Goal: Task Accomplishment & Management: Manage account settings

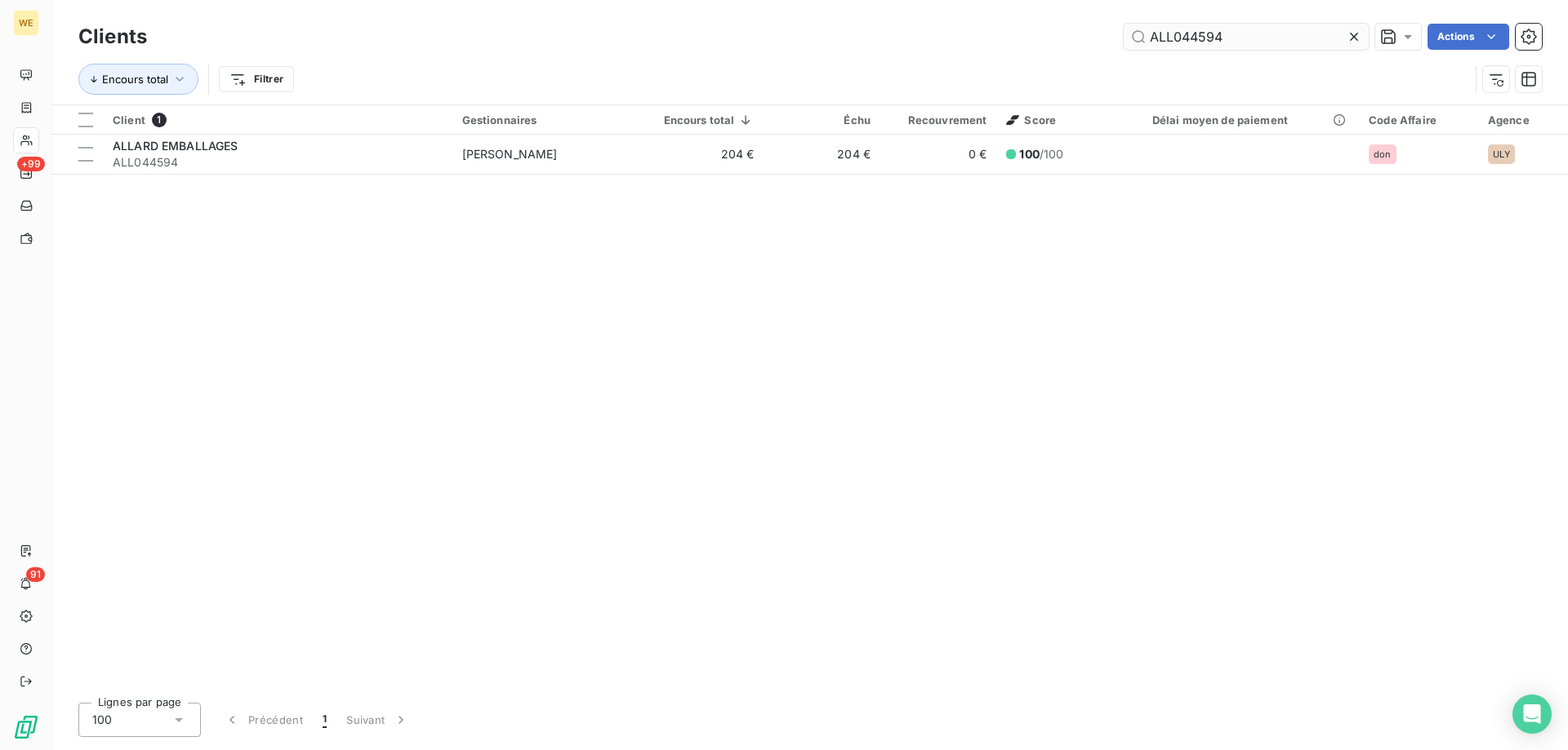
click at [1191, 43] on input "ALL044594" at bounding box center [1246, 37] width 245 height 26
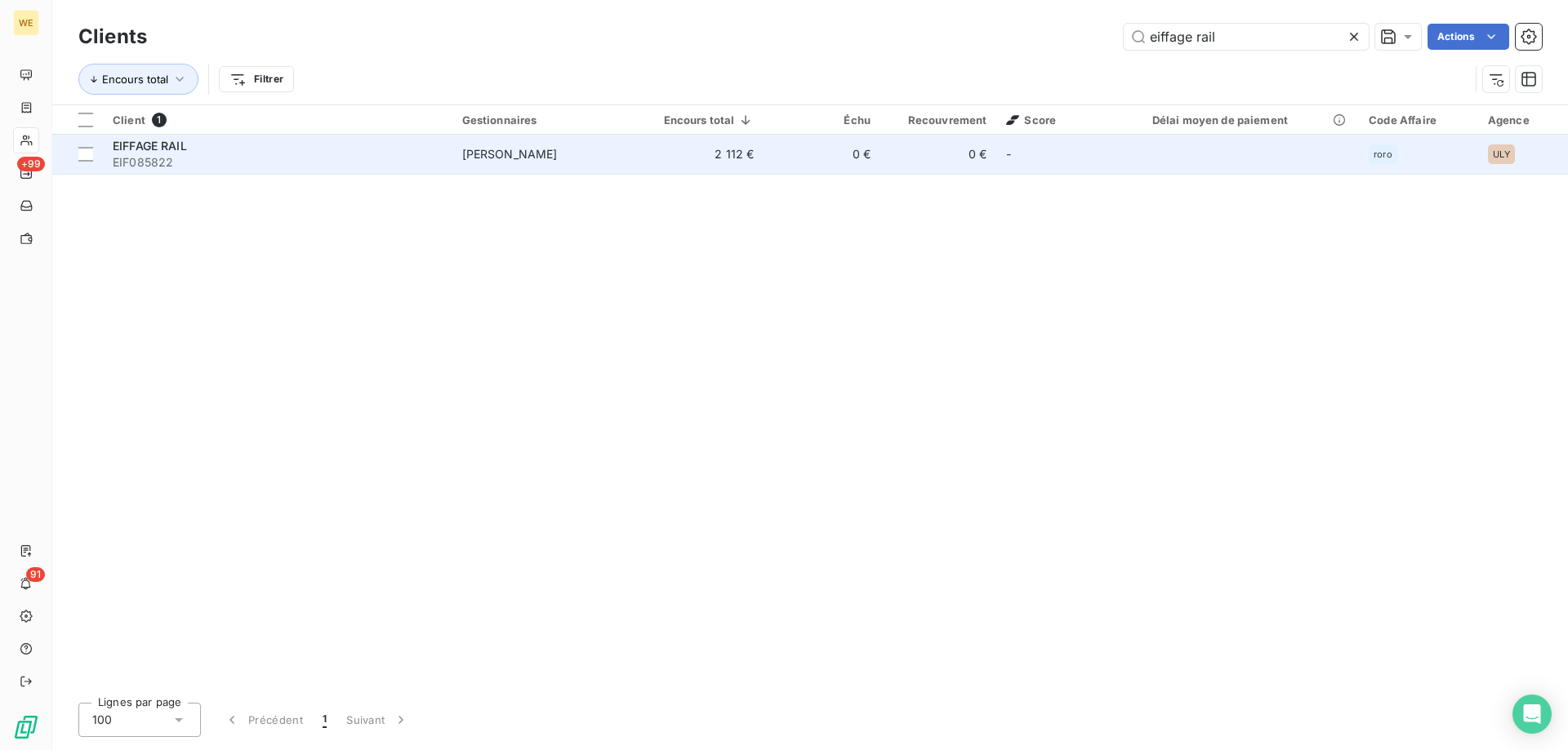
type input "eiffage rail"
click at [543, 165] on td "[PERSON_NAME]" at bounding box center [547, 155] width 190 height 39
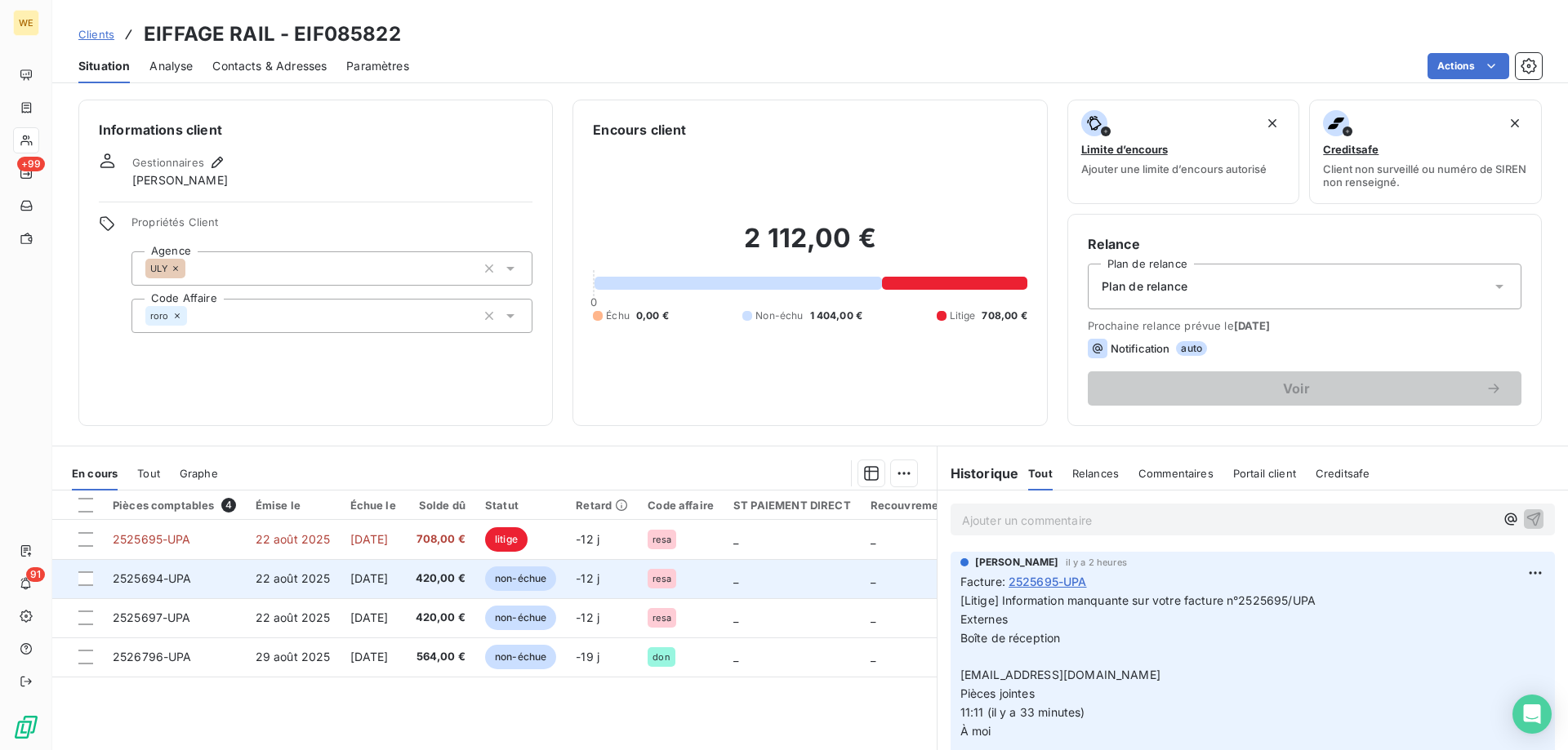
click at [241, 580] on td "2525694-UPA" at bounding box center [175, 579] width 143 height 39
click at [87, 585] on div at bounding box center [86, 579] width 15 height 15
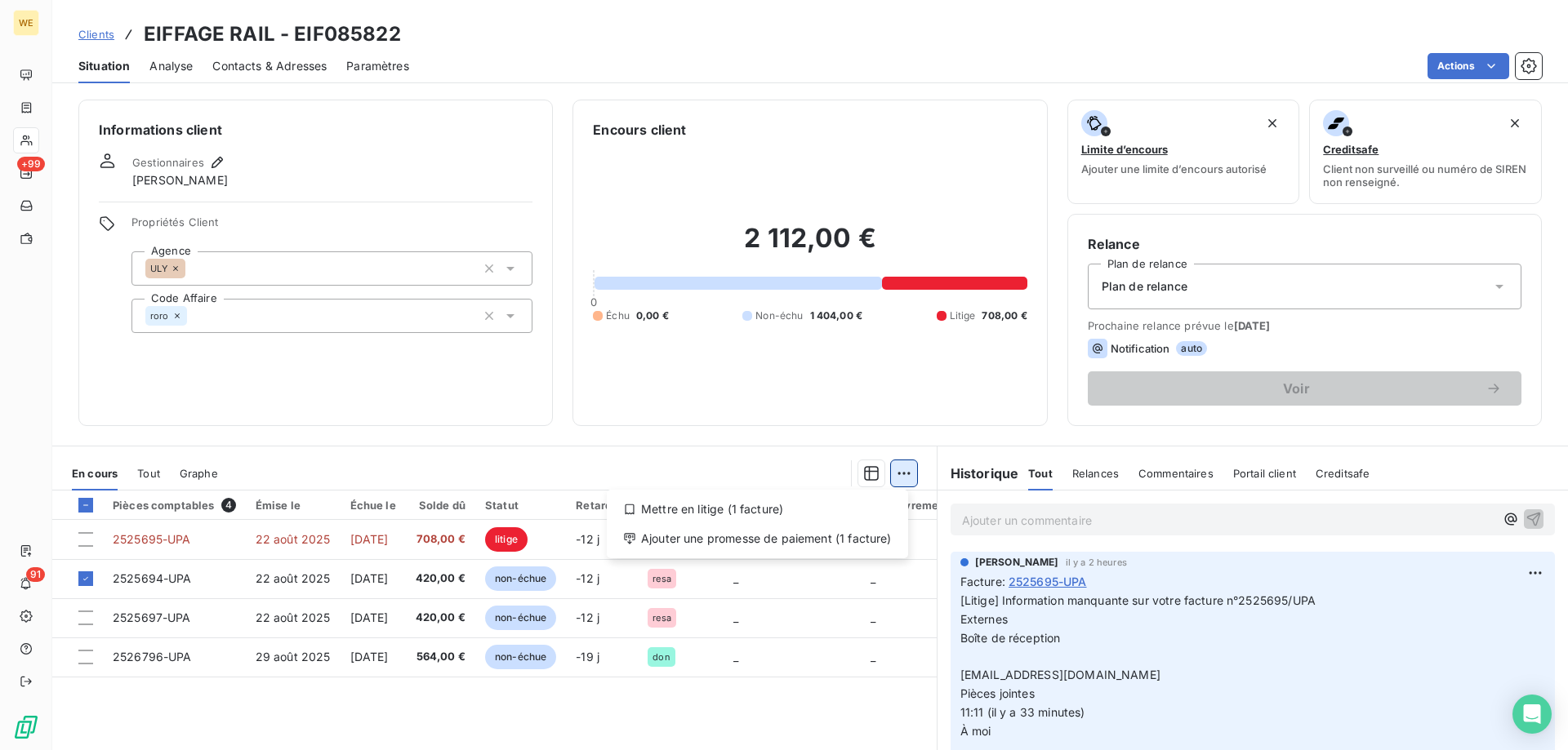
click at [895, 475] on html "WE +99 91 Clients EIFFAGE RAIL - EIF085822 Situation Analyse Contacts & Adresse…" at bounding box center [784, 375] width 1568 height 750
click at [801, 513] on div "Mettre en litige (1 facture)" at bounding box center [757, 510] width 288 height 26
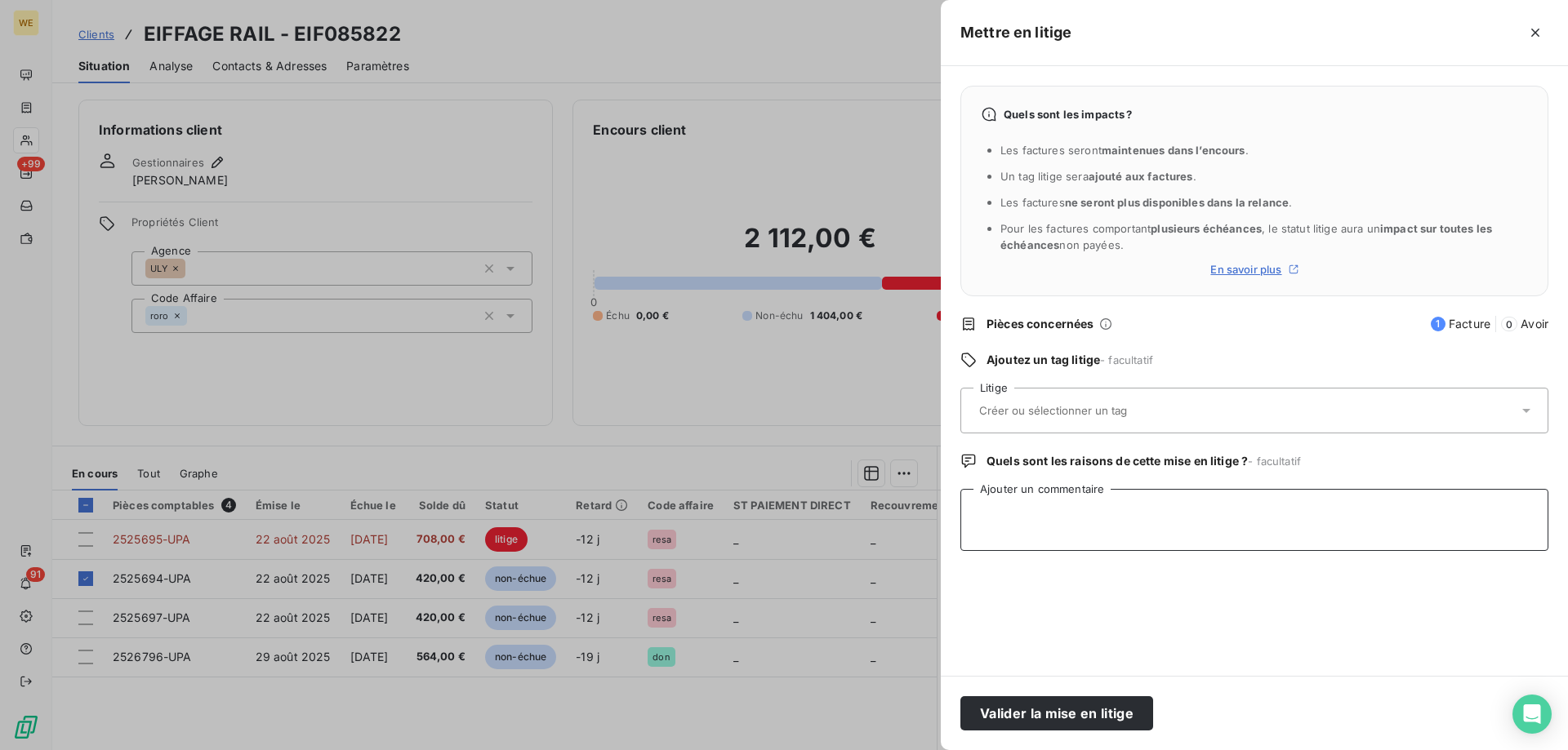
click at [1022, 502] on textarea "Ajouter un commentaire" at bounding box center [1254, 520] width 588 height 62
paste textarea "Information manquante sur votre facture n°2525694/UPA Externes Boîte de récepti…"
type textarea "Information manquante sur votre facture n°2525694/UPA Externes Boîte de récepti…"
click at [1011, 409] on input "text" at bounding box center [1096, 411] width 238 height 15
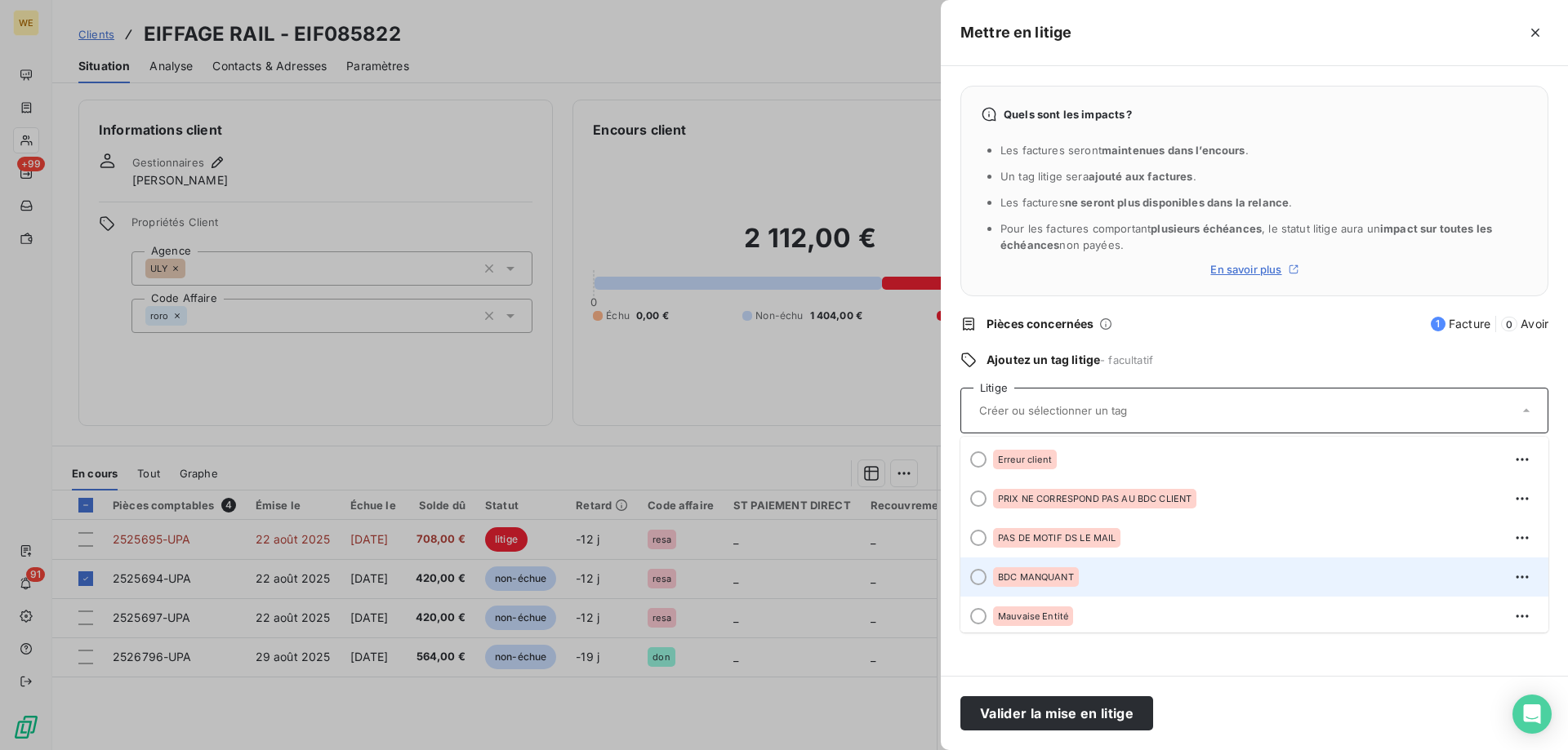
click at [1030, 580] on span "BDC MANQUANT" at bounding box center [1036, 577] width 76 height 9
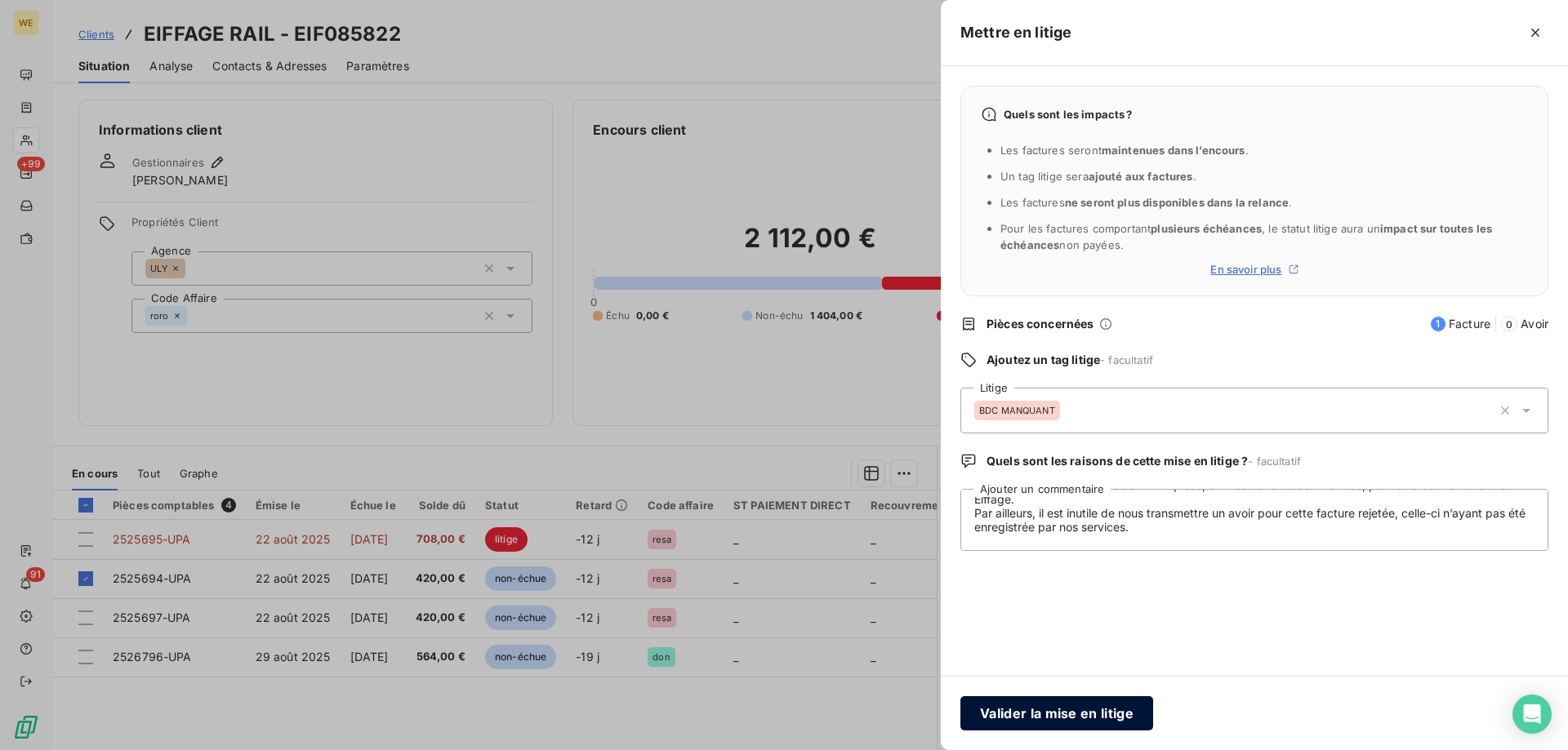
click at [1037, 717] on button "Valider la mise en litige" at bounding box center [1056, 713] width 192 height 35
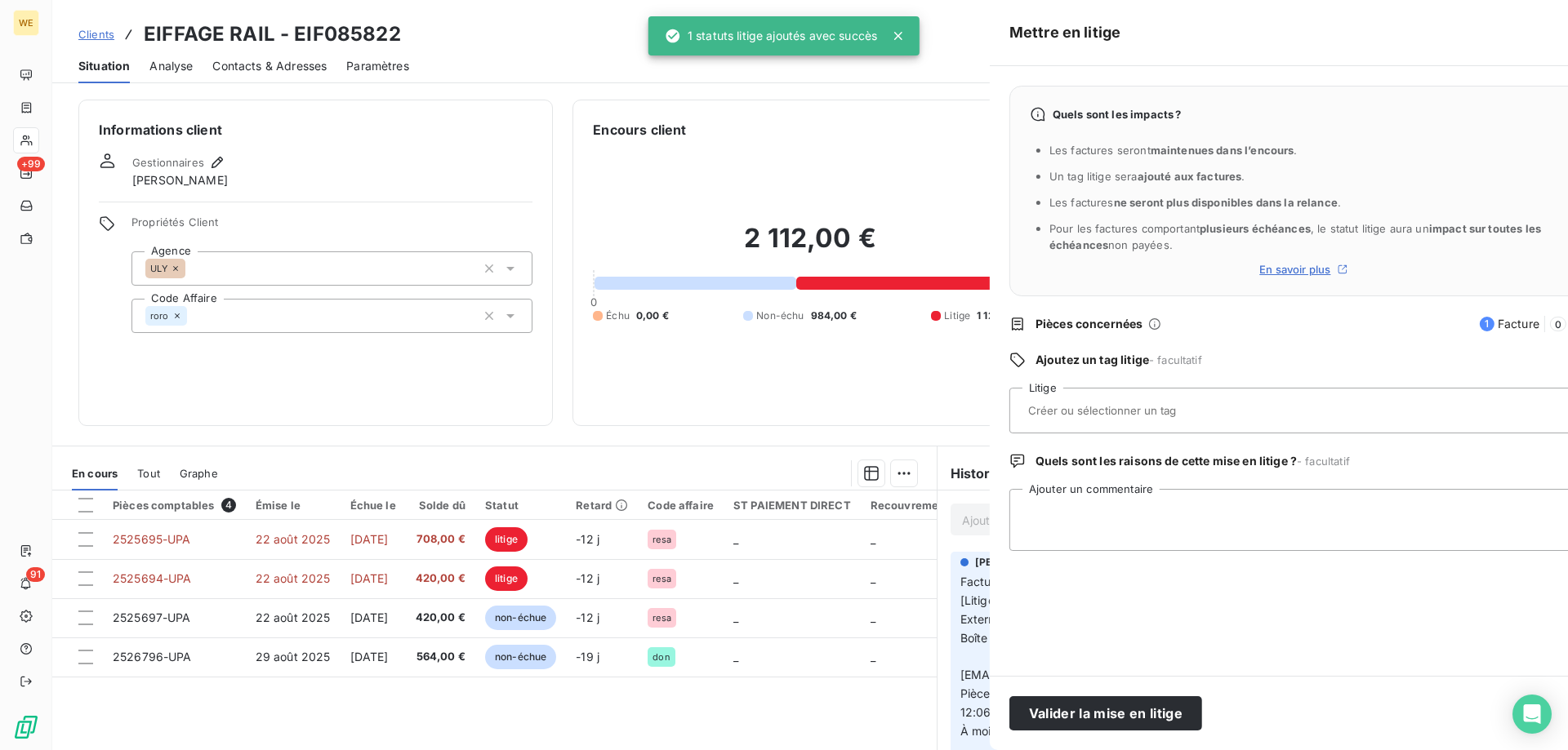
scroll to position [0, 0]
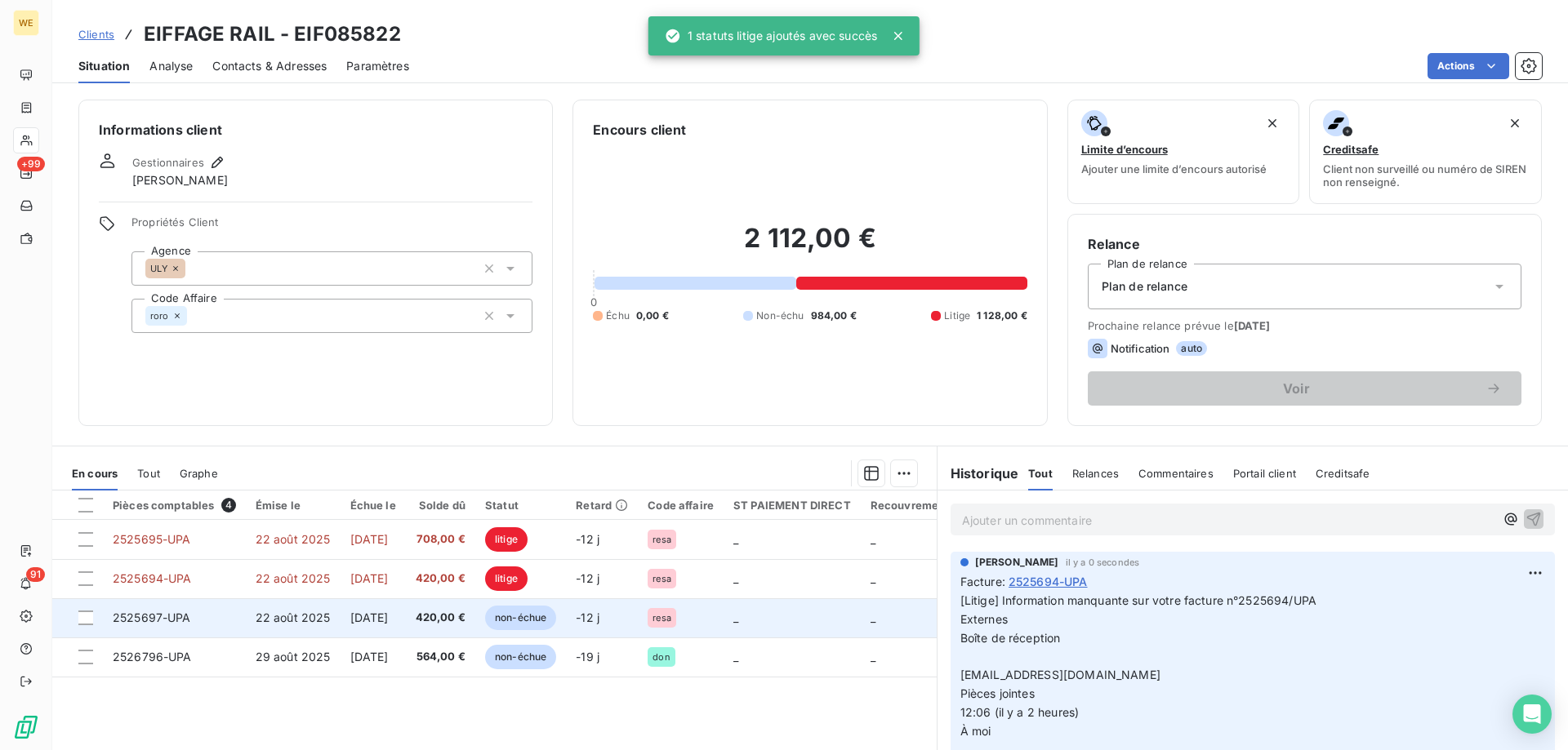
click at [201, 620] on td "2525697-UPA" at bounding box center [175, 619] width 143 height 39
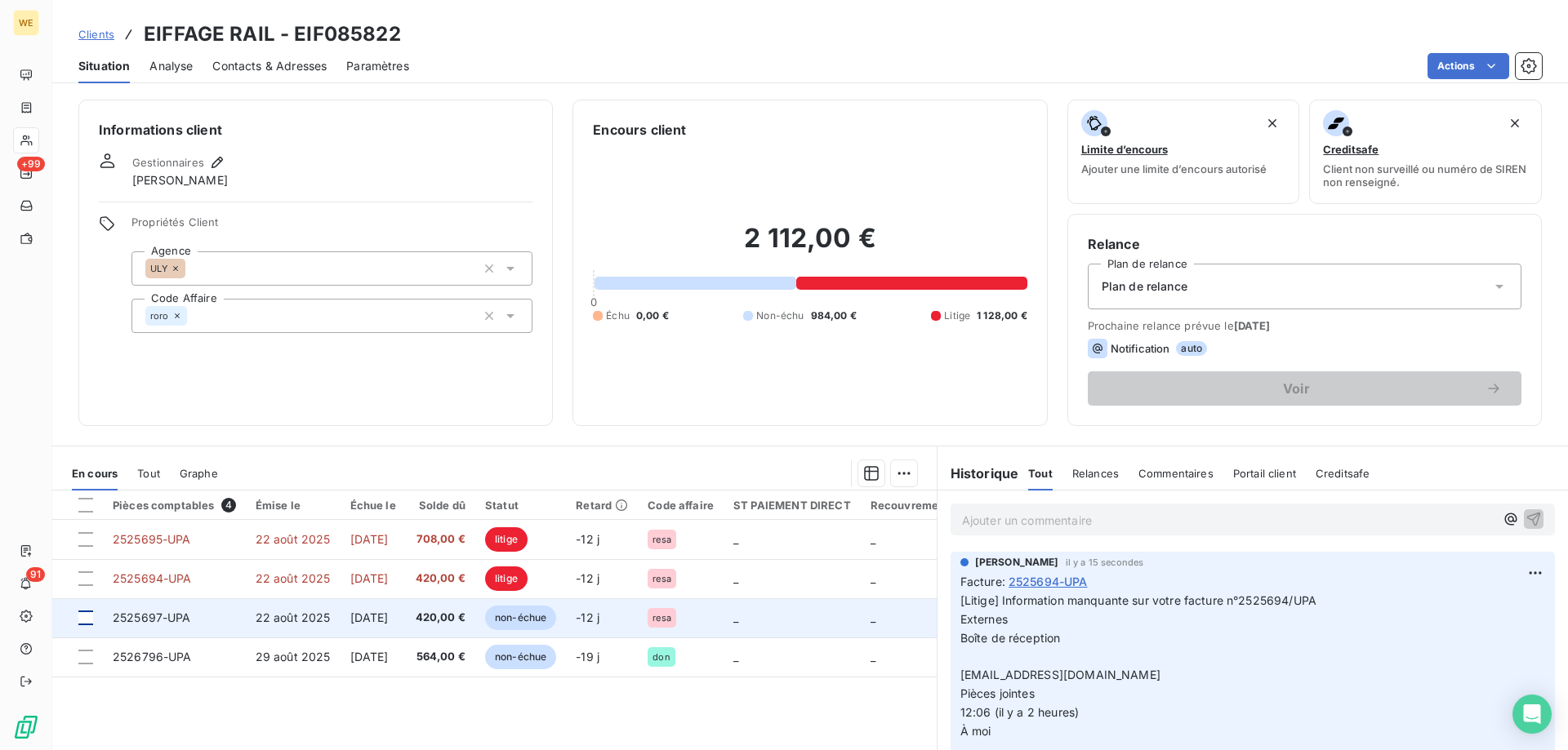
click at [85, 617] on div at bounding box center [86, 619] width 15 height 15
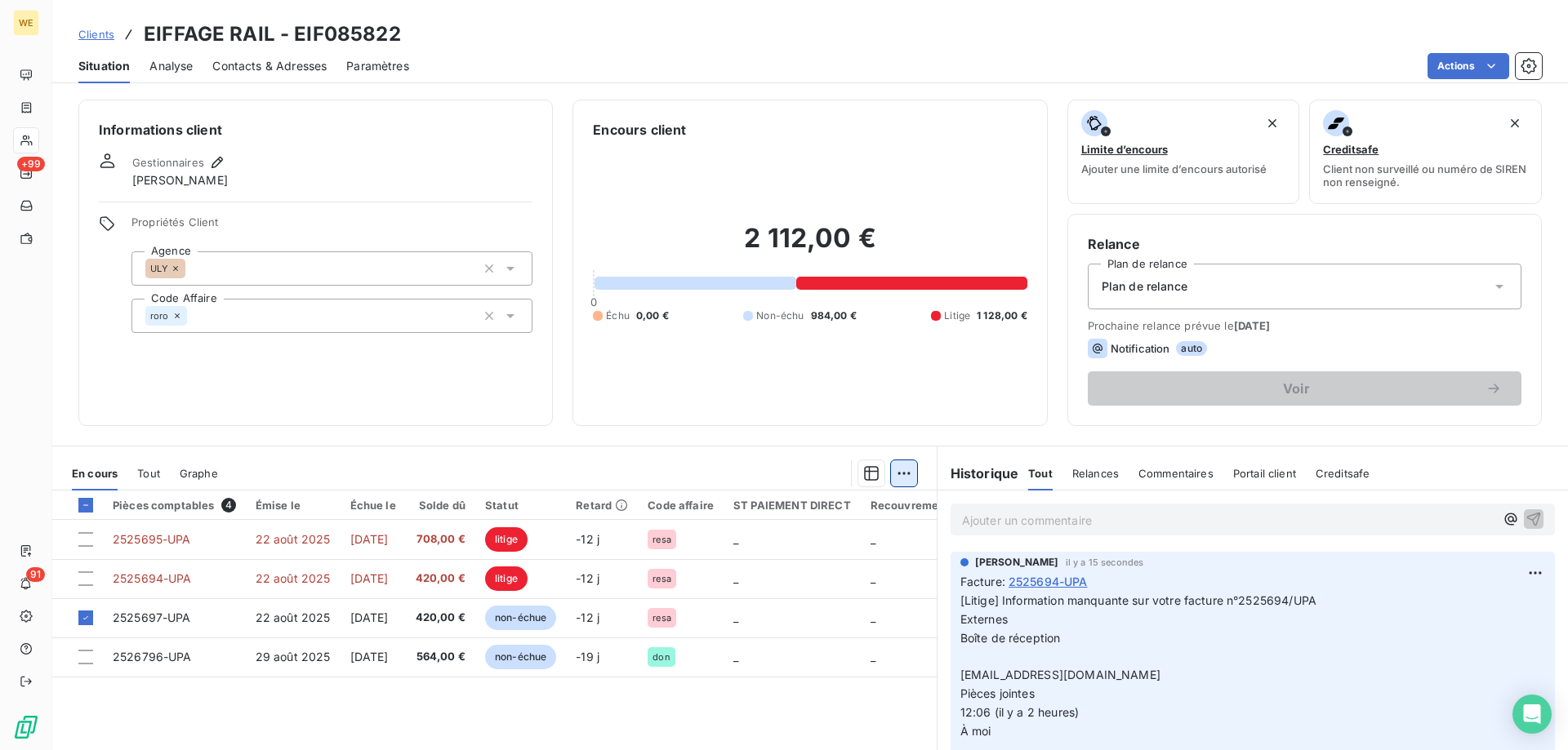
click at [900, 468] on html "WE +99 91 Clients EIFFAGE RAIL - EIF085822 Situation Analyse Contacts & Adresse…" at bounding box center [784, 375] width 1568 height 750
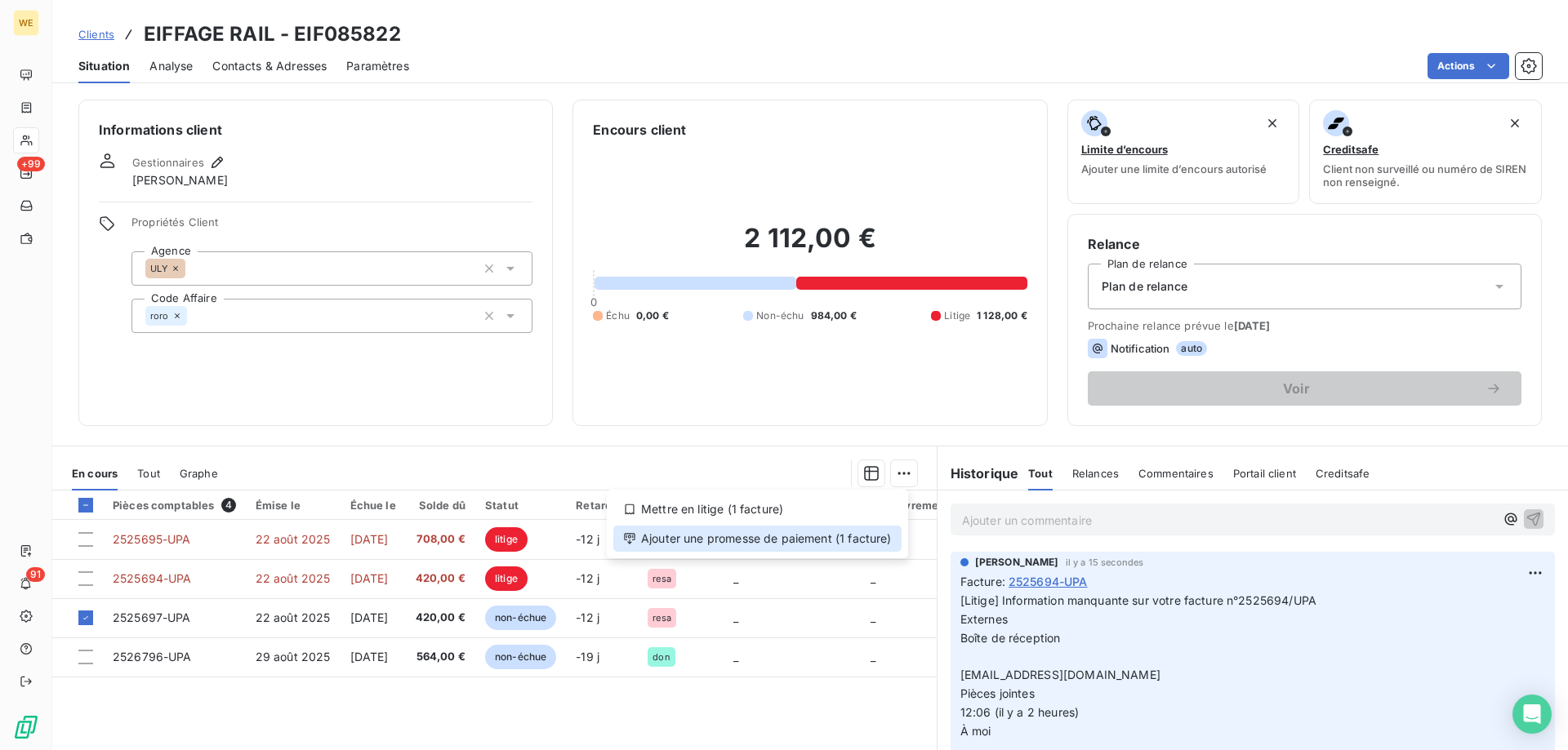
click at [857, 540] on div "Ajouter une promesse de paiement (1 facture)" at bounding box center [757, 539] width 288 height 26
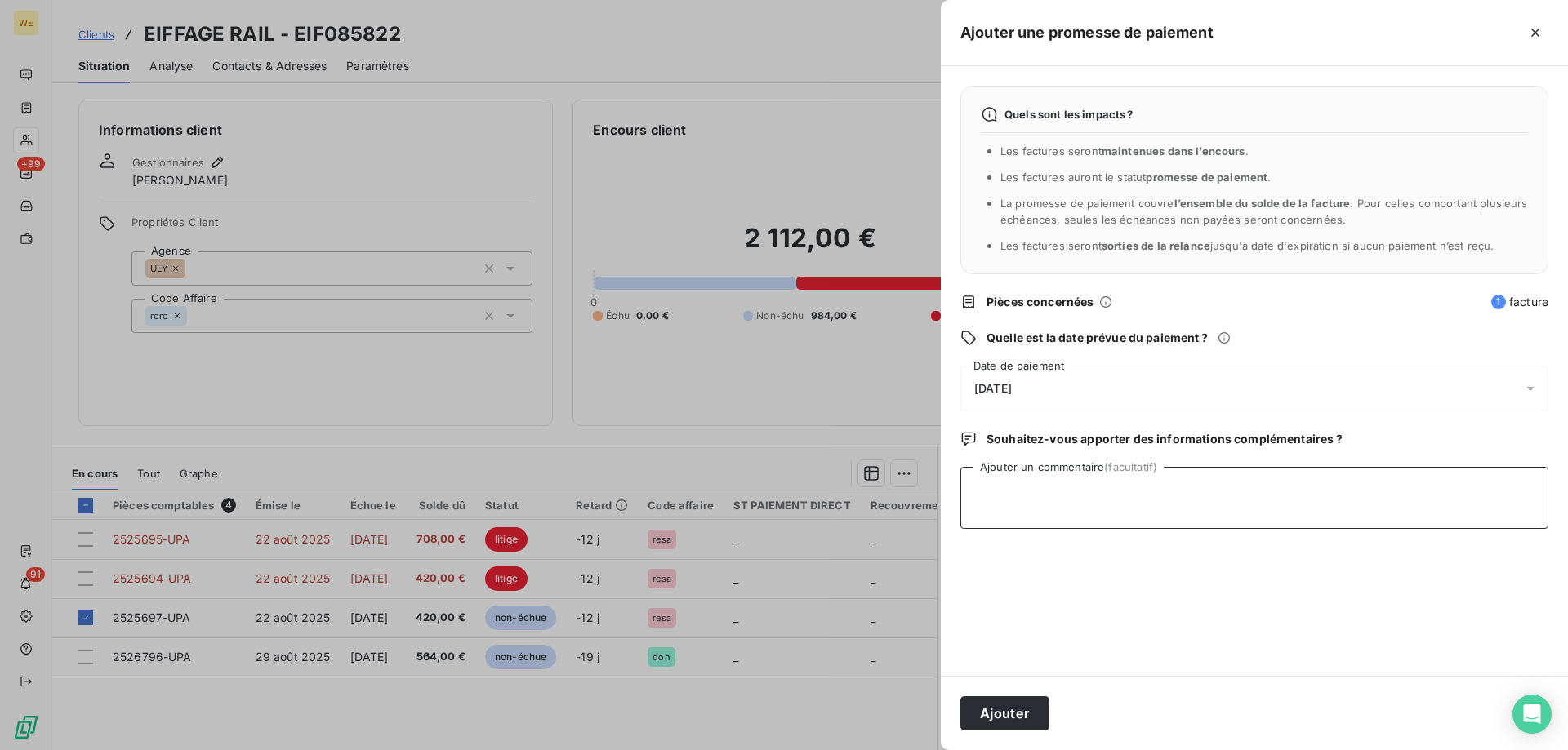
click at [1001, 497] on textarea "Ajouter un commentaire (facultatif)" at bounding box center [1254, 498] width 588 height 62
paste textarea "Information manquante sur votre facture n°2525694/UPA Externes Boîte de récepti…"
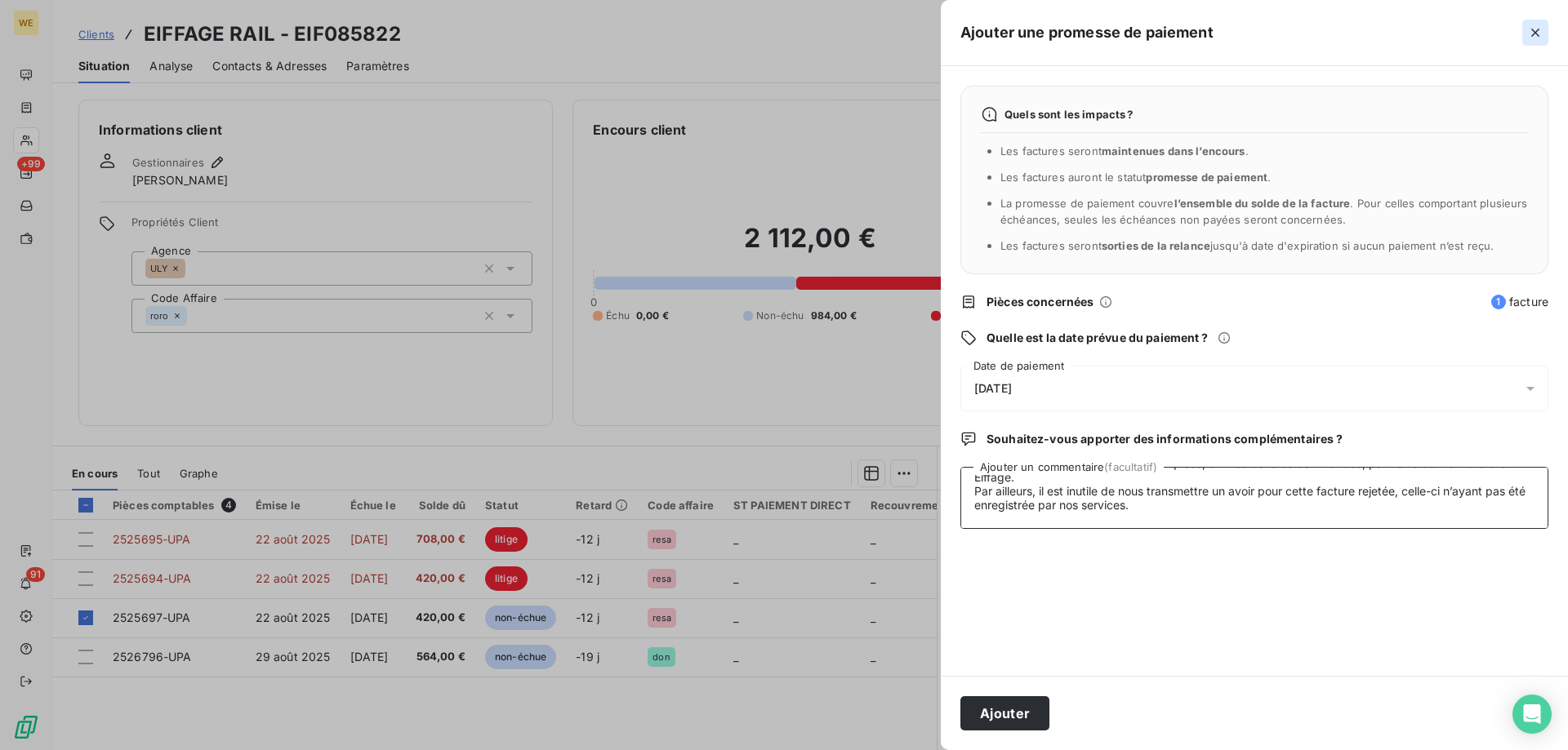
type textarea "Information manquante sur votre facture n°2525694/UPA Externes Boîte de récepti…"
click at [1534, 35] on icon "button" at bounding box center [1535, 32] width 8 height 8
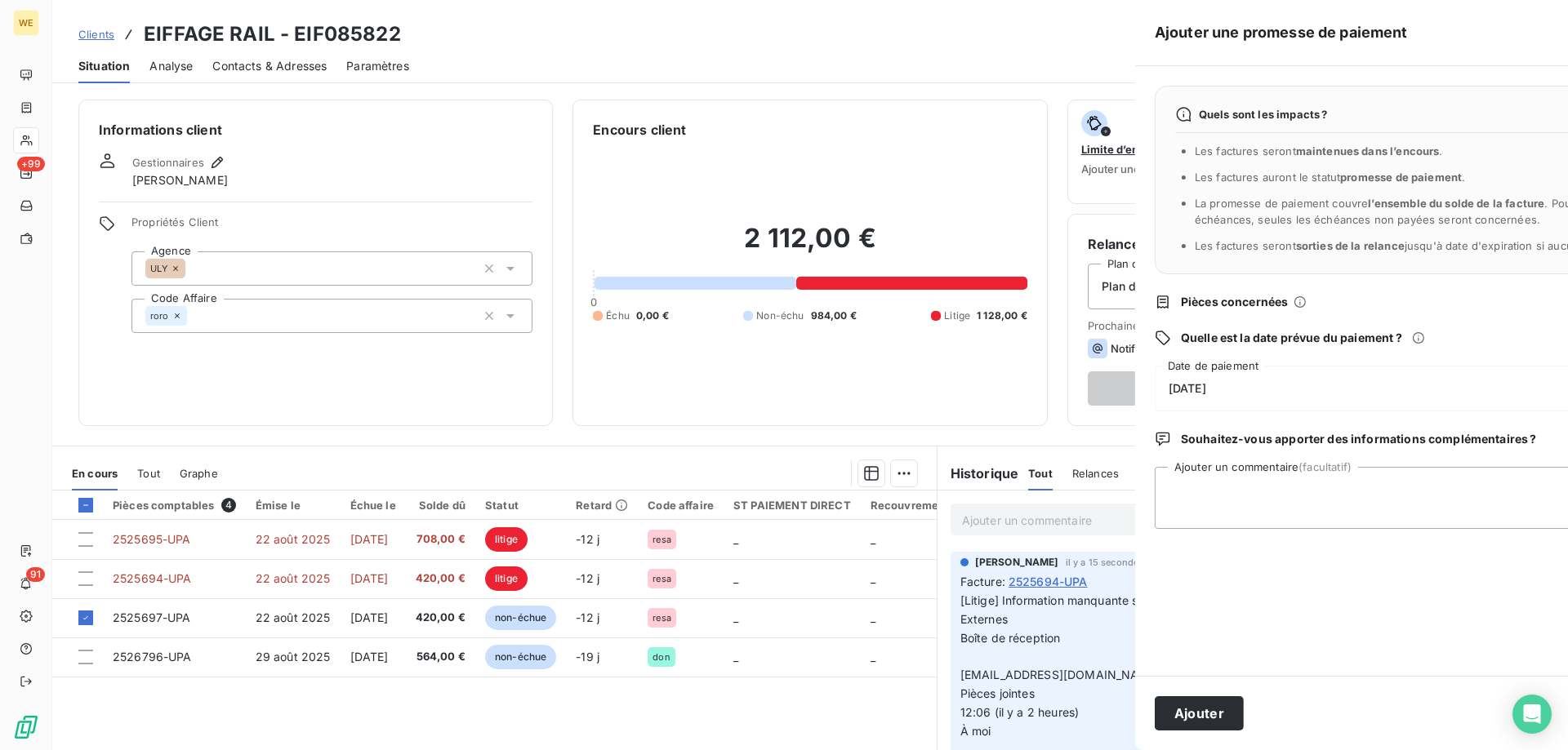
scroll to position [0, 0]
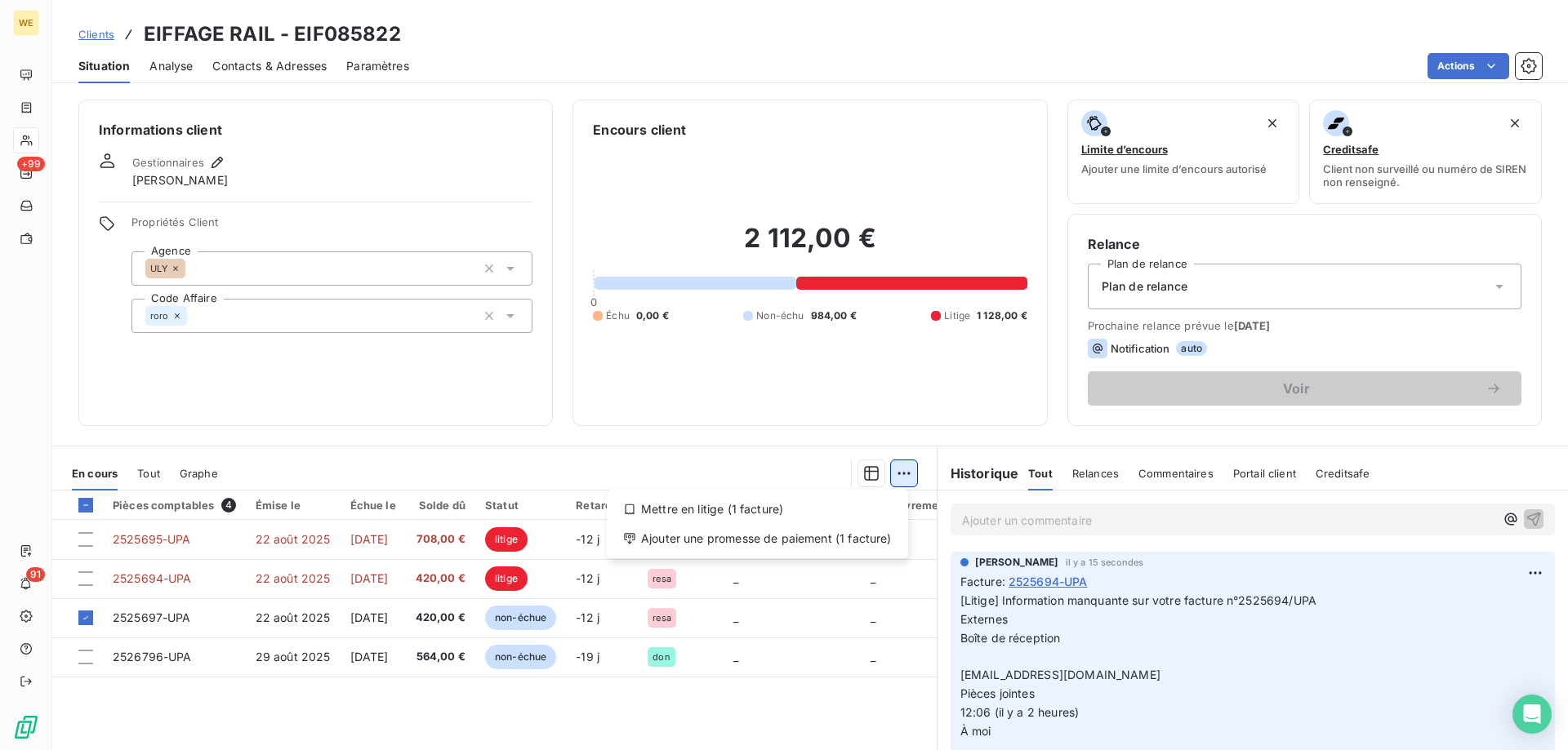
click at [890, 469] on html "WE +99 91 Clients EIFFAGE RAIL - EIF085822 Situation Analyse Contacts & Adresse…" at bounding box center [784, 375] width 1568 height 750
click at [744, 513] on div "Mettre en litige (1 facture)" at bounding box center [757, 510] width 288 height 26
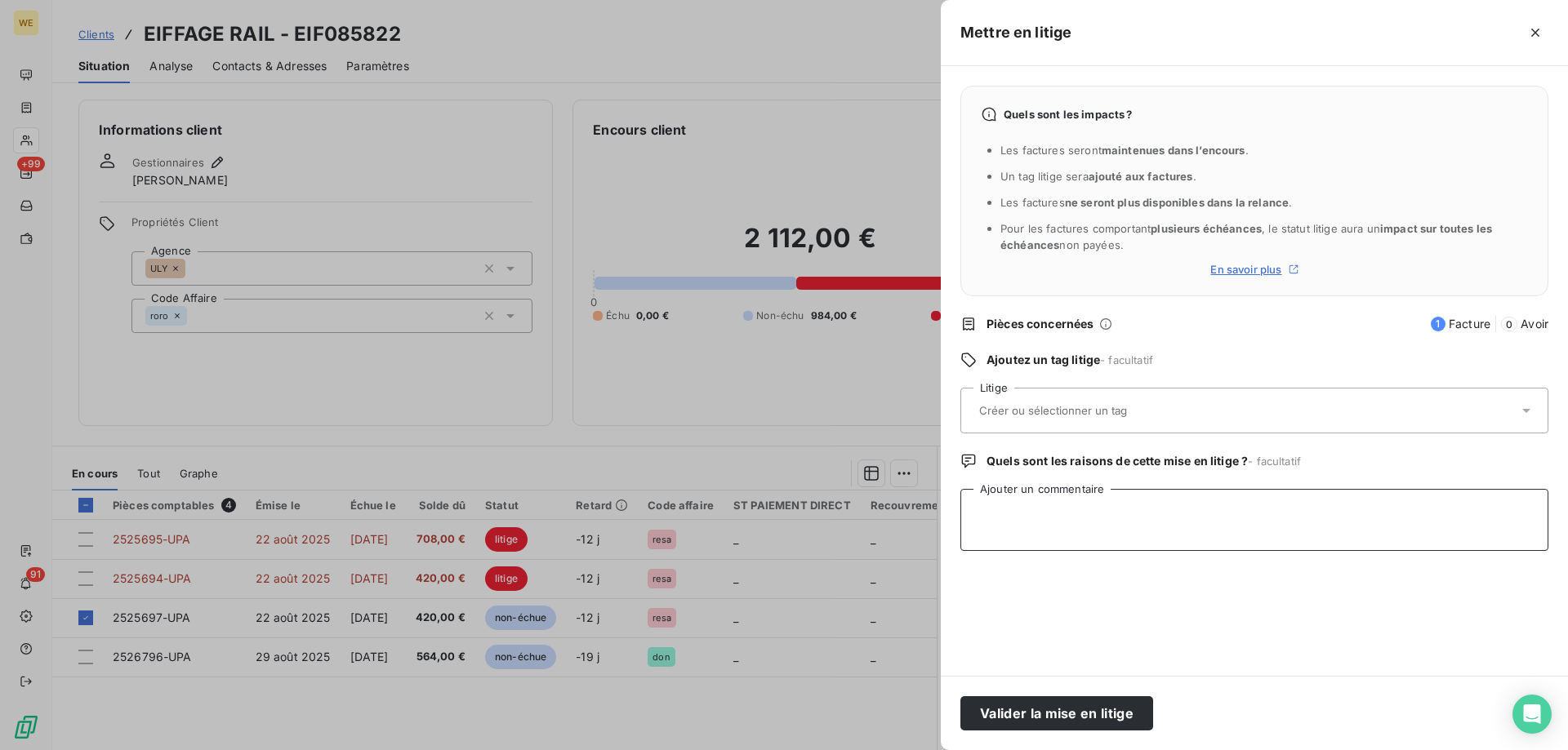
click at [1011, 514] on textarea "Ajouter un commentaire" at bounding box center [1254, 520] width 588 height 62
paste textarea "Information manquante sur votre facture n°2525694/UPA Externes Boîte de récepti…"
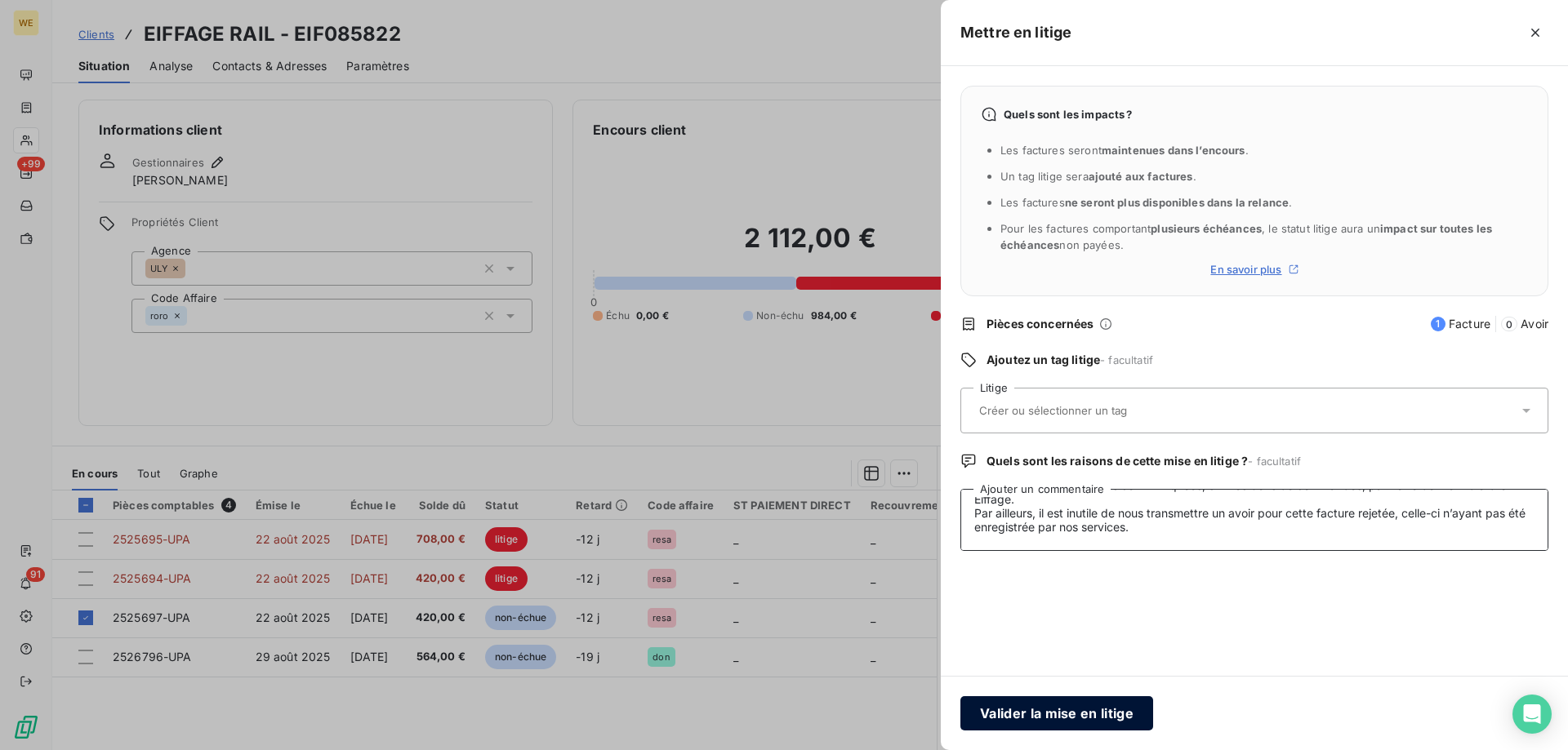
type textarea "Information manquante sur votre facture n°2525694/UPA Externes Boîte de récepti…"
click at [1096, 717] on button "Valider la mise en litige" at bounding box center [1056, 713] width 192 height 35
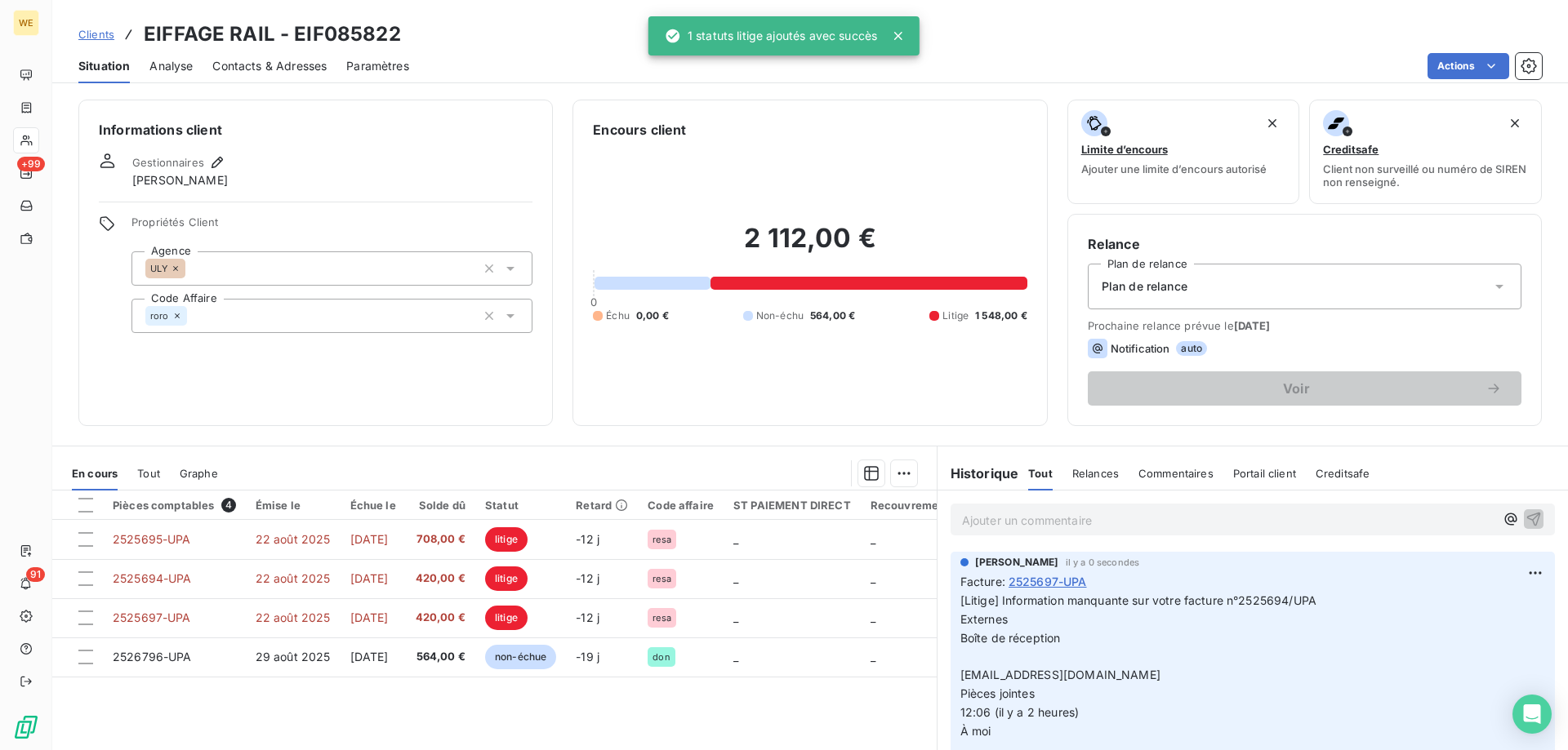
scroll to position [0, 0]
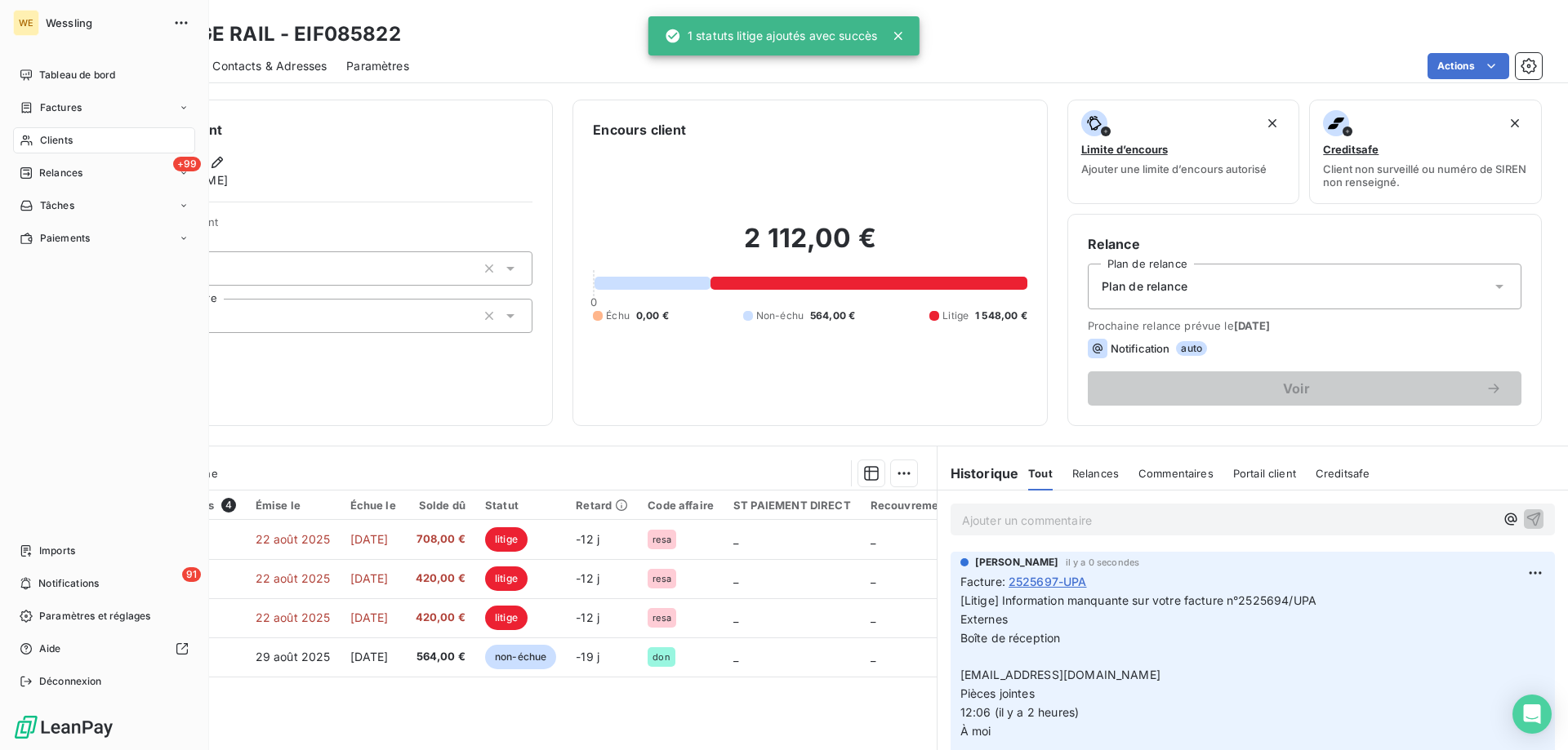
drag, startPoint x: 69, startPoint y: 136, endPoint x: 85, endPoint y: 135, distance: 16.0
click at [69, 136] on span "Clients" at bounding box center [56, 141] width 33 height 15
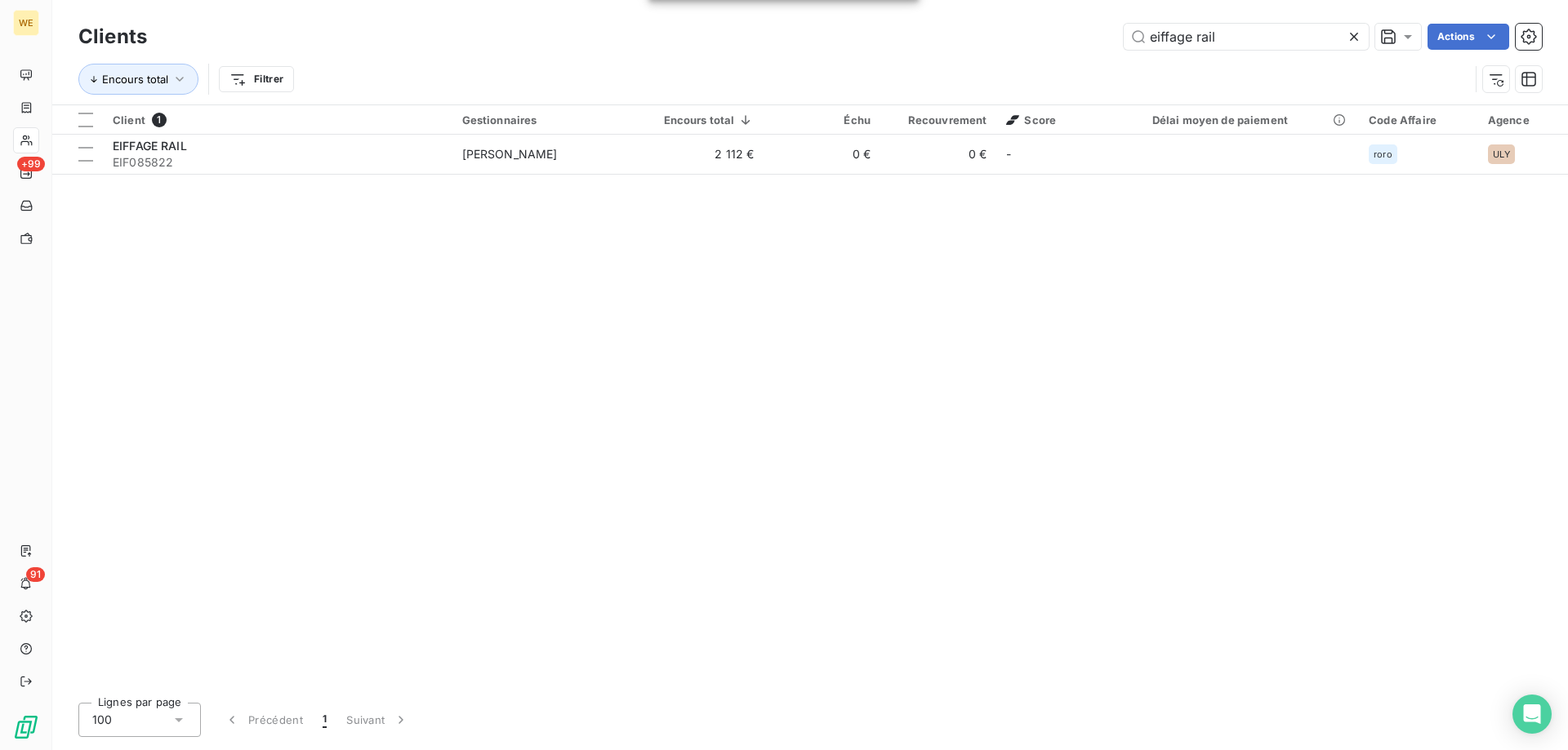
drag, startPoint x: 1255, startPoint y: 37, endPoint x: 987, endPoint y: 23, distance: 268.4
click at [987, 23] on div "Clients eiffage rail Actions" at bounding box center [810, 37] width 1464 height 35
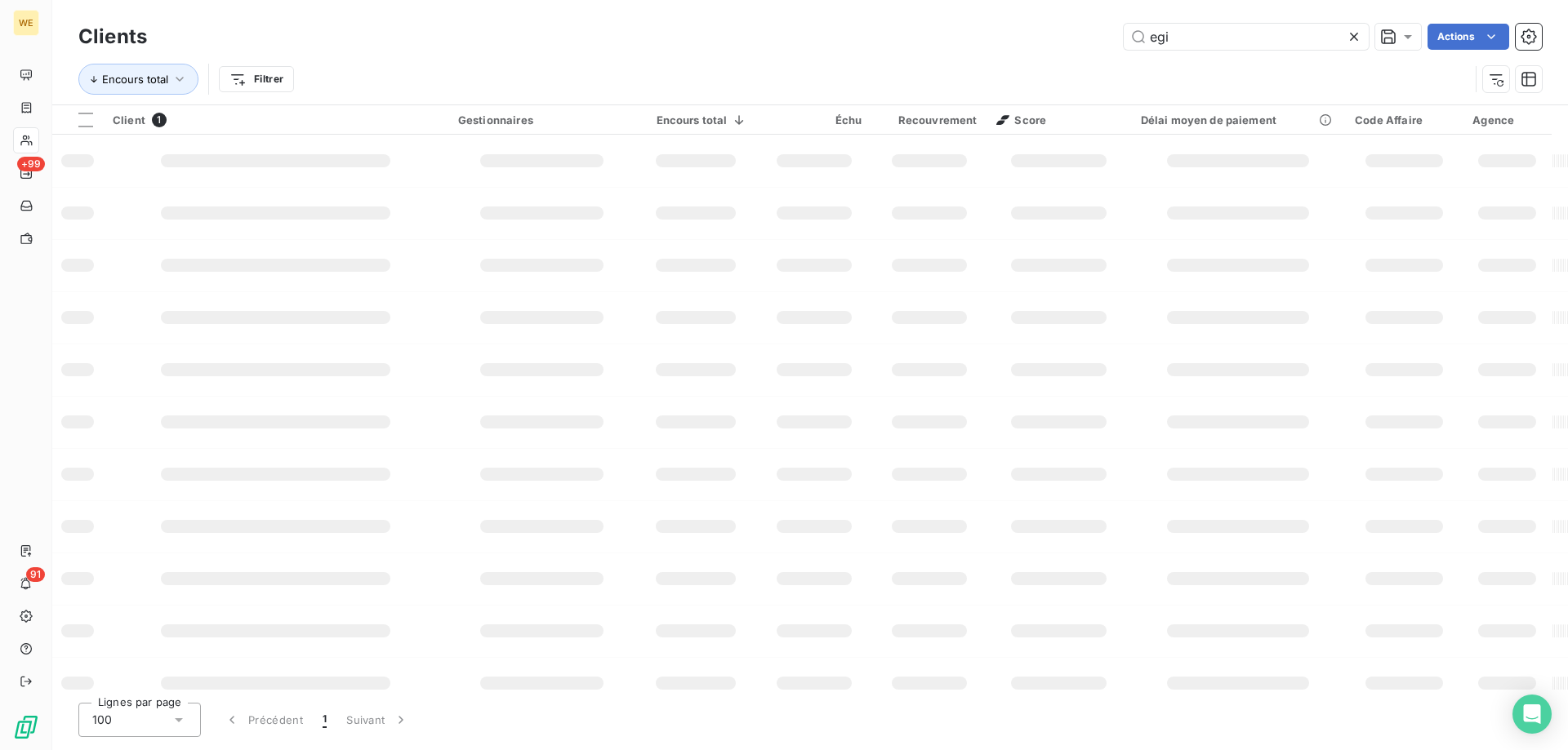
type input "egi"
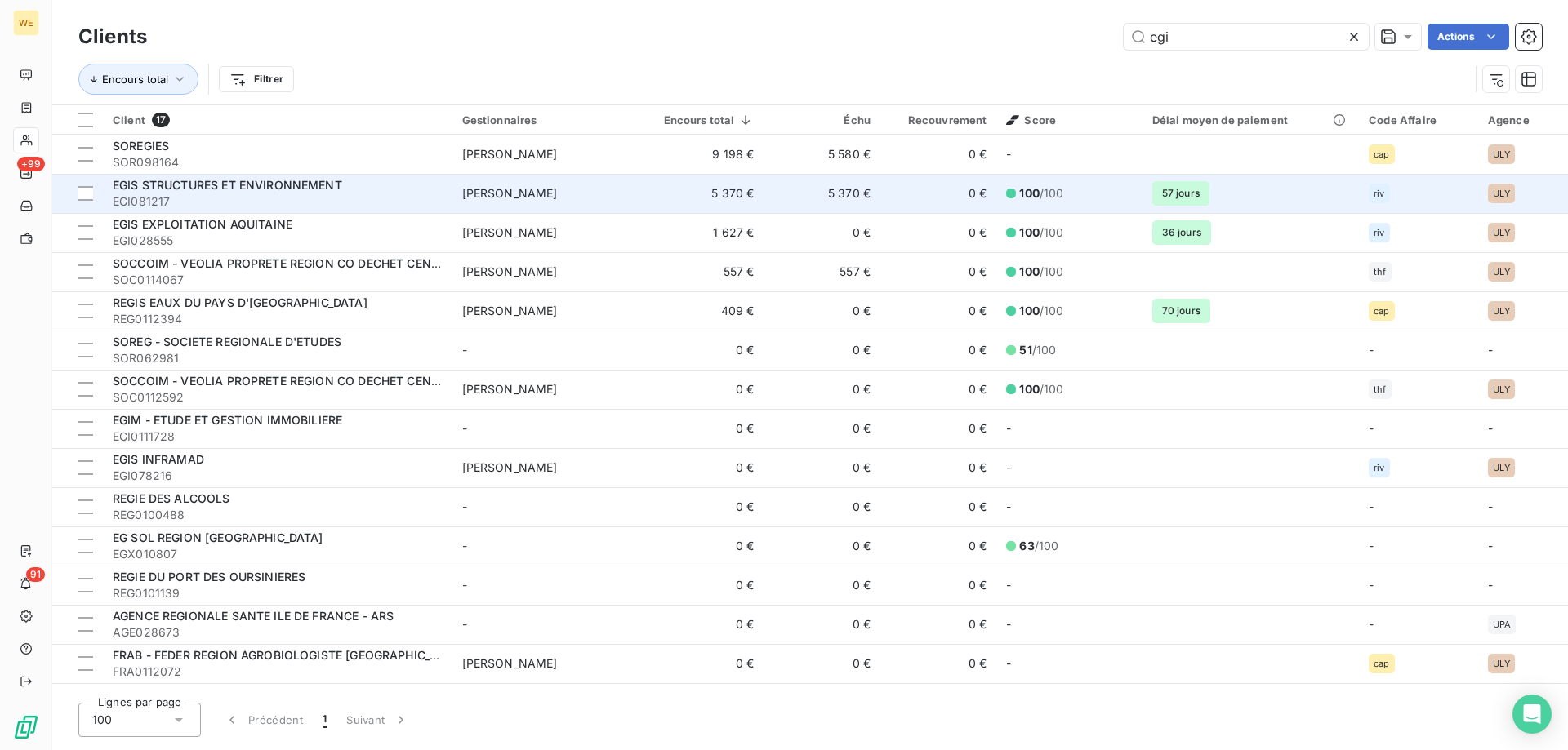
click at [246, 185] on span "EGIS STRUCTURES ET ENVIRONNEMENT" at bounding box center [227, 185] width 229 height 14
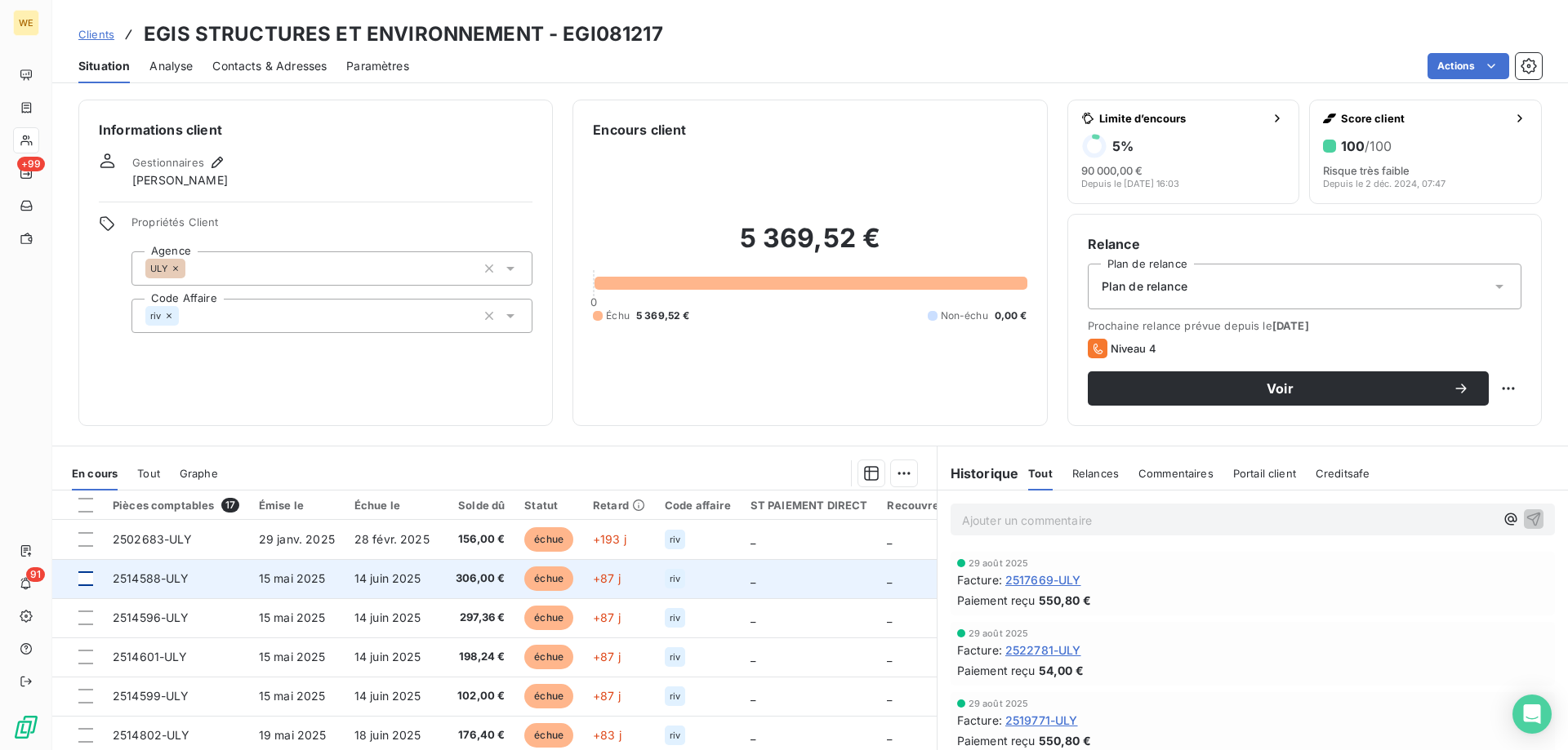
click at [85, 580] on div at bounding box center [86, 579] width 15 height 15
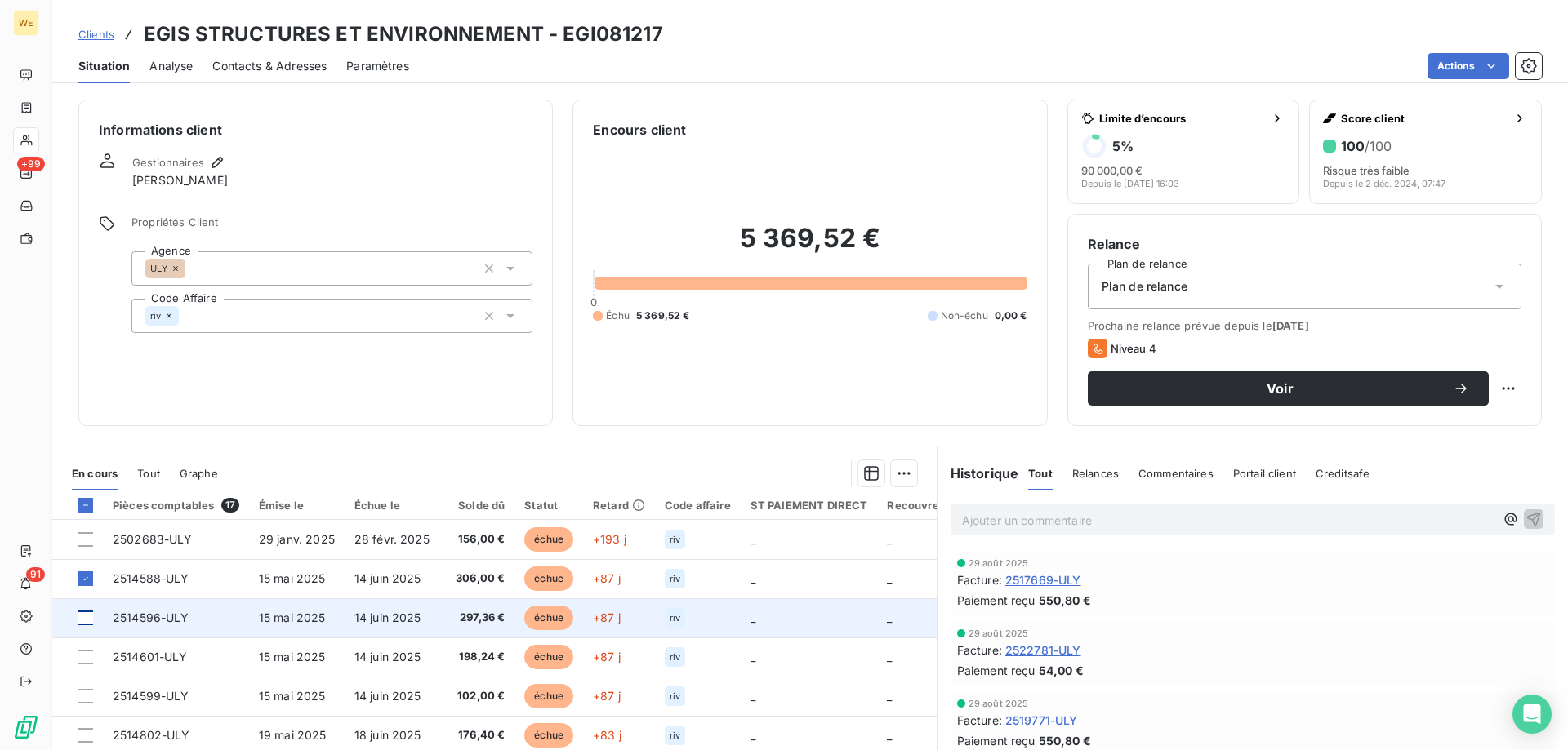
click at [89, 622] on div at bounding box center [86, 619] width 15 height 15
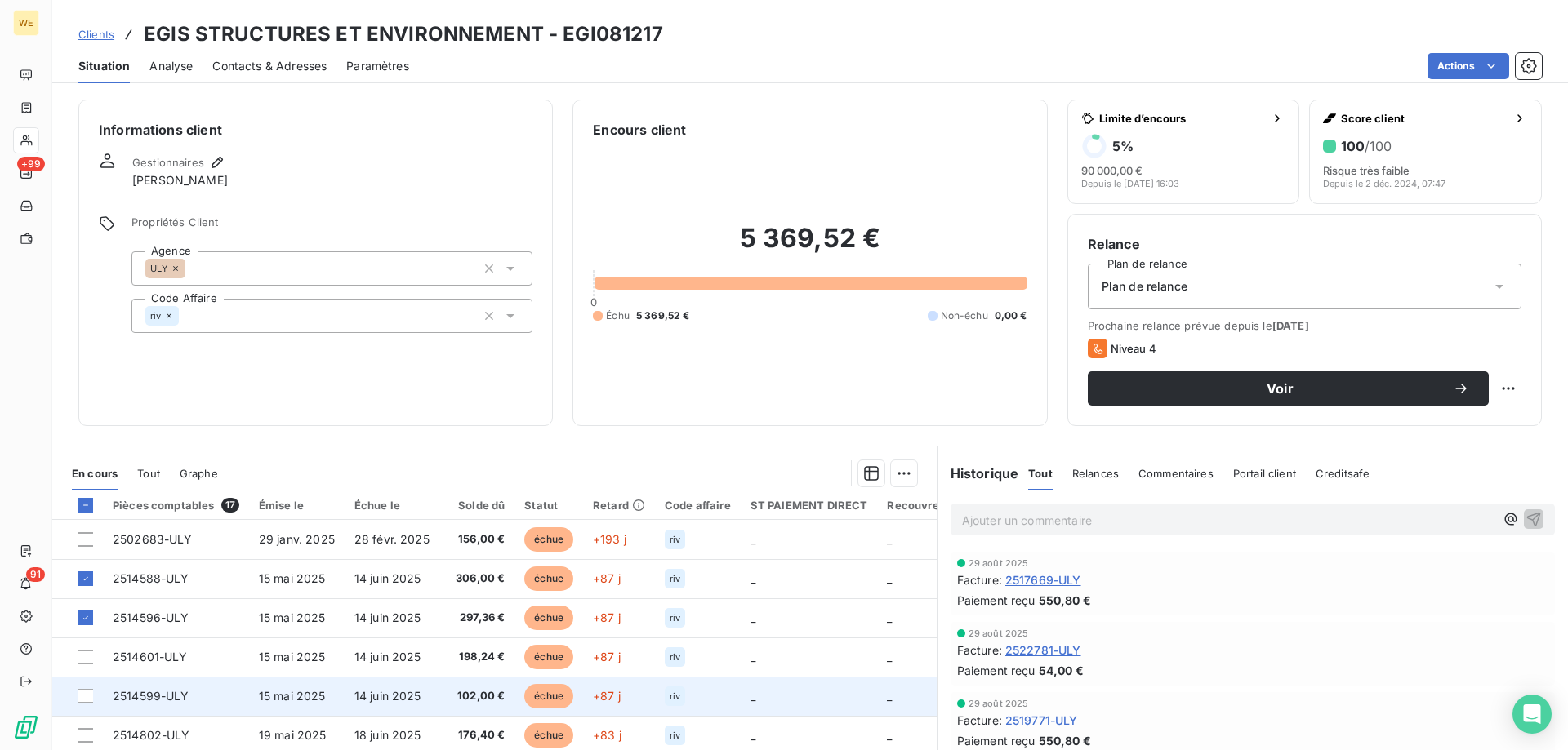
drag, startPoint x: 86, startPoint y: 695, endPoint x: 100, endPoint y: 706, distance: 17.8
click at [87, 695] on div at bounding box center [86, 696] width 15 height 15
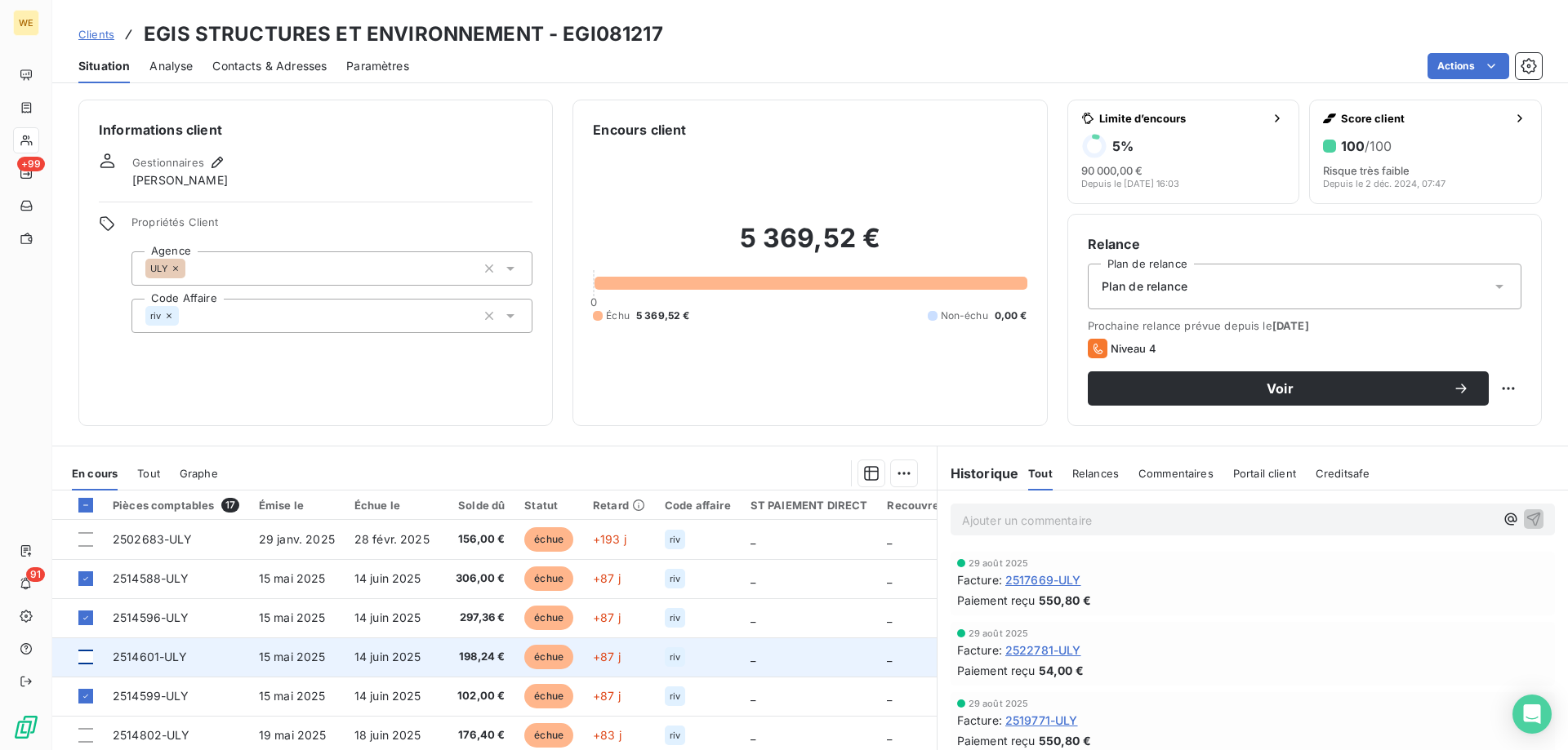
click at [88, 662] on div at bounding box center [86, 657] width 15 height 15
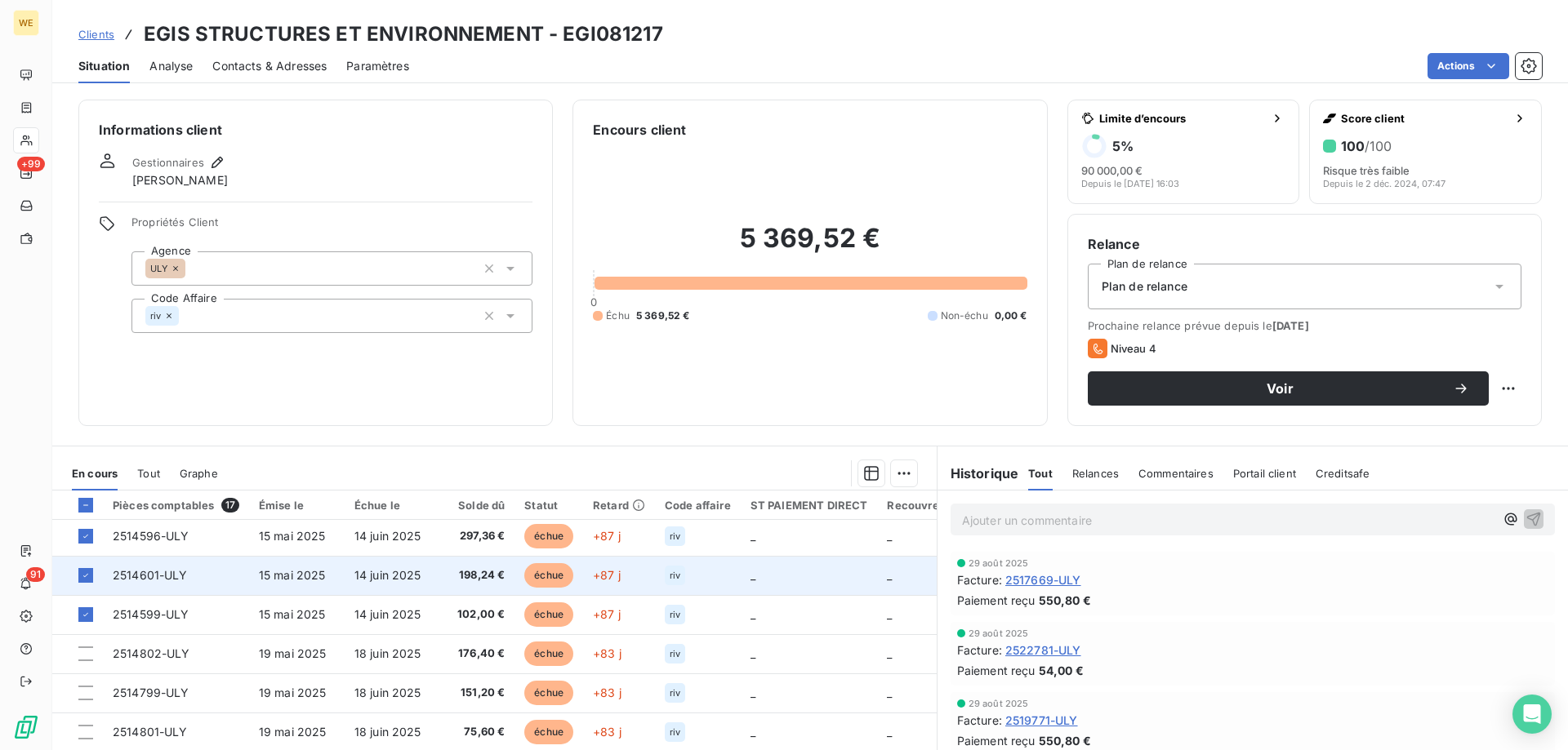
scroll to position [163, 0]
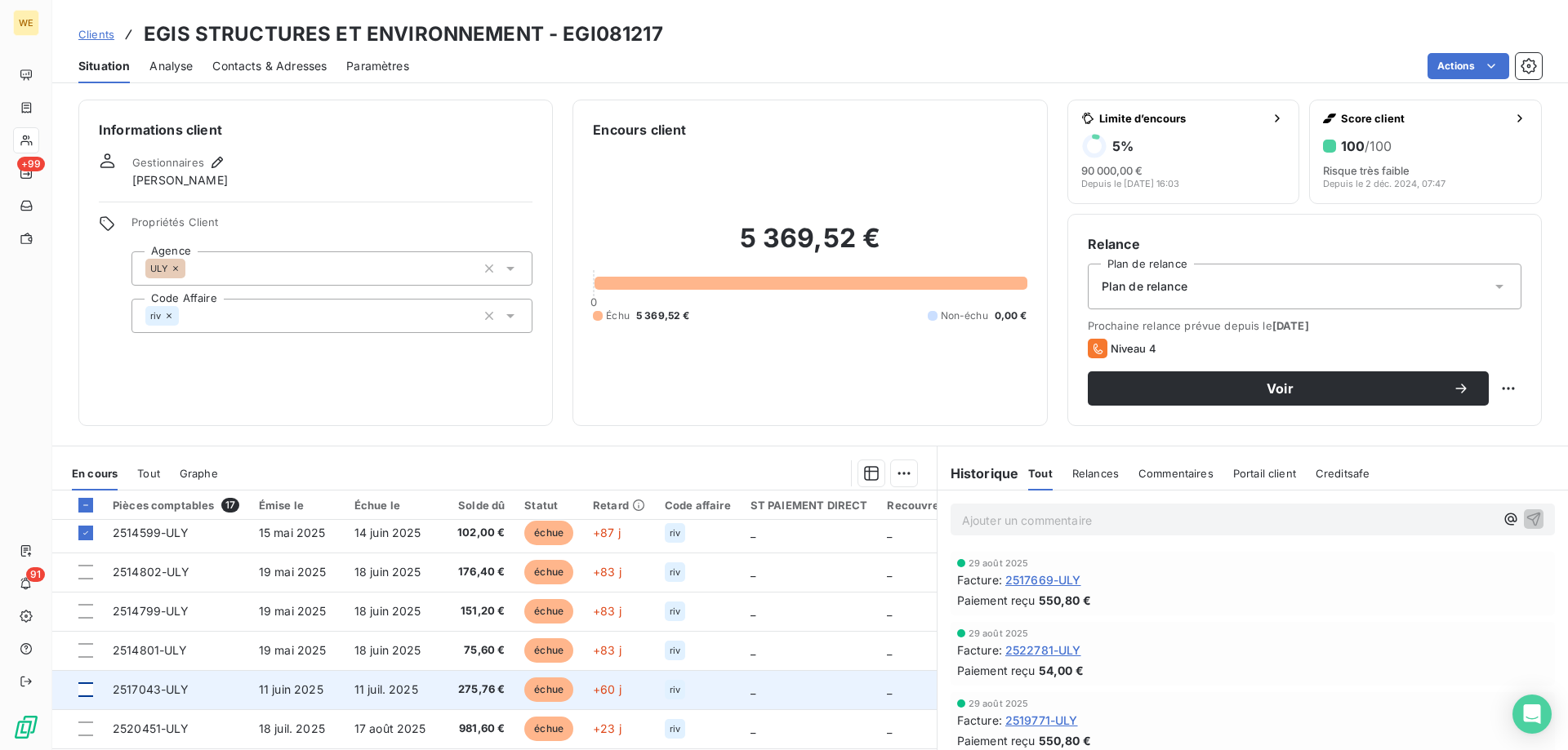
click at [89, 694] on div at bounding box center [86, 690] width 15 height 15
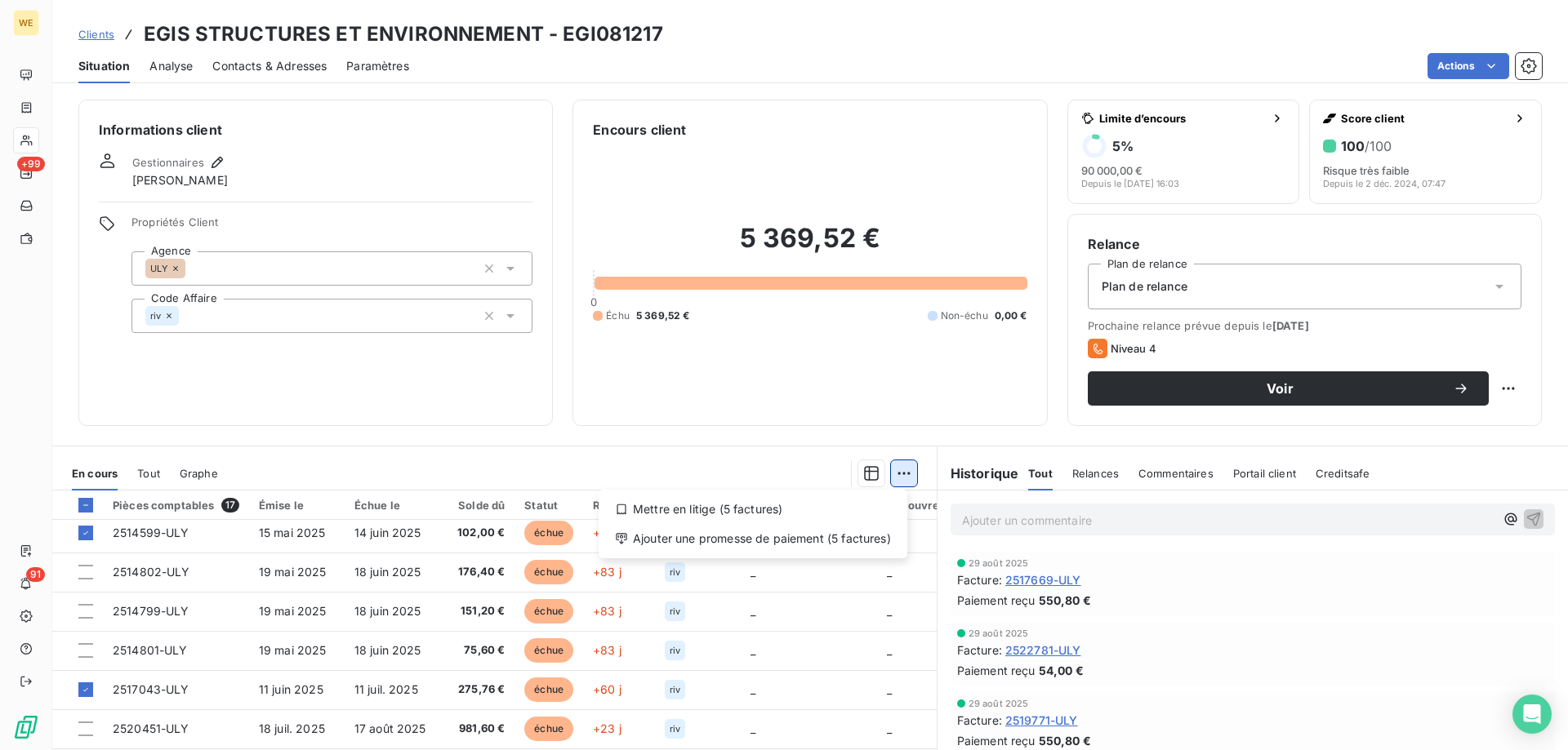
click at [900, 470] on html "WE +99 91 Clients EGIS STRUCTURES ET ENVIRONNEMENT - EGI081217 Situation Analys…" at bounding box center [784, 375] width 1568 height 750
click at [876, 547] on div "Ajouter une promesse de paiement (5 factures)" at bounding box center [753, 539] width 296 height 26
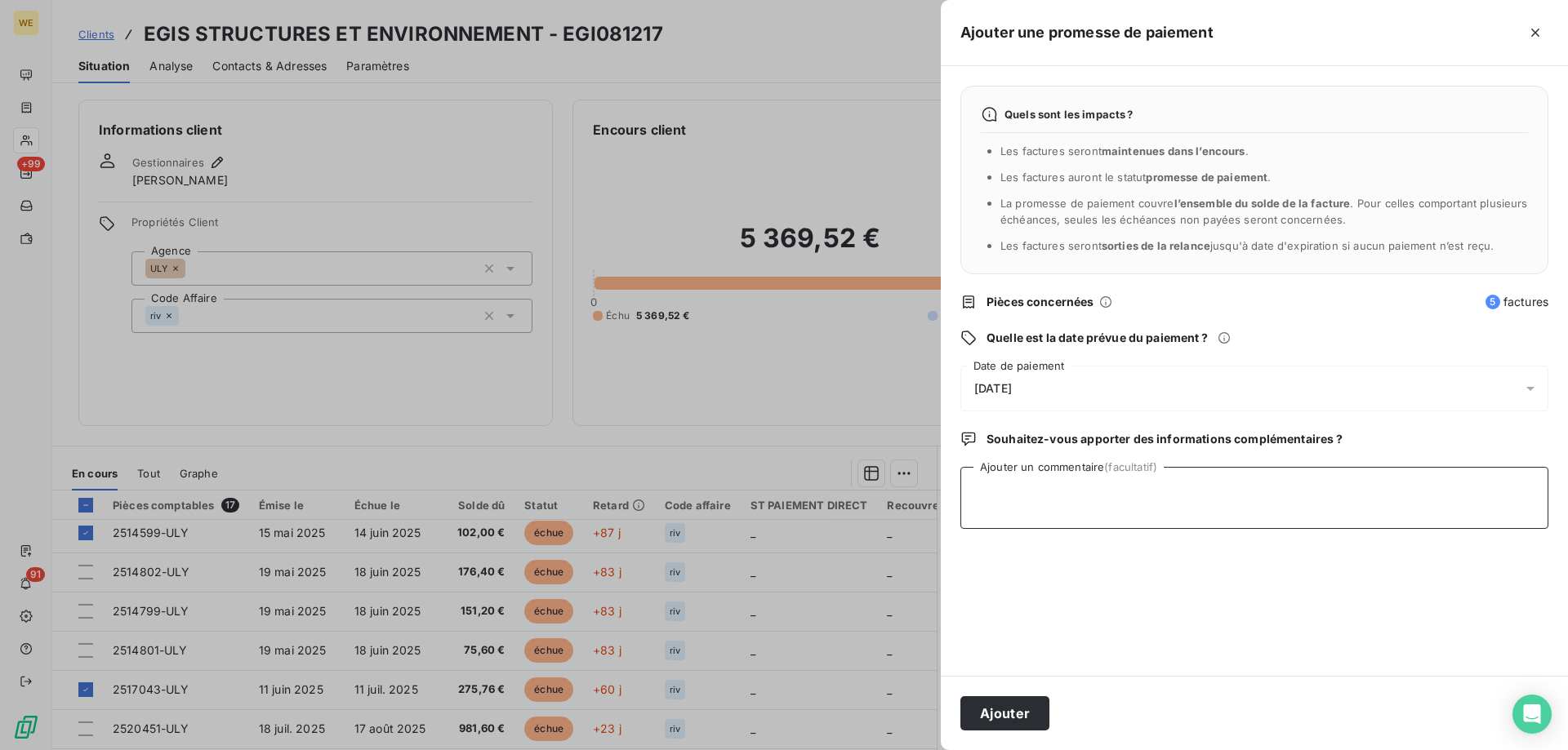
click at [1055, 507] on textarea "Ajouter un commentaire (facultatif)" at bounding box center [1254, 498] width 588 height 62
click at [1103, 514] on textarea "Ajouter un commentaire (facultatif)" at bounding box center [1254, 498] width 588 height 62
type textarea "[DATE]"
click at [1053, 377] on div "[DATE]" at bounding box center [1254, 389] width 588 height 46
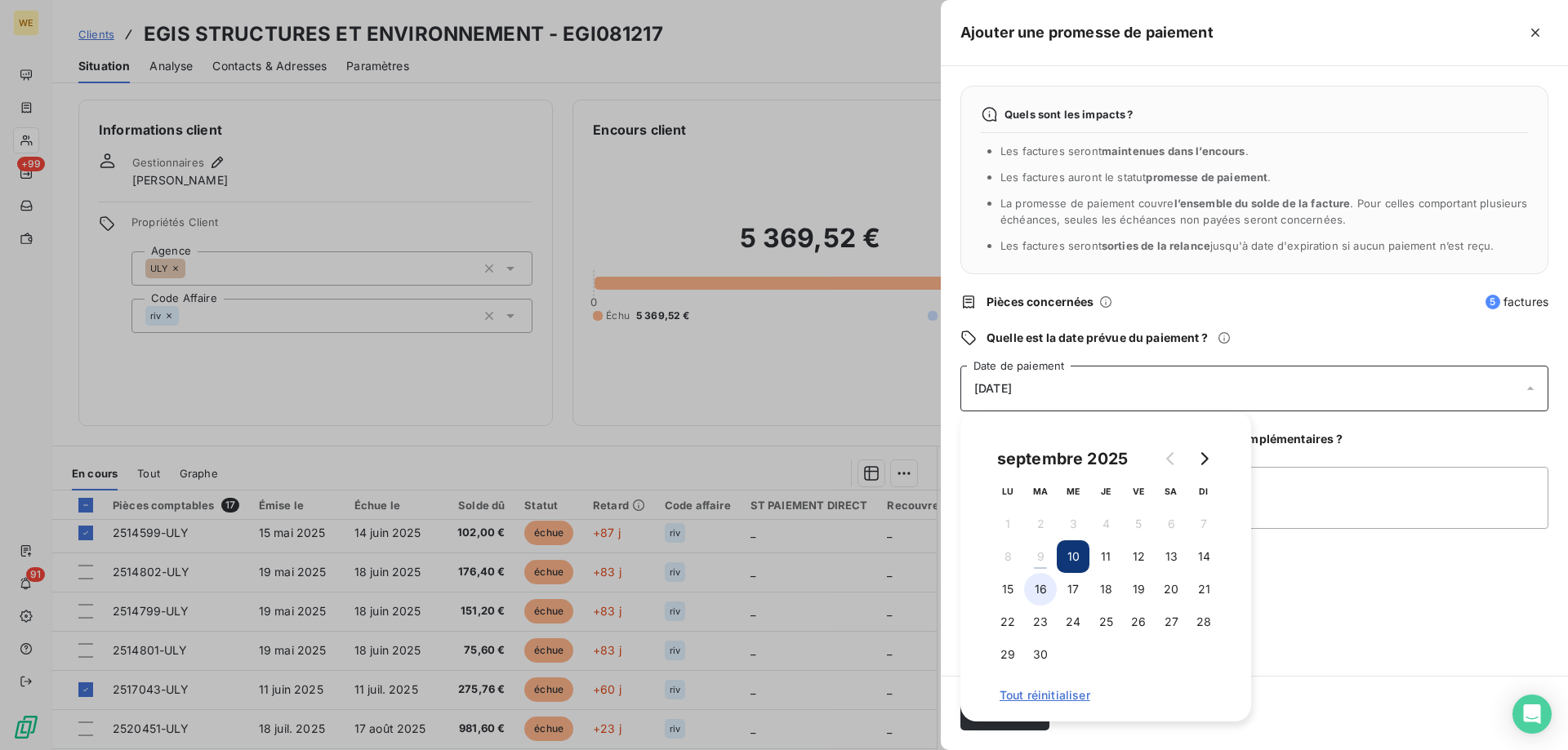
click at [1044, 593] on button "16" at bounding box center [1040, 589] width 33 height 33
click at [1290, 529] on textarea "[DATE]" at bounding box center [1254, 498] width 588 height 62
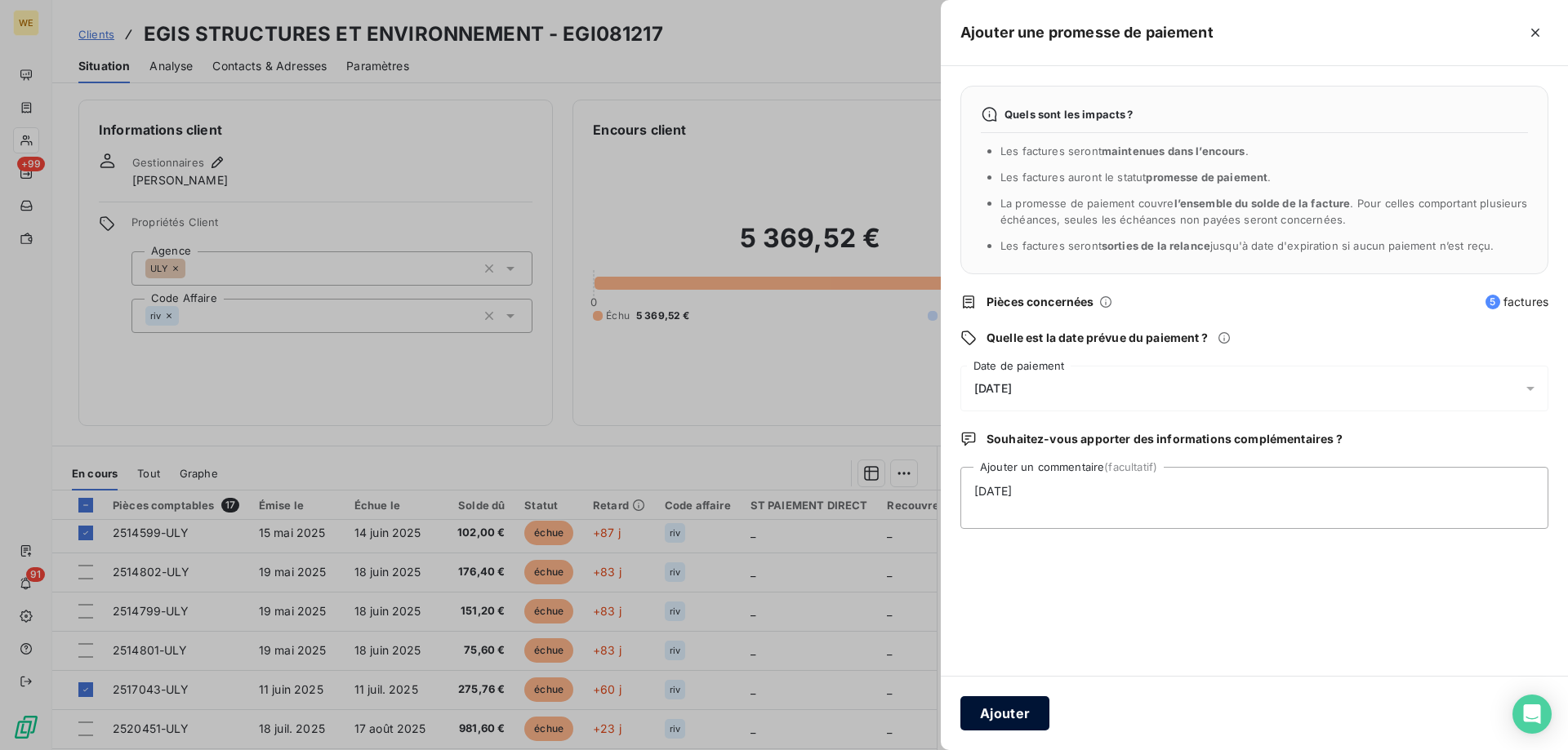
click at [1031, 705] on button "Ajouter" at bounding box center [1005, 713] width 89 height 35
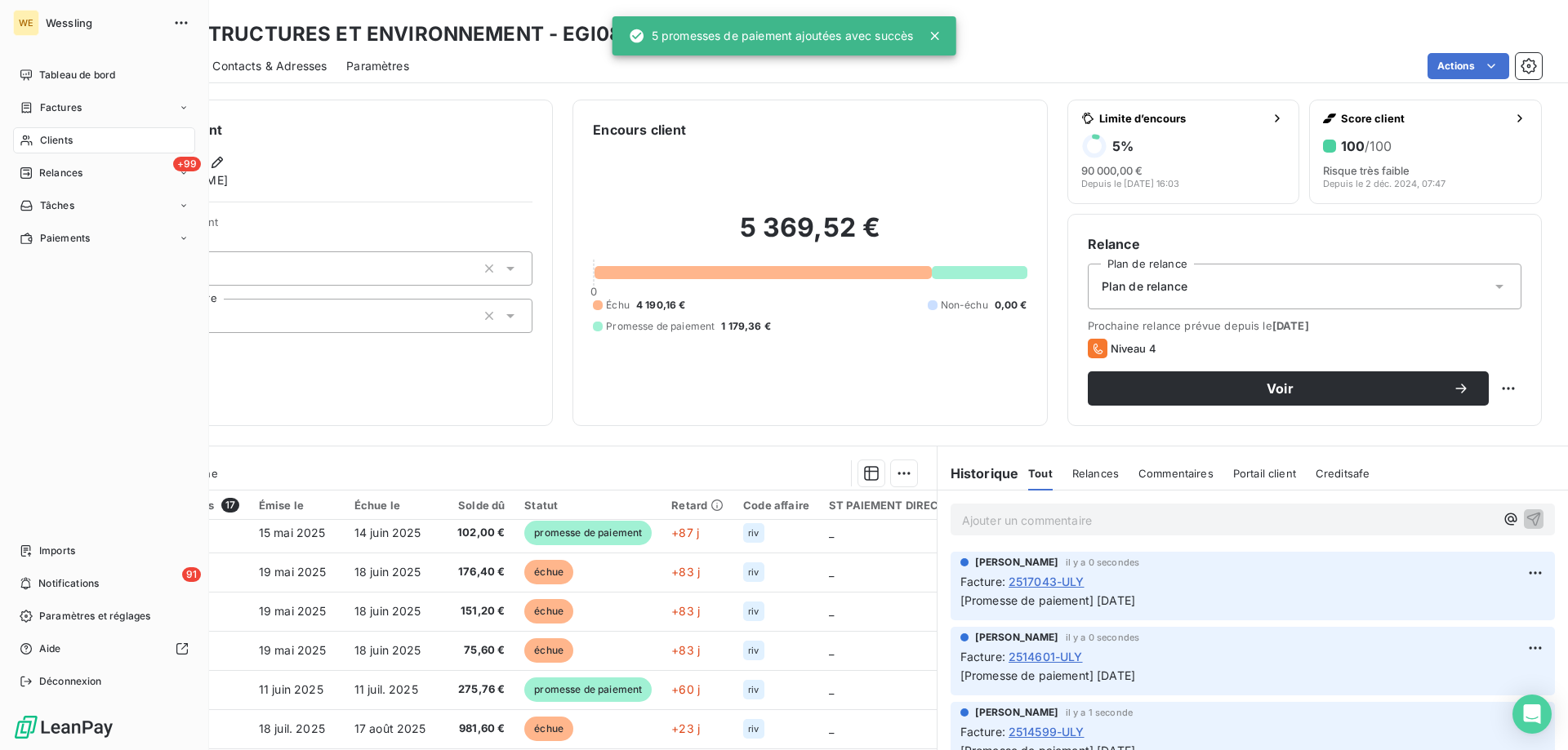
click at [51, 142] on span "Clients" at bounding box center [56, 141] width 33 height 15
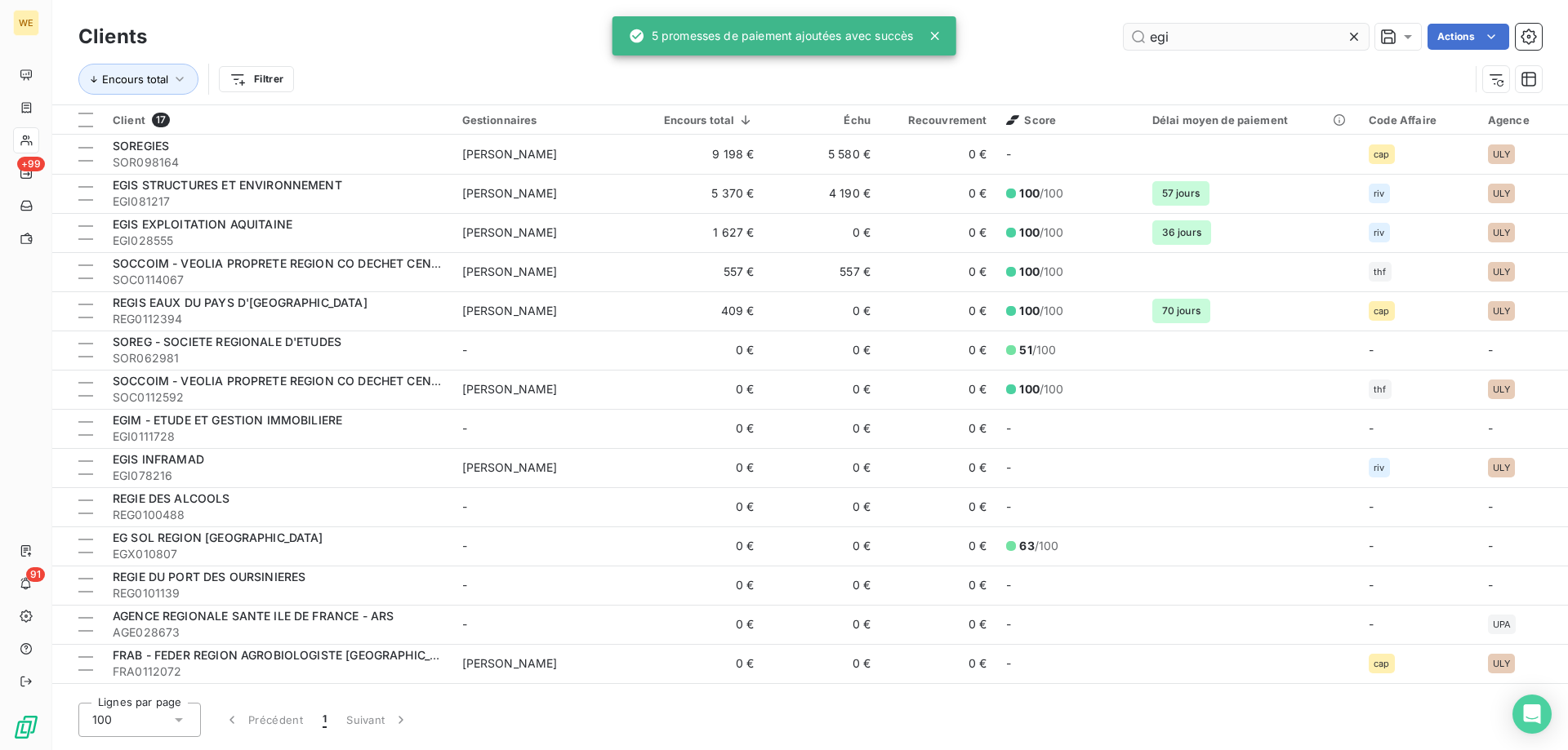
click at [1168, 34] on input "egi" at bounding box center [1246, 37] width 245 height 26
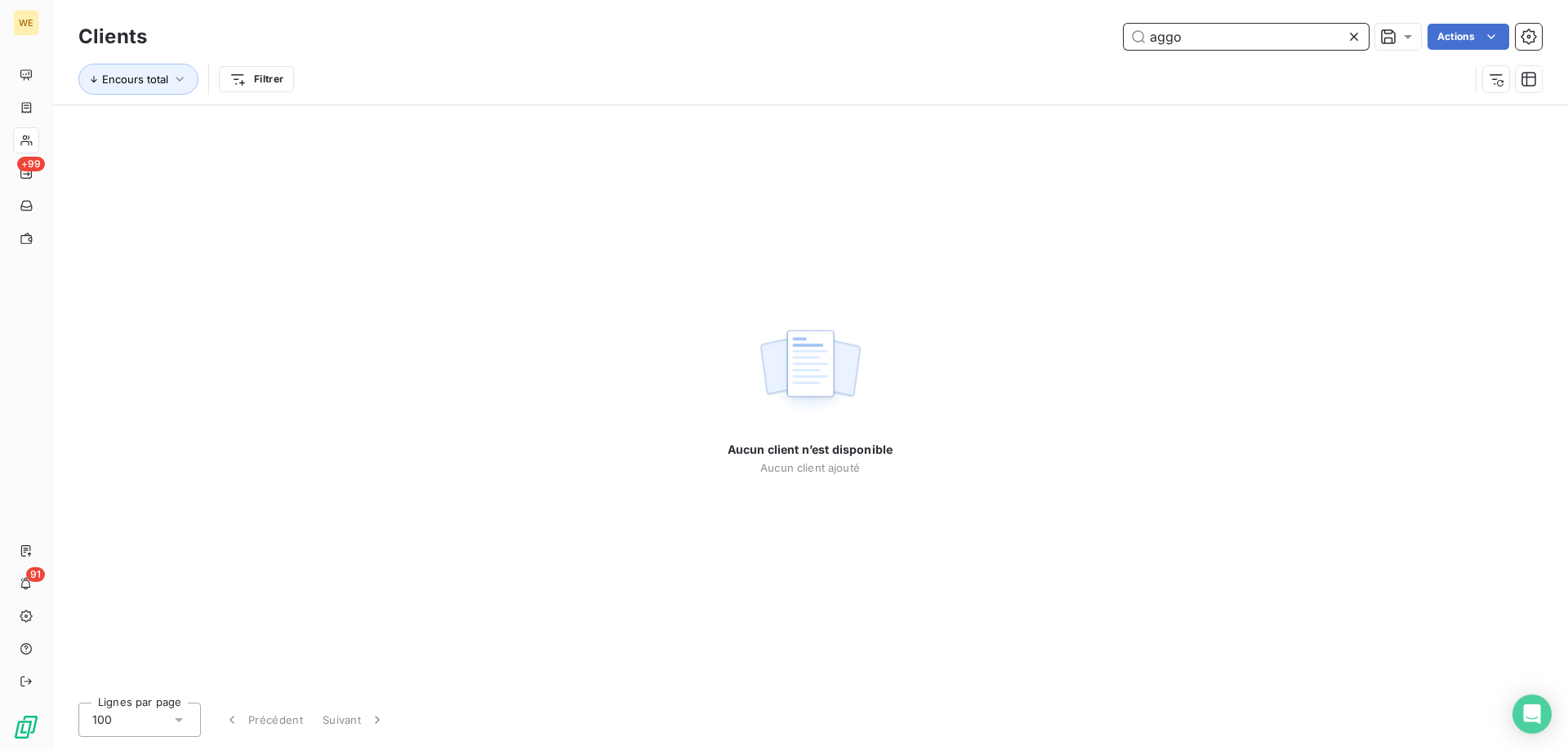
click at [1168, 35] on input "aggo" at bounding box center [1246, 37] width 245 height 26
paste input "AGCO"
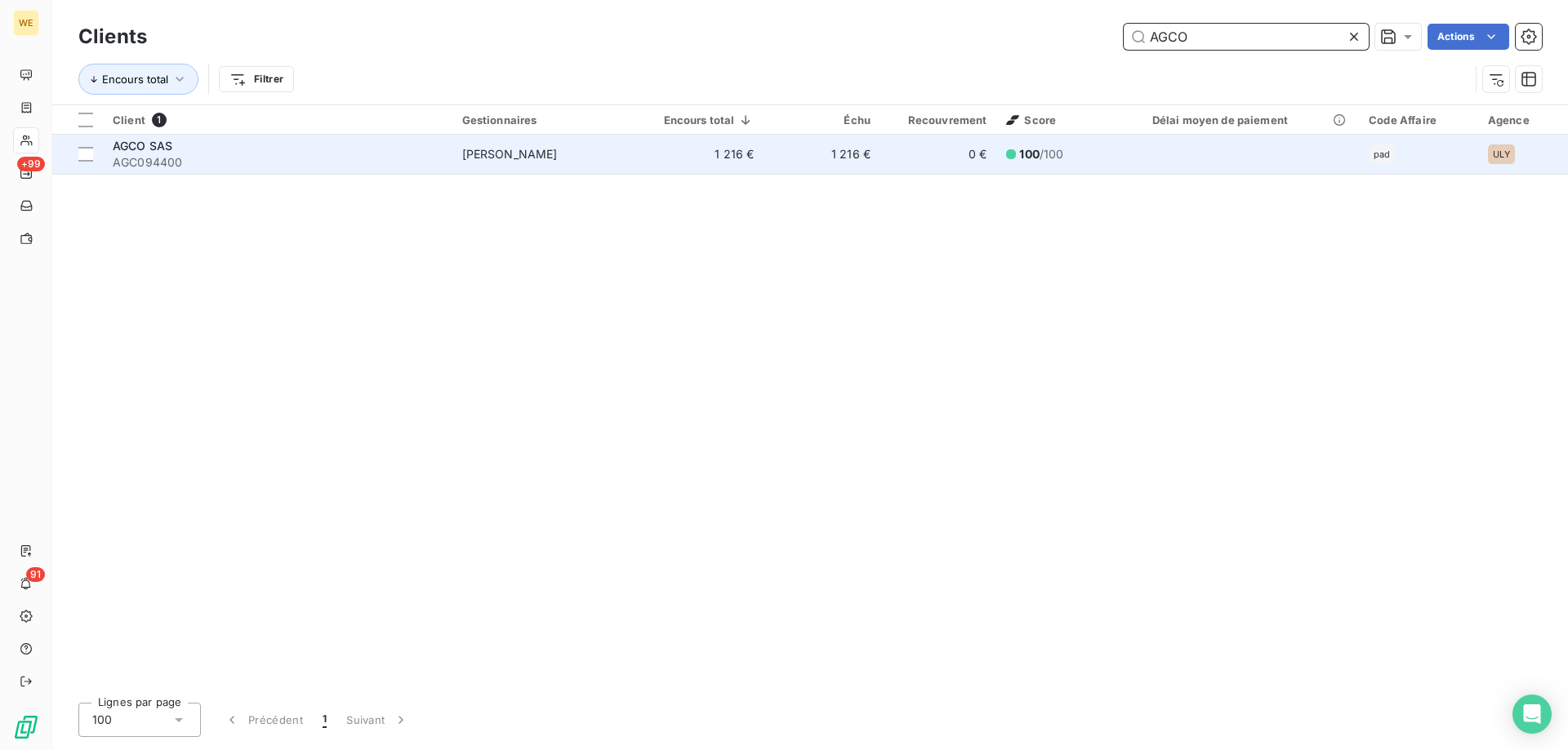
type input "AGCO"
click at [377, 147] on div "AGCO SAS" at bounding box center [277, 145] width 330 height 16
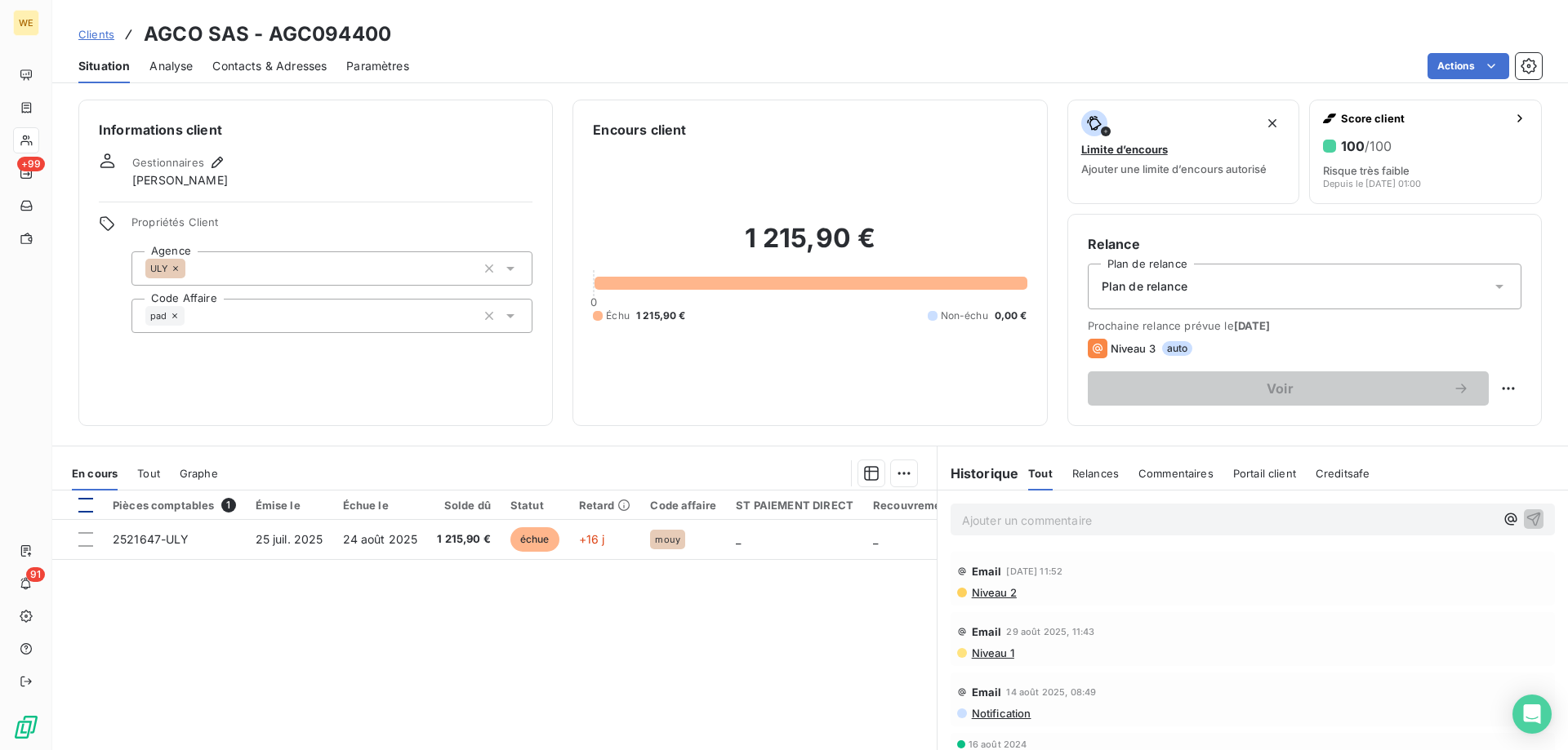
click at [91, 505] on div at bounding box center [86, 506] width 15 height 15
click at [899, 480] on html "WE +99 91 Clients AGCO SAS - AGC094400 Situation Analyse Contacts & Adresses Pa…" at bounding box center [784, 375] width 1568 height 750
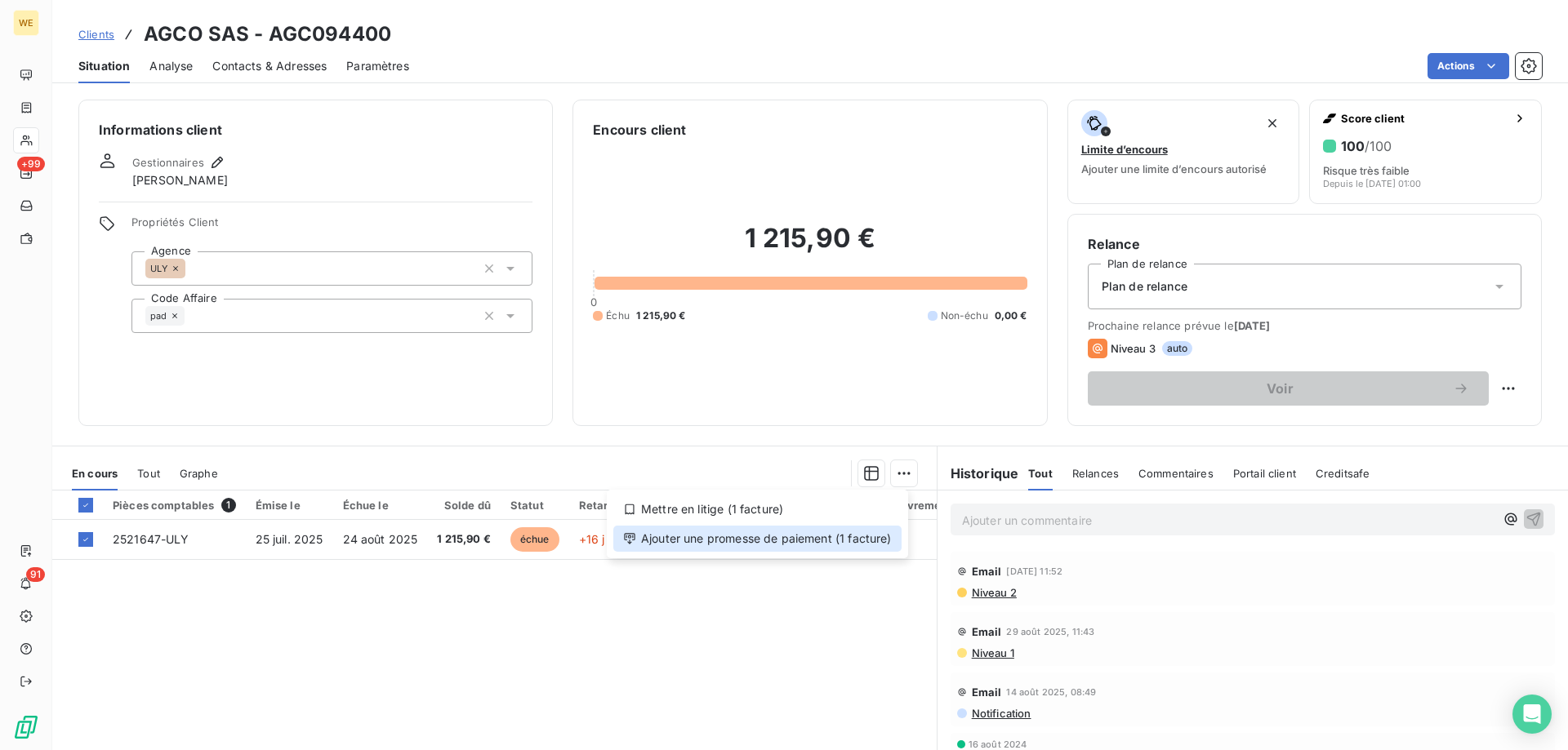
click at [851, 538] on div "Ajouter une promesse de paiement (1 facture)" at bounding box center [757, 539] width 288 height 26
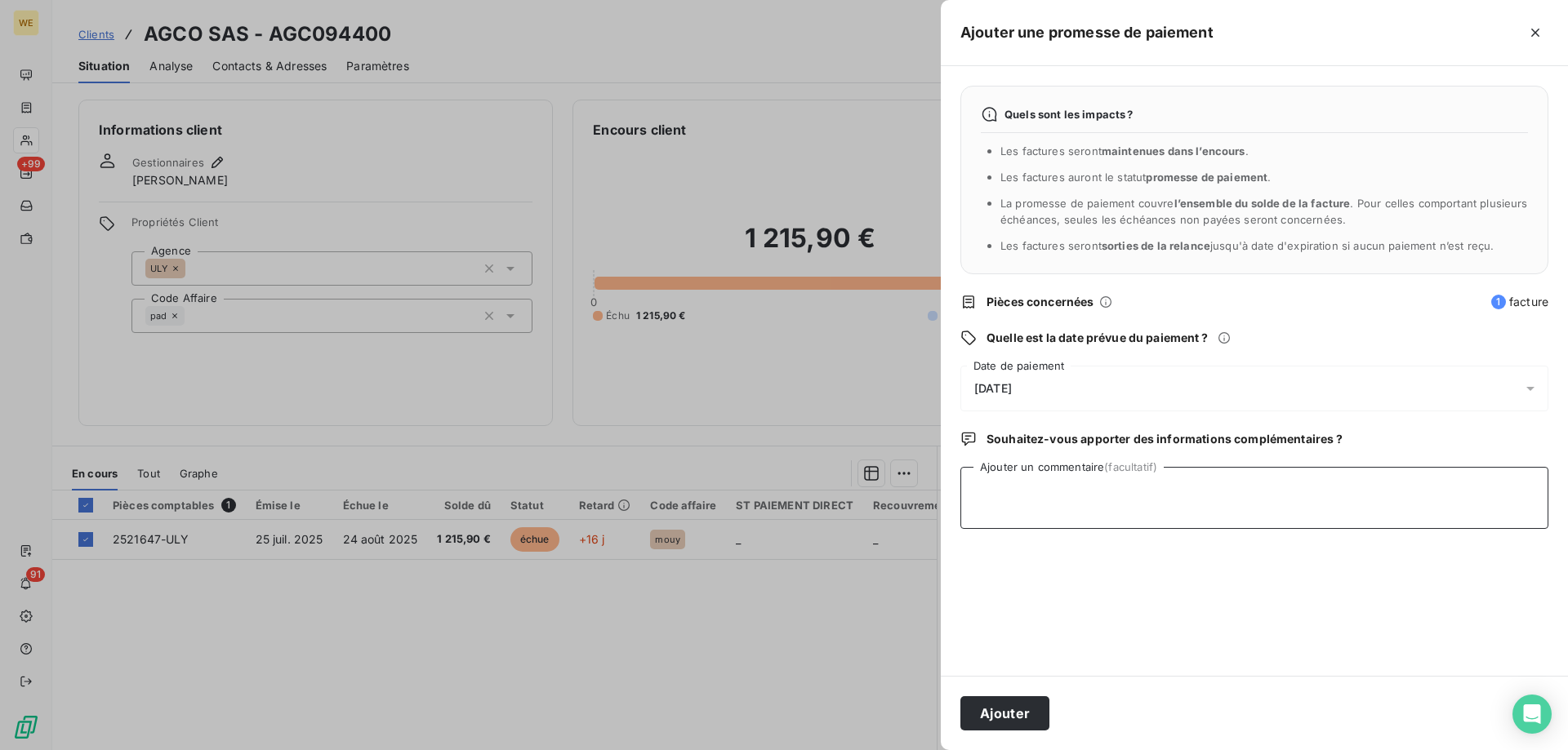
click at [1033, 497] on textarea "Ajouter un commentaire (facultatif)" at bounding box center [1254, 498] width 588 height 62
paste textarea "RE: [EXTERNAL] Wessling France Rappel 2 Externes Boîte de réception Indirect Qu…"
type textarea "RE: [EXTERNAL] Wessling France Rappel 2 Externes Boîte de réception Indirect Qu…"
click at [1057, 387] on div "[DATE]" at bounding box center [1254, 389] width 588 height 46
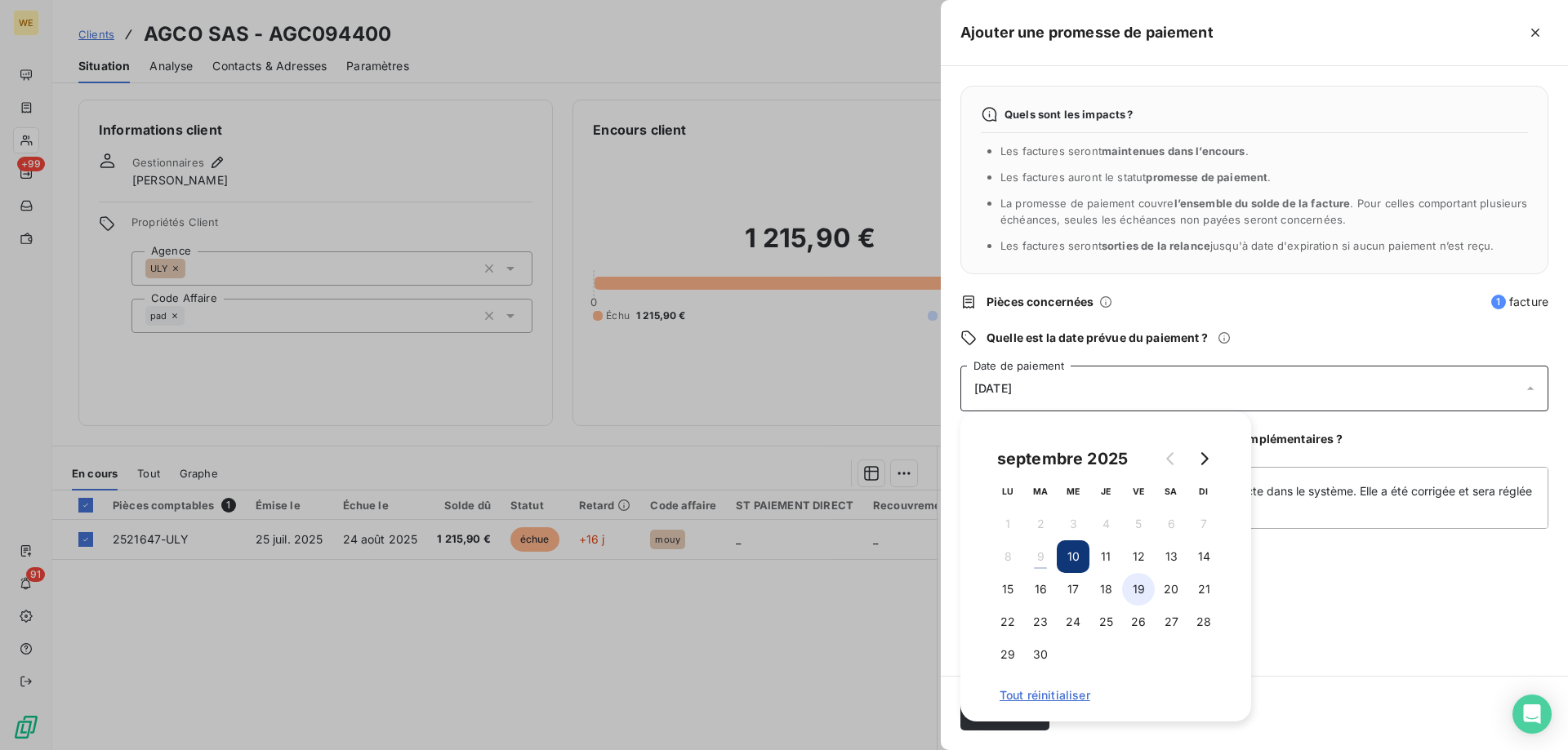
click at [1141, 586] on button "19" at bounding box center [1138, 589] width 33 height 33
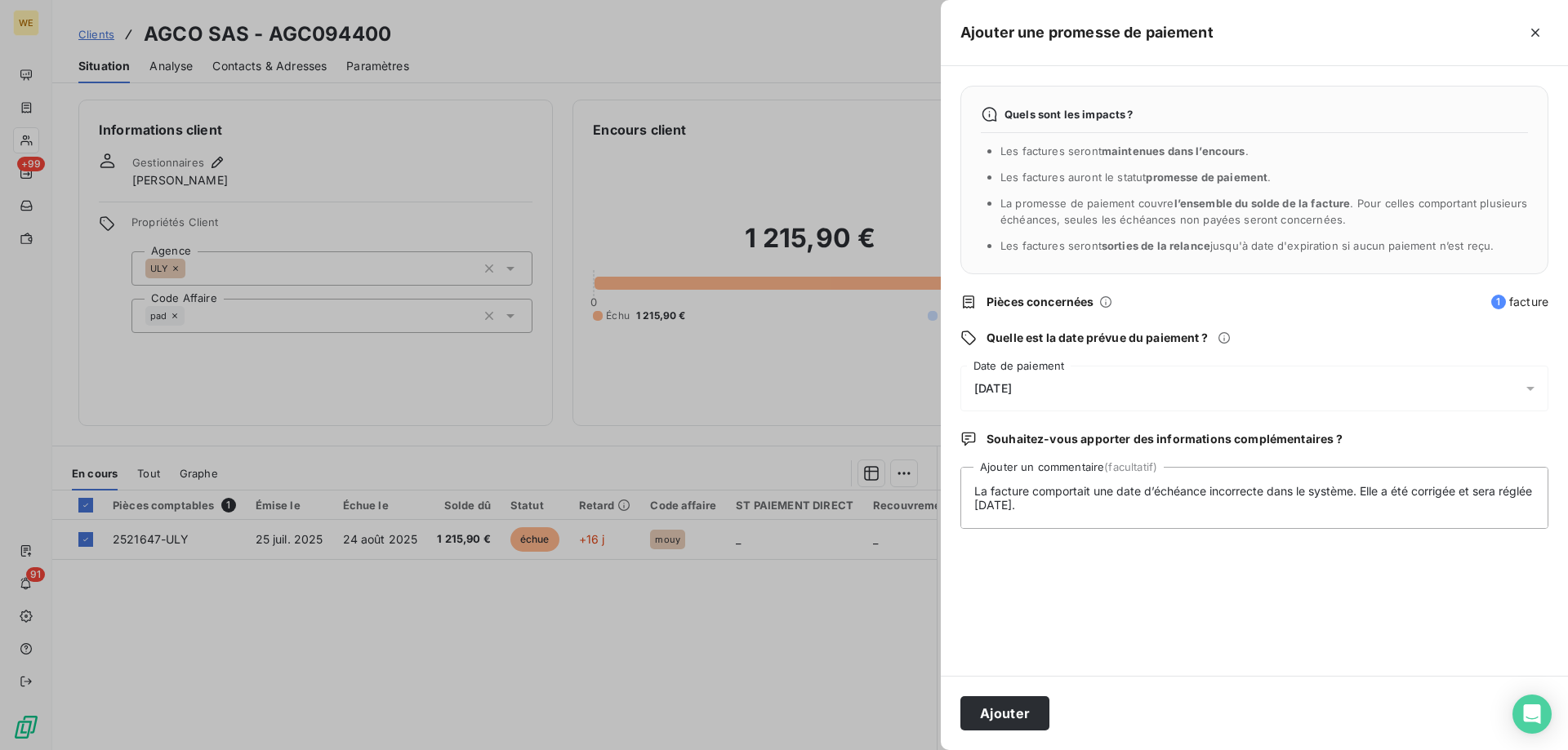
click at [1318, 619] on div "Quels sont les impacts ? Les factures seront maintenues dans l’encours . Les fa…" at bounding box center [1254, 371] width 627 height 610
click at [1020, 704] on button "Ajouter" at bounding box center [1005, 713] width 89 height 35
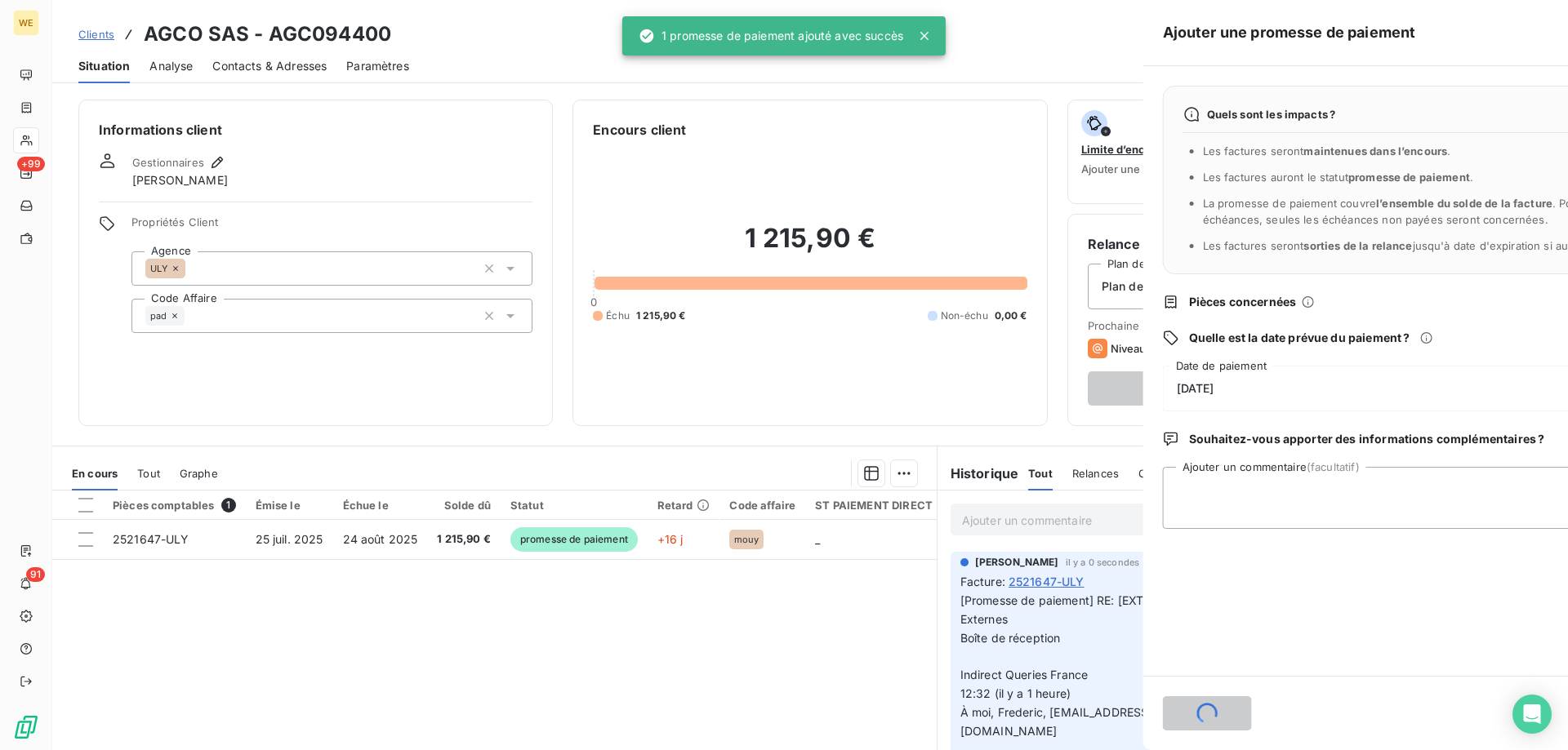
scroll to position [0, 0]
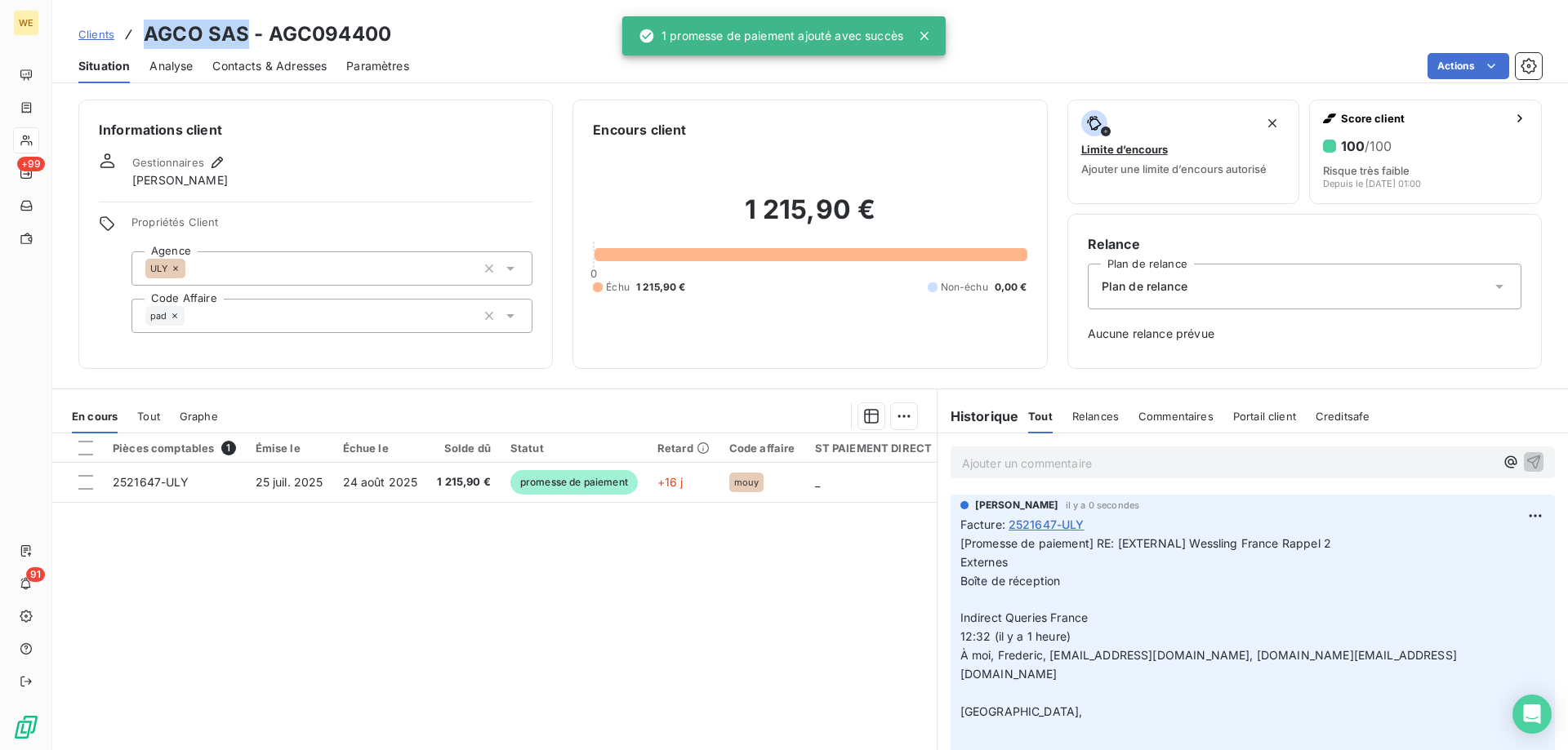
drag, startPoint x: 243, startPoint y: 32, endPoint x: 147, endPoint y: 28, distance: 96.1
click at [147, 28] on h3 "AGCO SAS - AGC094400" at bounding box center [268, 34] width 248 height 29
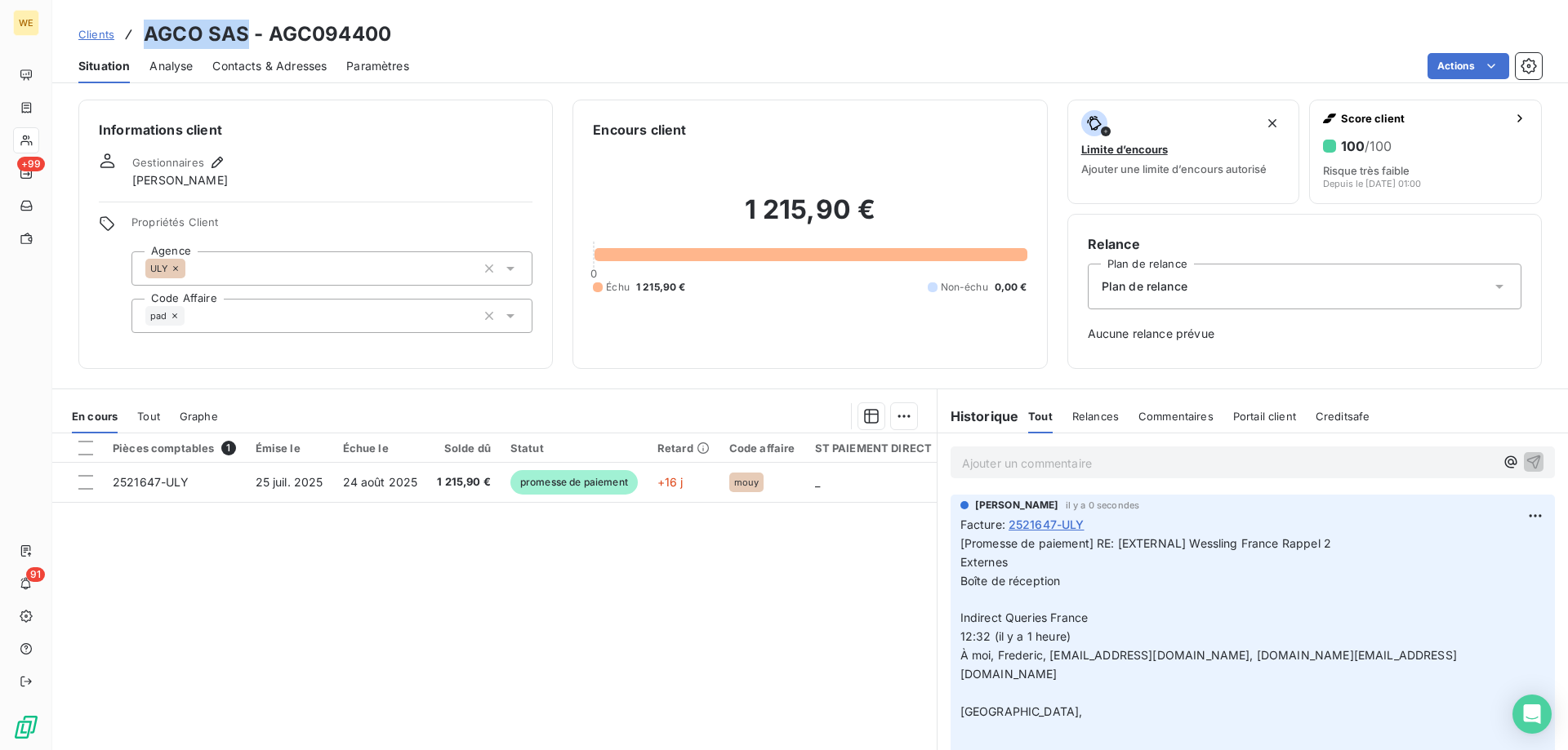
copy h3 "AGCO SAS"
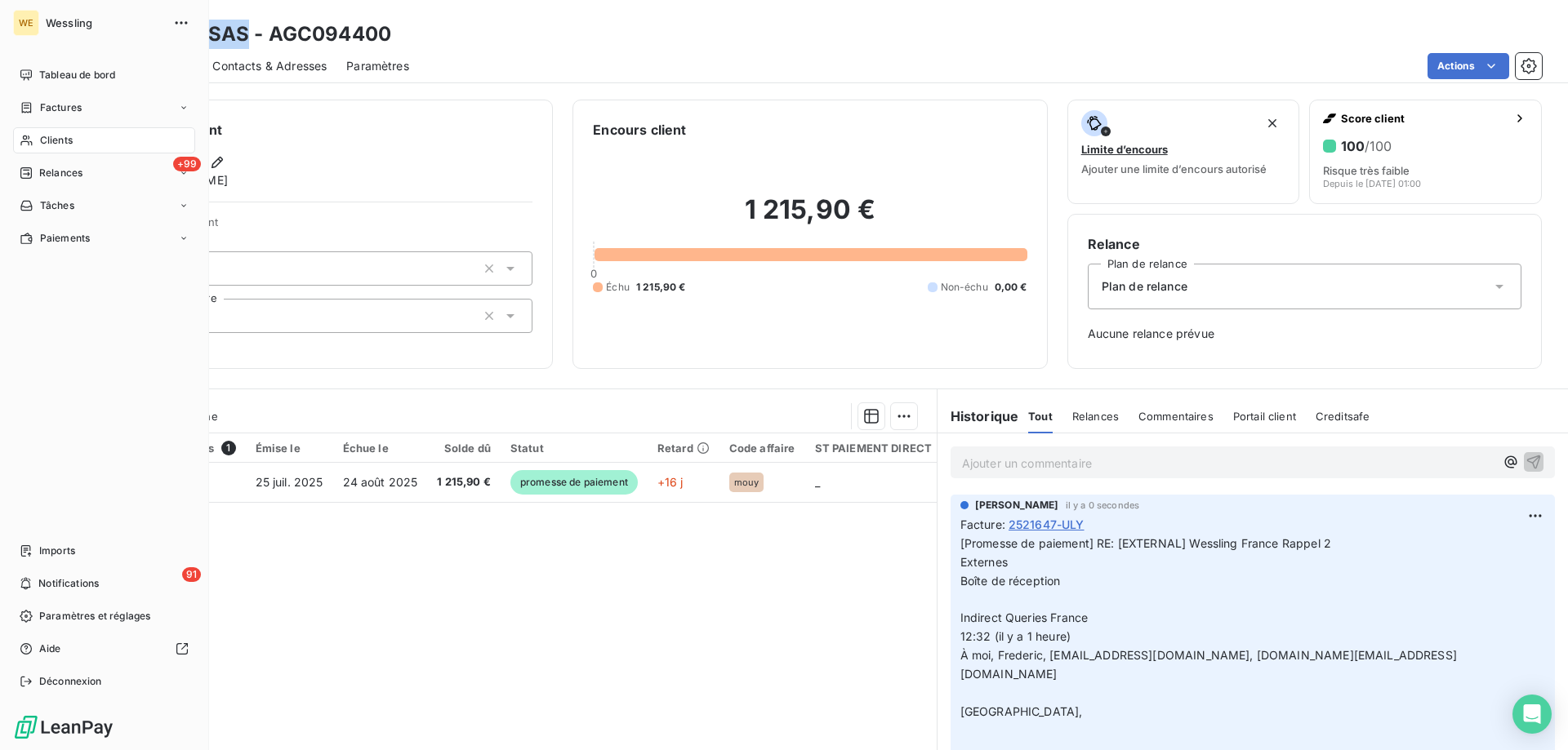
click at [56, 142] on span "Clients" at bounding box center [56, 141] width 33 height 15
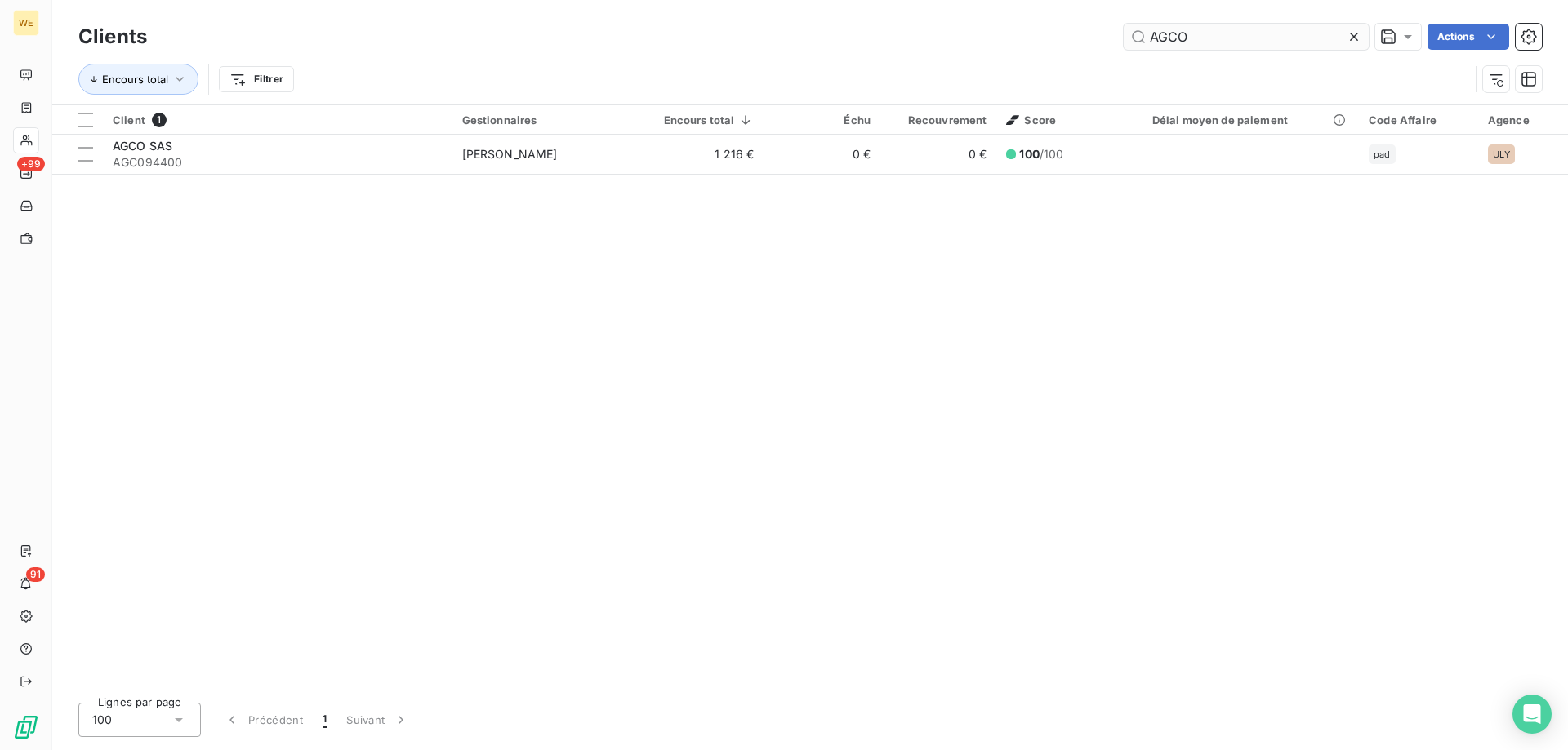
click at [1171, 46] on input "AGCO" at bounding box center [1246, 37] width 245 height 26
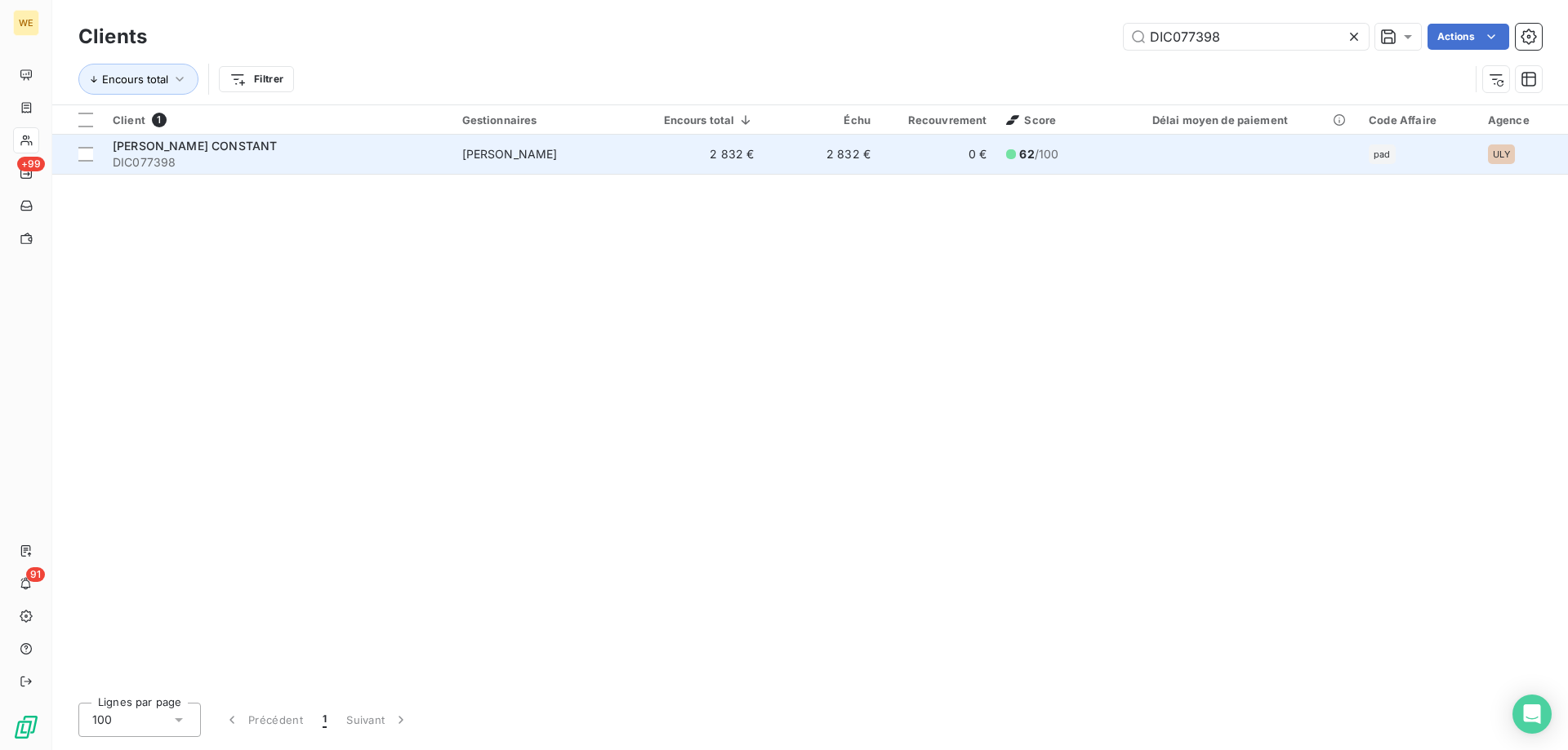
type input "DIC077398"
click at [272, 145] on div "[PERSON_NAME] CONSTANT" at bounding box center [277, 145] width 330 height 16
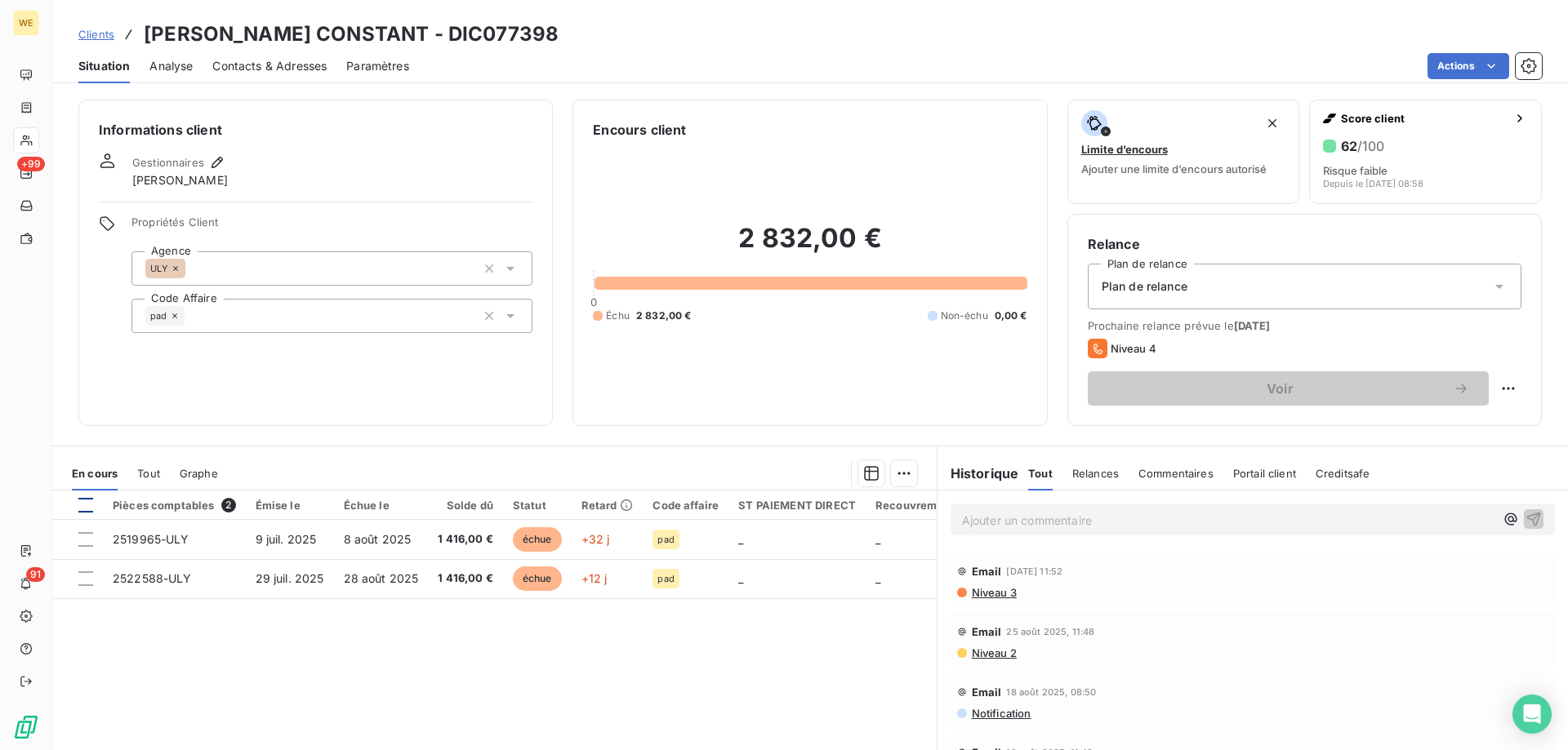
click at [80, 503] on div at bounding box center [86, 506] width 15 height 15
click at [892, 477] on html "WE +99 91 Clients [PERSON_NAME] CONSTANT - DIC077398 Situation Analyse Contacts…" at bounding box center [784, 375] width 1568 height 750
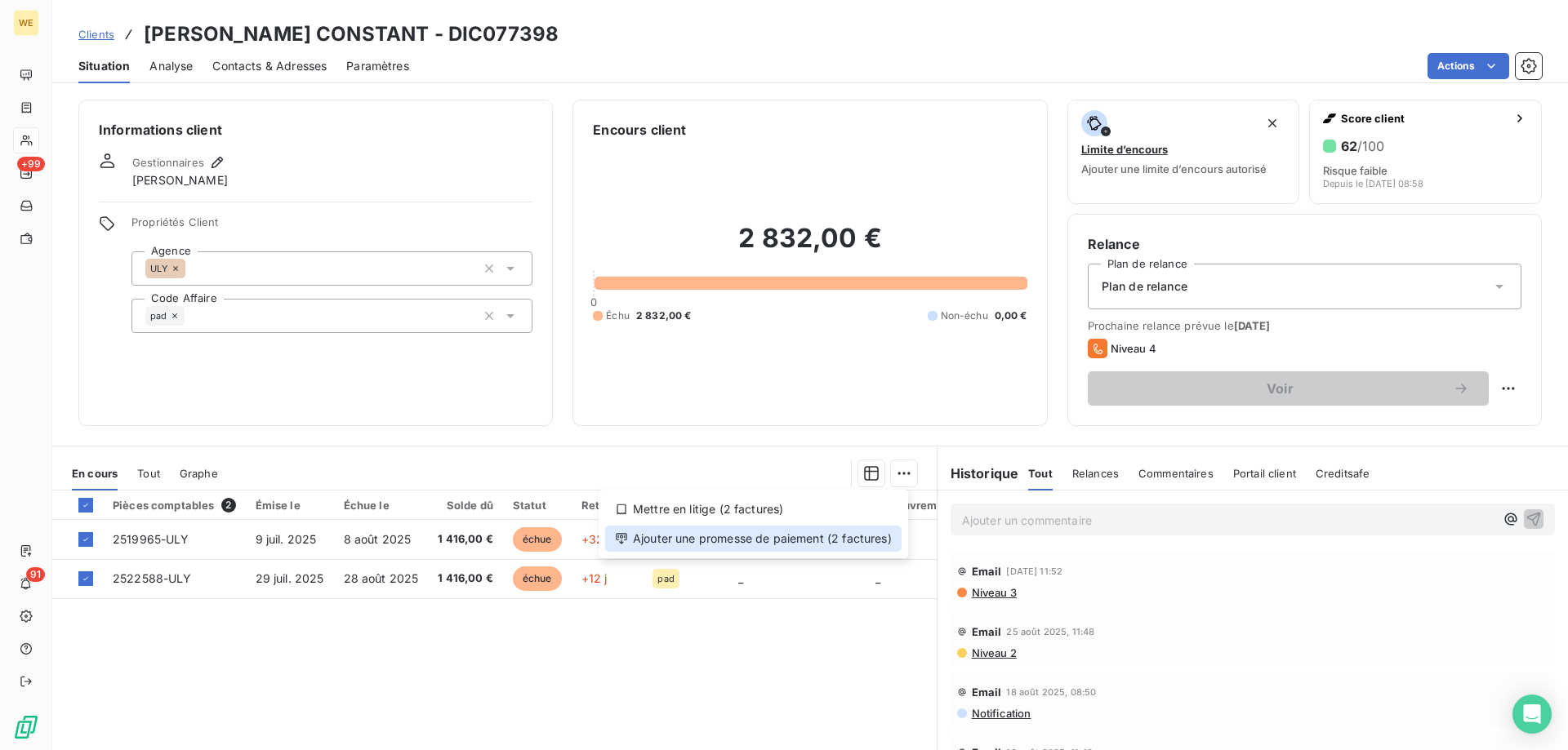
click at [858, 545] on div "Ajouter une promesse de paiement (2 factures)" at bounding box center [754, 539] width 297 height 26
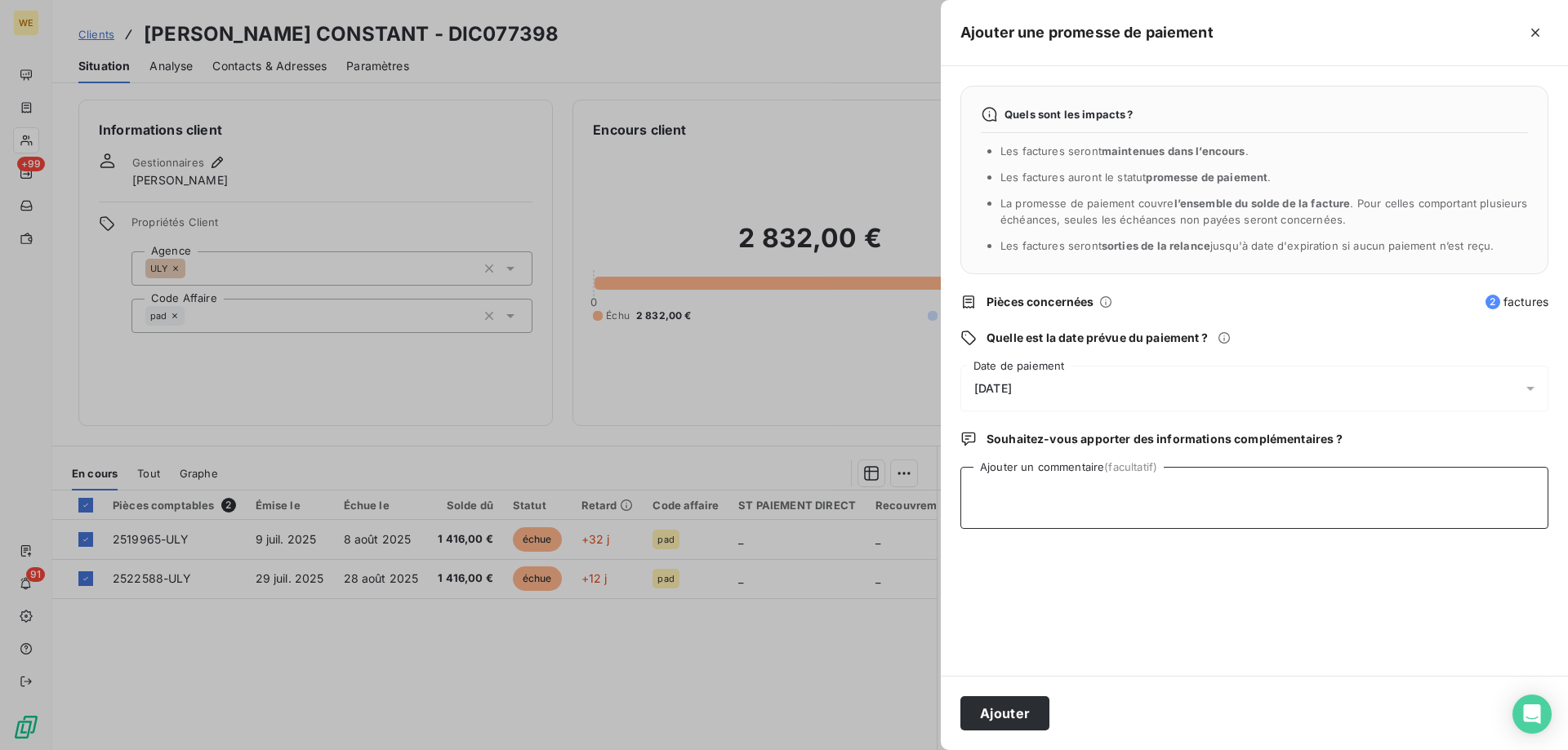
click at [1039, 493] on textarea "Ajouter un commentaire (facultatif)" at bounding box center [1254, 498] width 588 height 62
paste textarea "RE: Wessling France Dernier Rappel Externes Boîte de réception Compta Fournisse…"
click at [970, 529] on textarea "RE: Wessling France Dernier Rappel Externes Boîte de réception Compta Fournisse…" at bounding box center [1254, 498] width 588 height 62
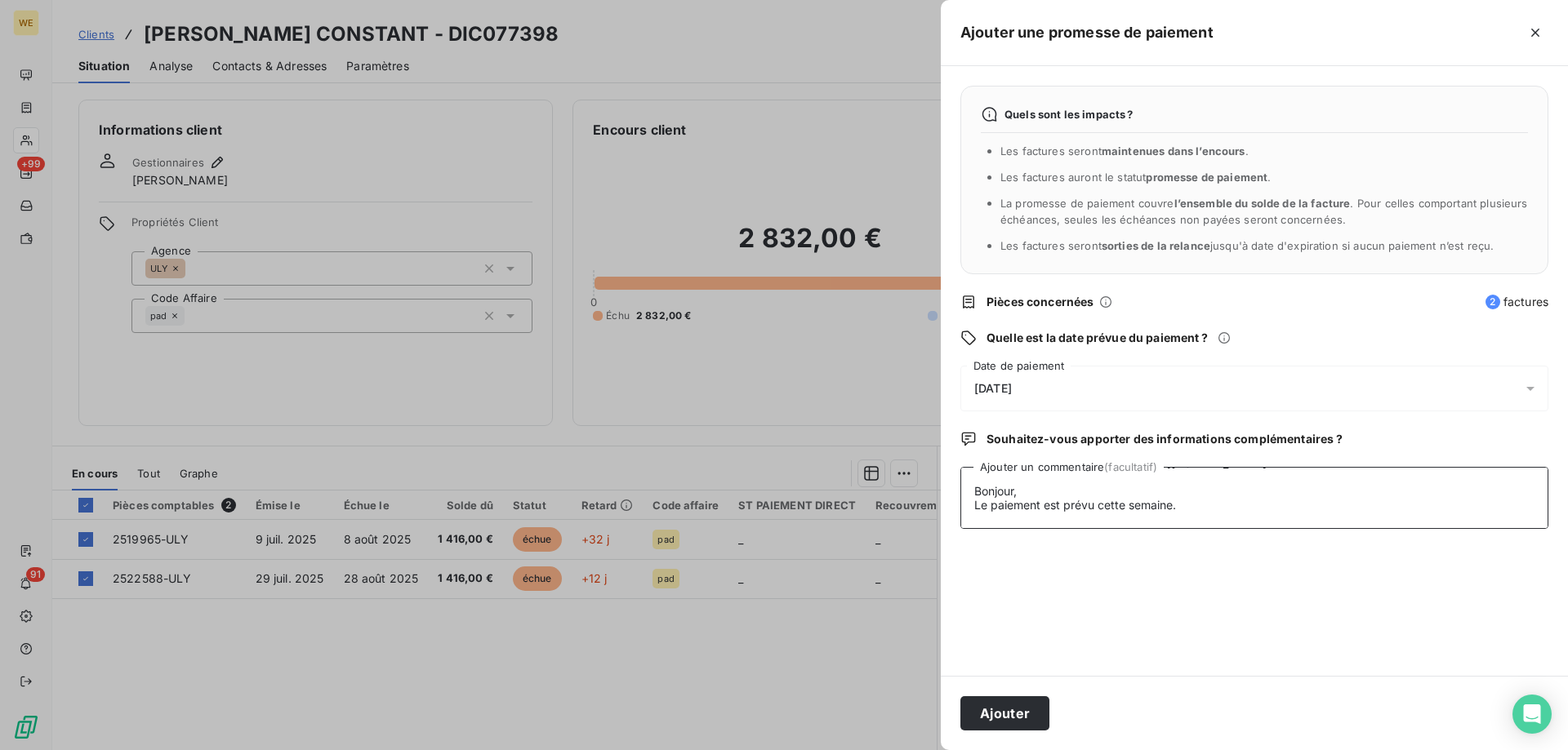
type textarea "RE: Wessling France Dernier Rappel Externes Boîte de réception Compta Fournisse…"
click at [1058, 390] on div "[DATE]" at bounding box center [1254, 389] width 588 height 46
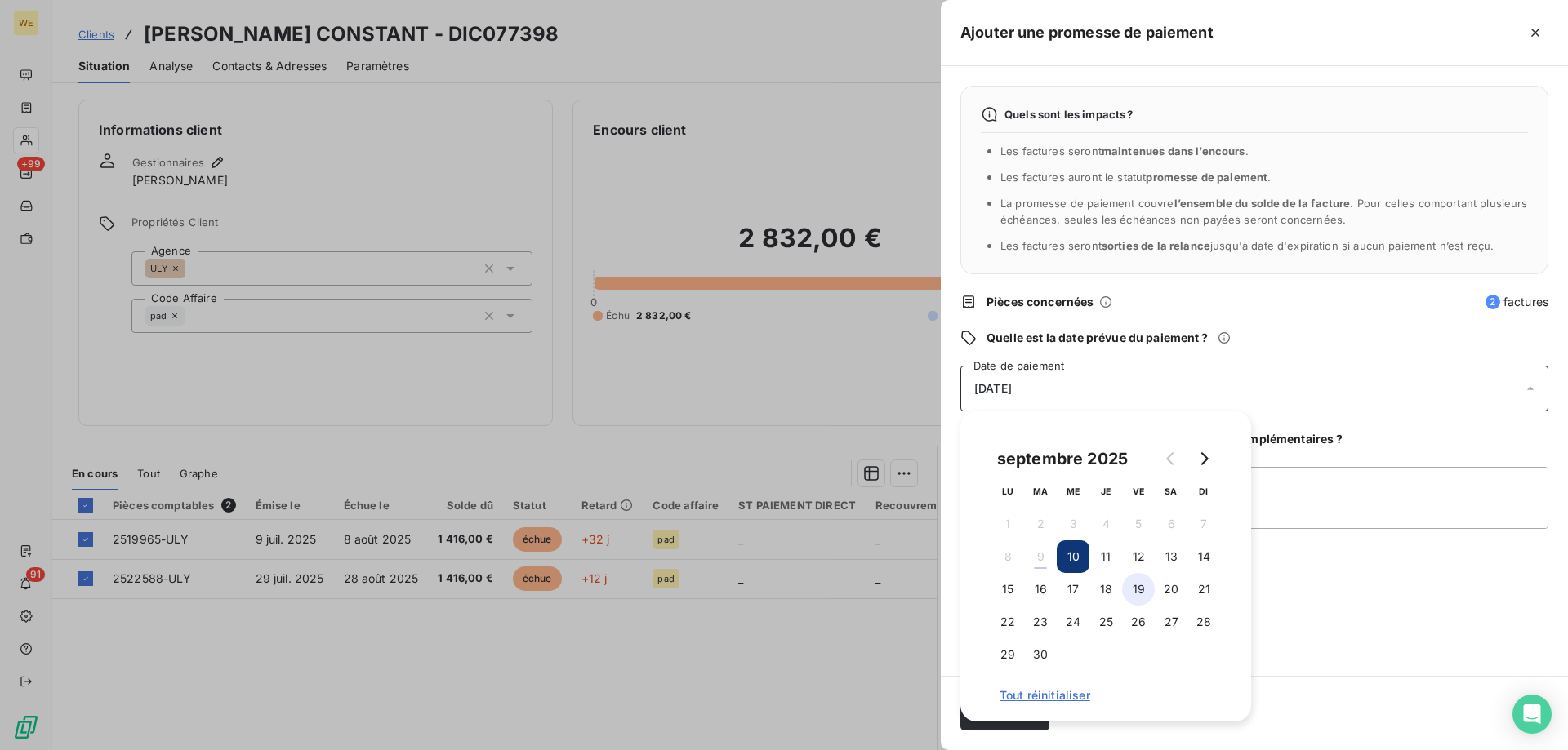
click at [1146, 595] on button "19" at bounding box center [1138, 589] width 33 height 33
click at [1299, 524] on textarea "RE: Wessling France Dernier Rappel Externes Boîte de réception Compta Fournisse…" at bounding box center [1254, 498] width 588 height 62
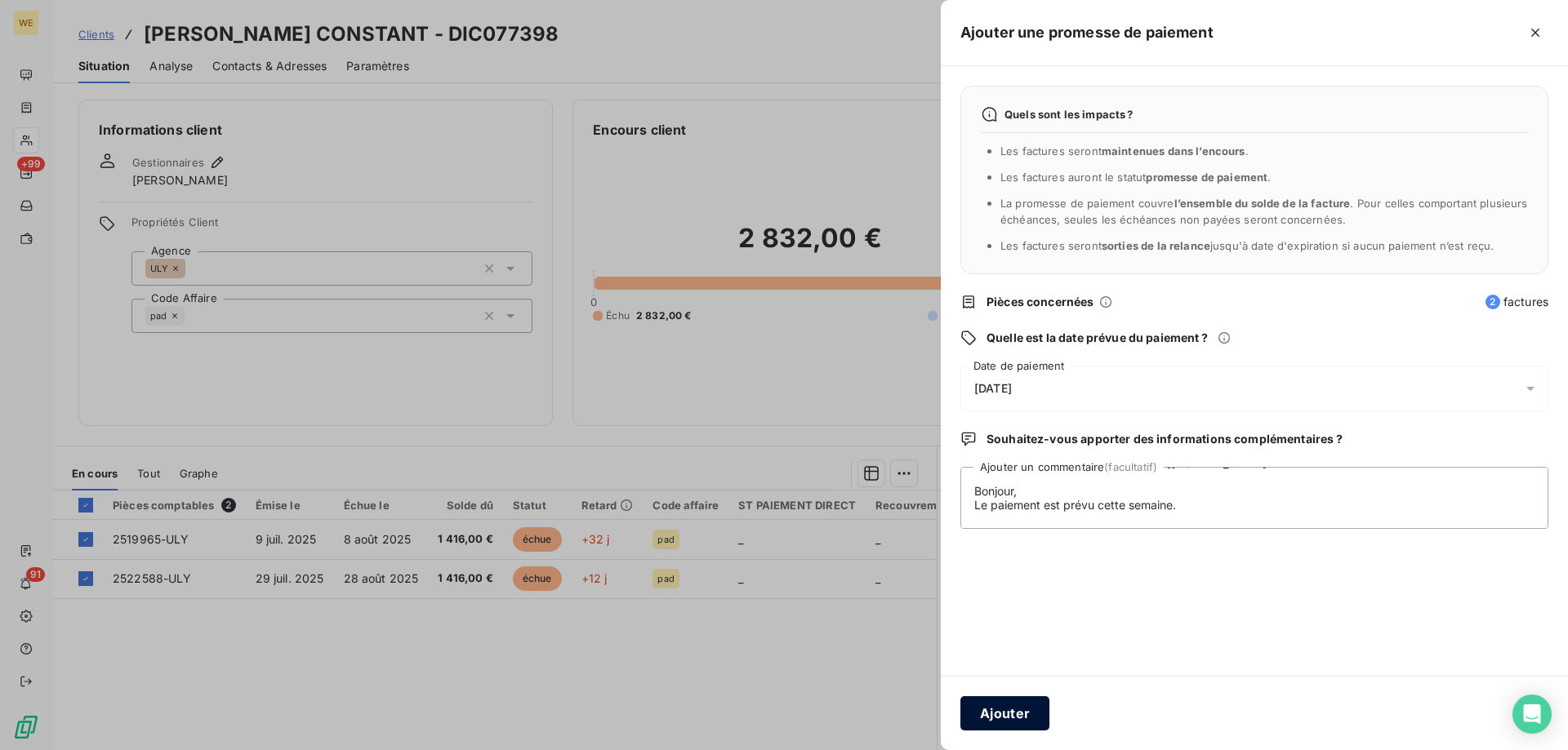
click at [1014, 717] on button "Ajouter" at bounding box center [1005, 713] width 89 height 35
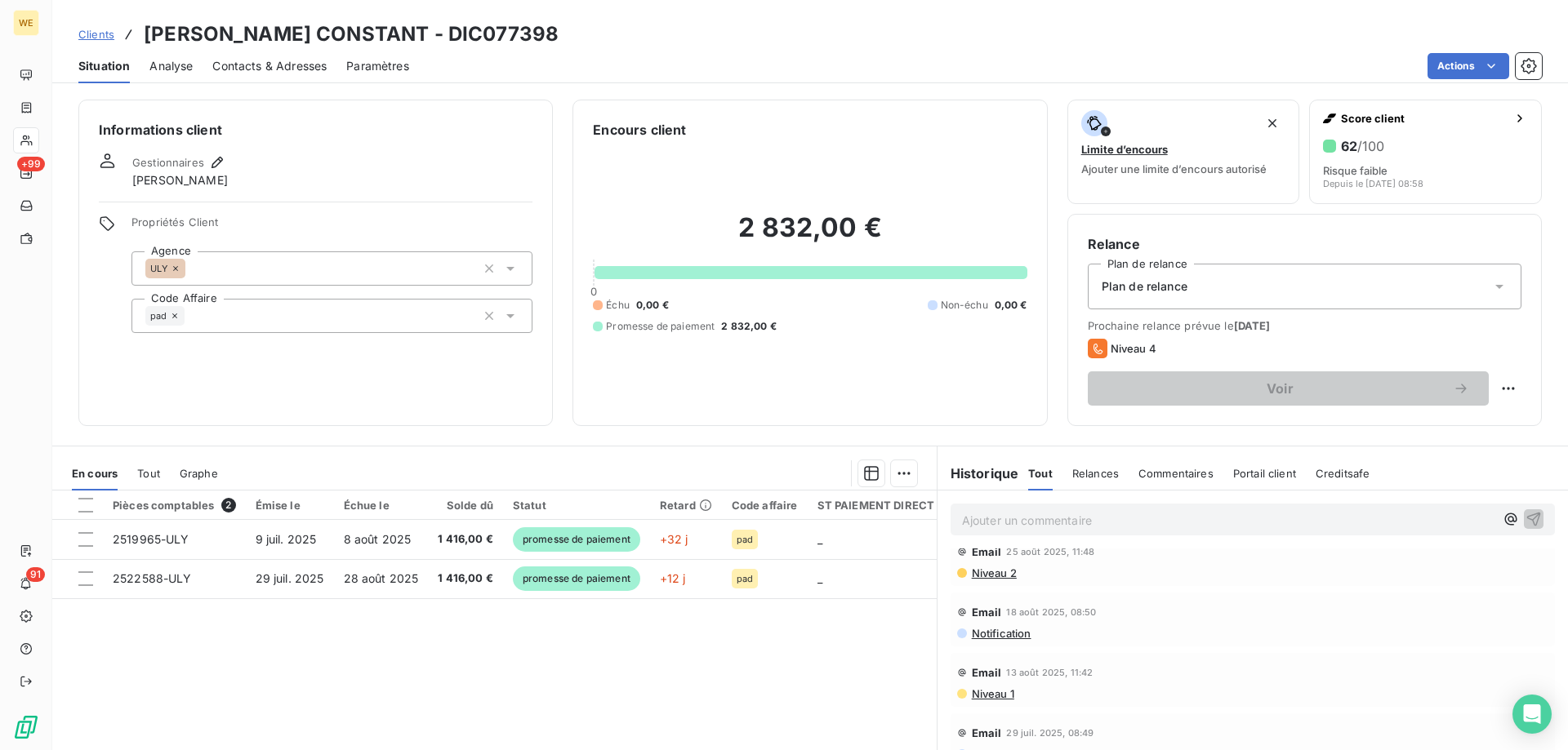
scroll to position [735, 0]
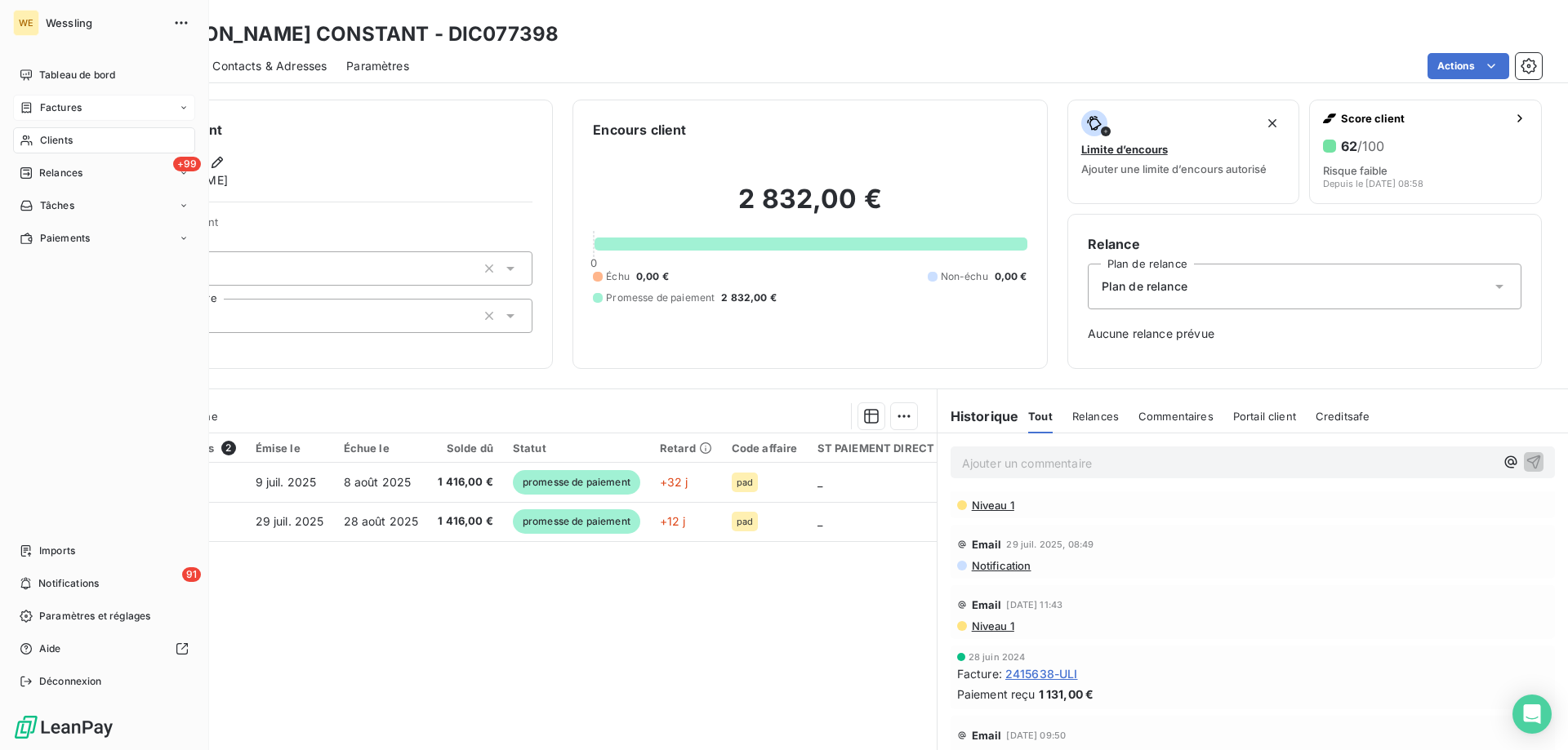
click at [60, 110] on span "Factures" at bounding box center [61, 108] width 41 height 15
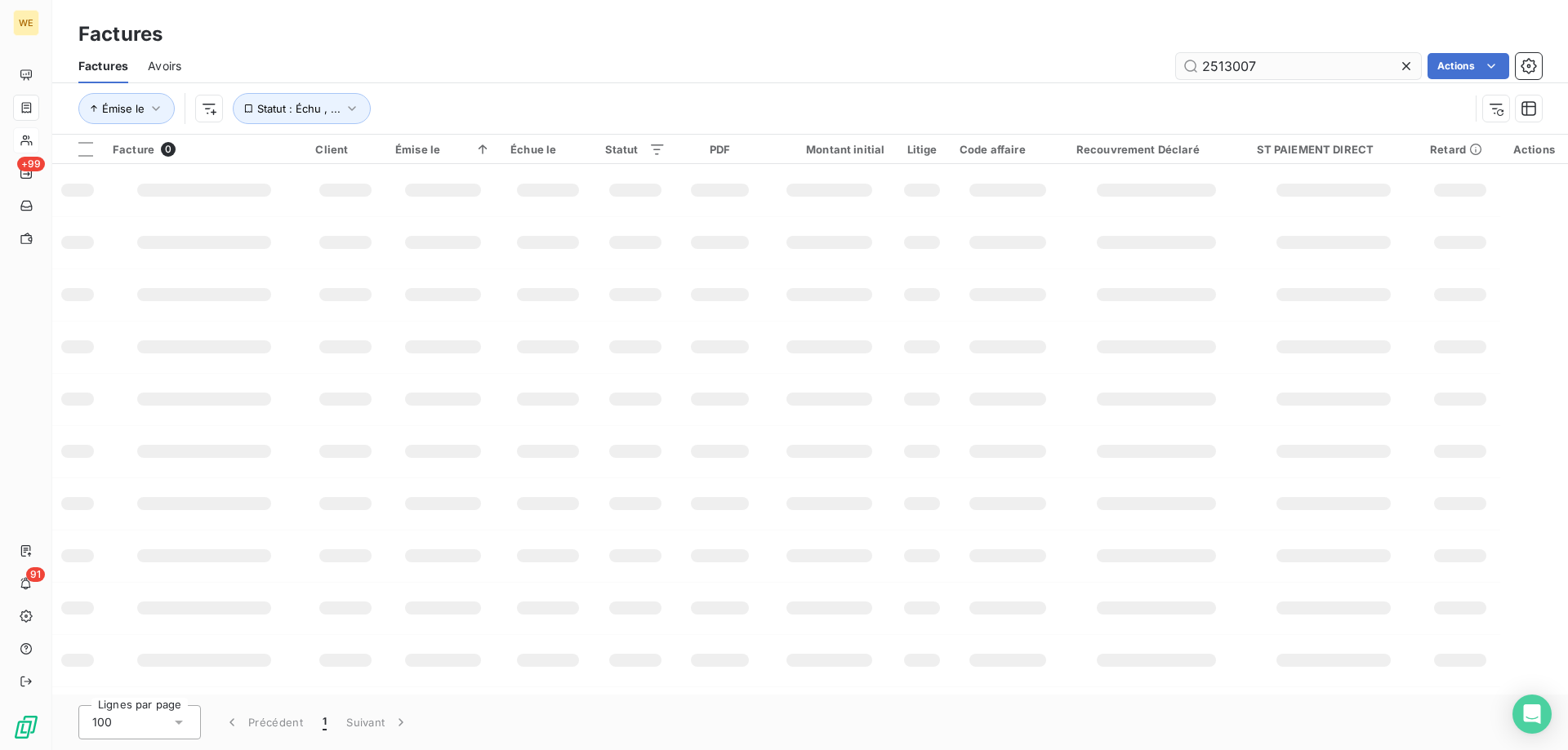
click at [1224, 68] on input "2513007" at bounding box center [1299, 67] width 245 height 26
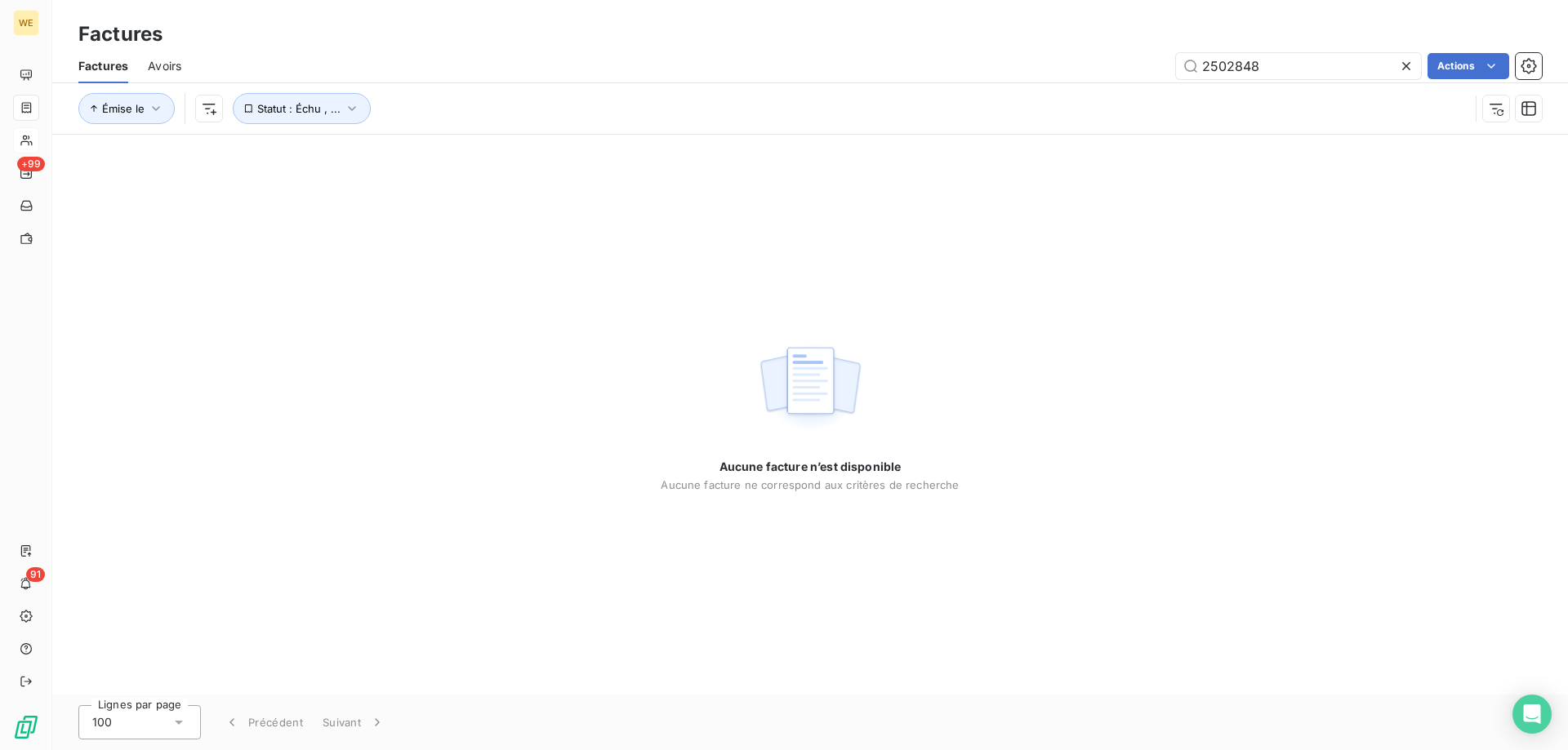
type input "2502848"
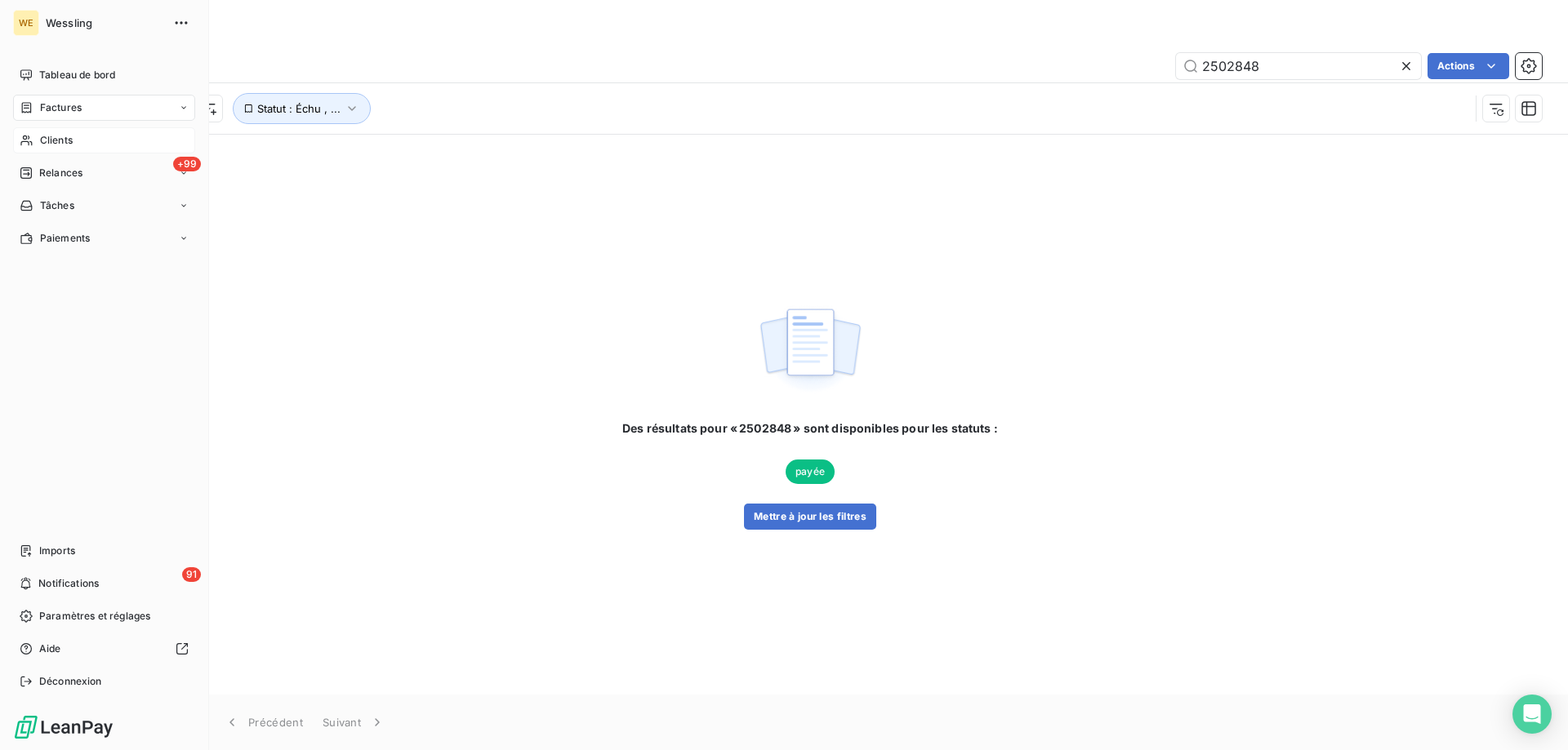
drag, startPoint x: 51, startPoint y: 141, endPoint x: 177, endPoint y: 147, distance: 126.1
click at [51, 141] on span "Clients" at bounding box center [56, 141] width 33 height 15
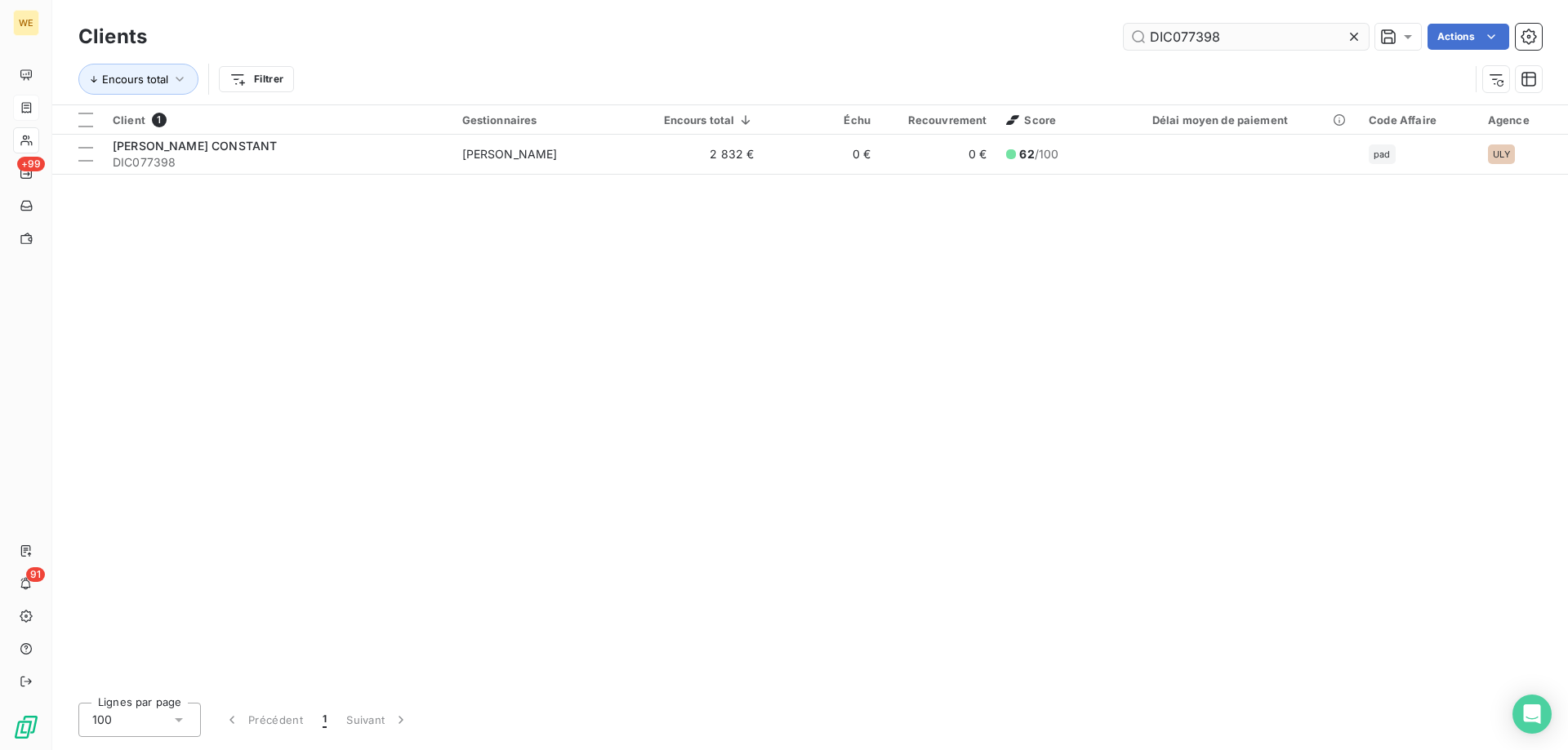
click at [1202, 47] on input "DIC077398" at bounding box center [1246, 37] width 245 height 26
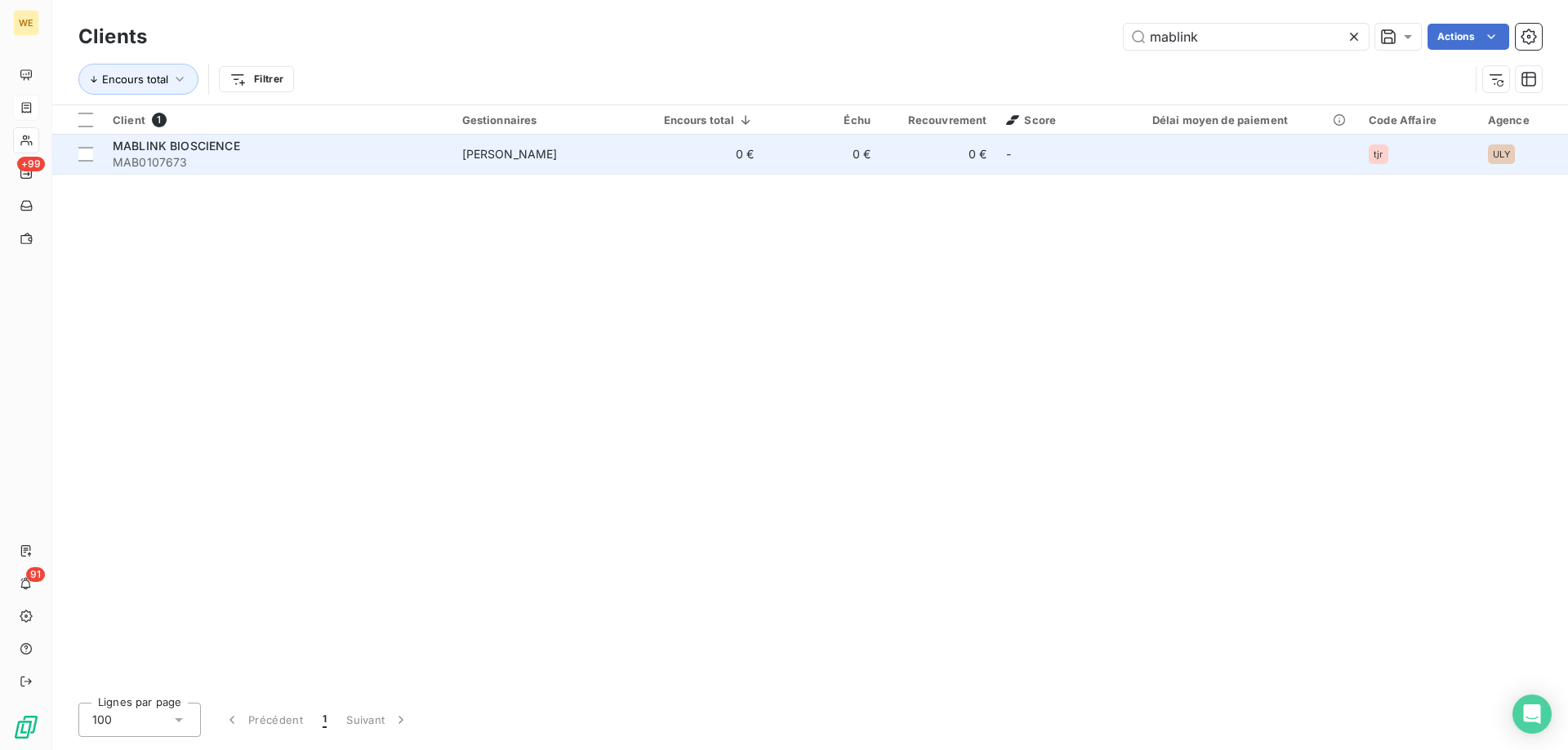
type input "mablink"
click at [746, 138] on td "0 €" at bounding box center [702, 155] width 122 height 39
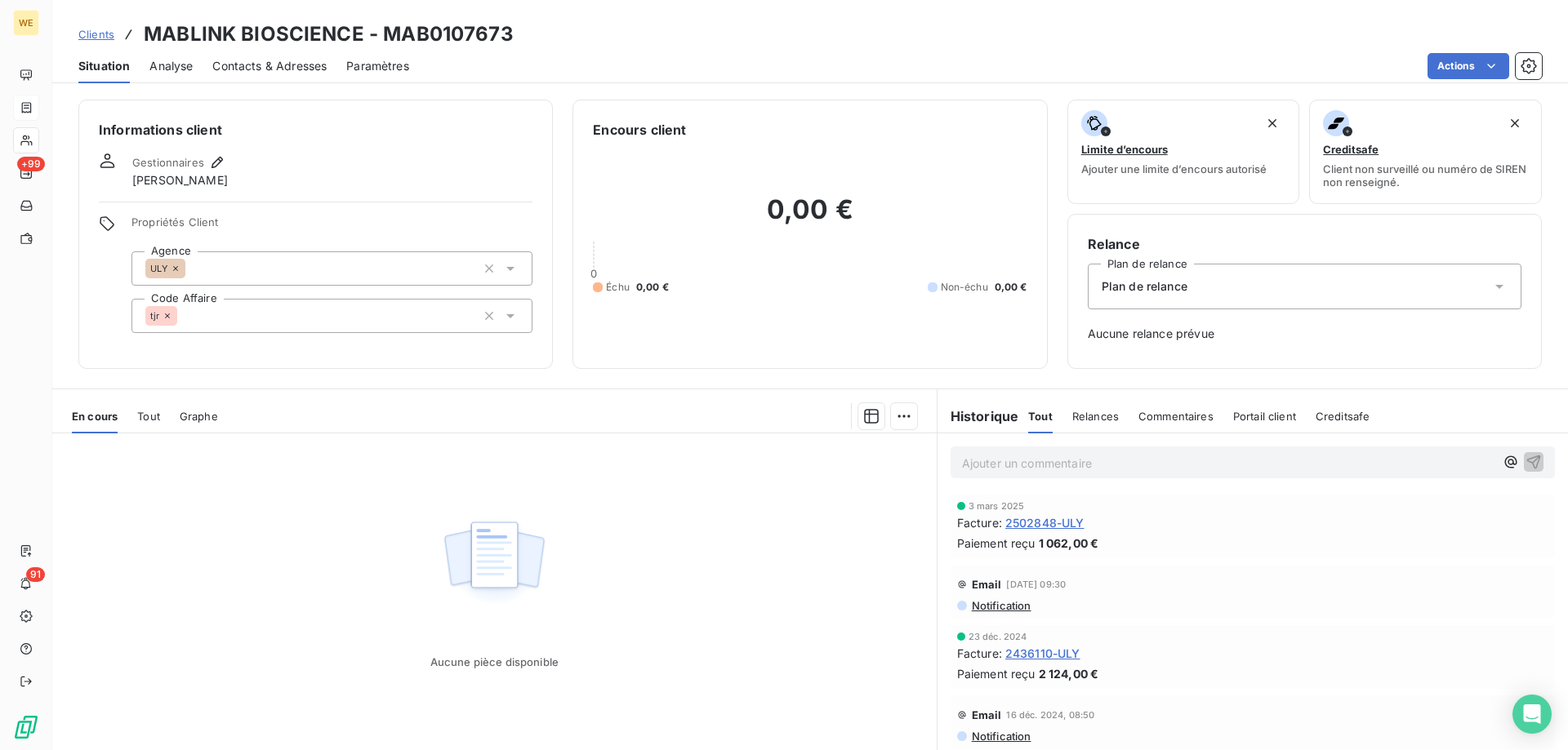
click at [417, 32] on h3 "MABLINK BIOSCIENCE - MAB0107673" at bounding box center [329, 34] width 370 height 29
copy h3 "MAB0107673"
